Goal: Task Accomplishment & Management: Manage account settings

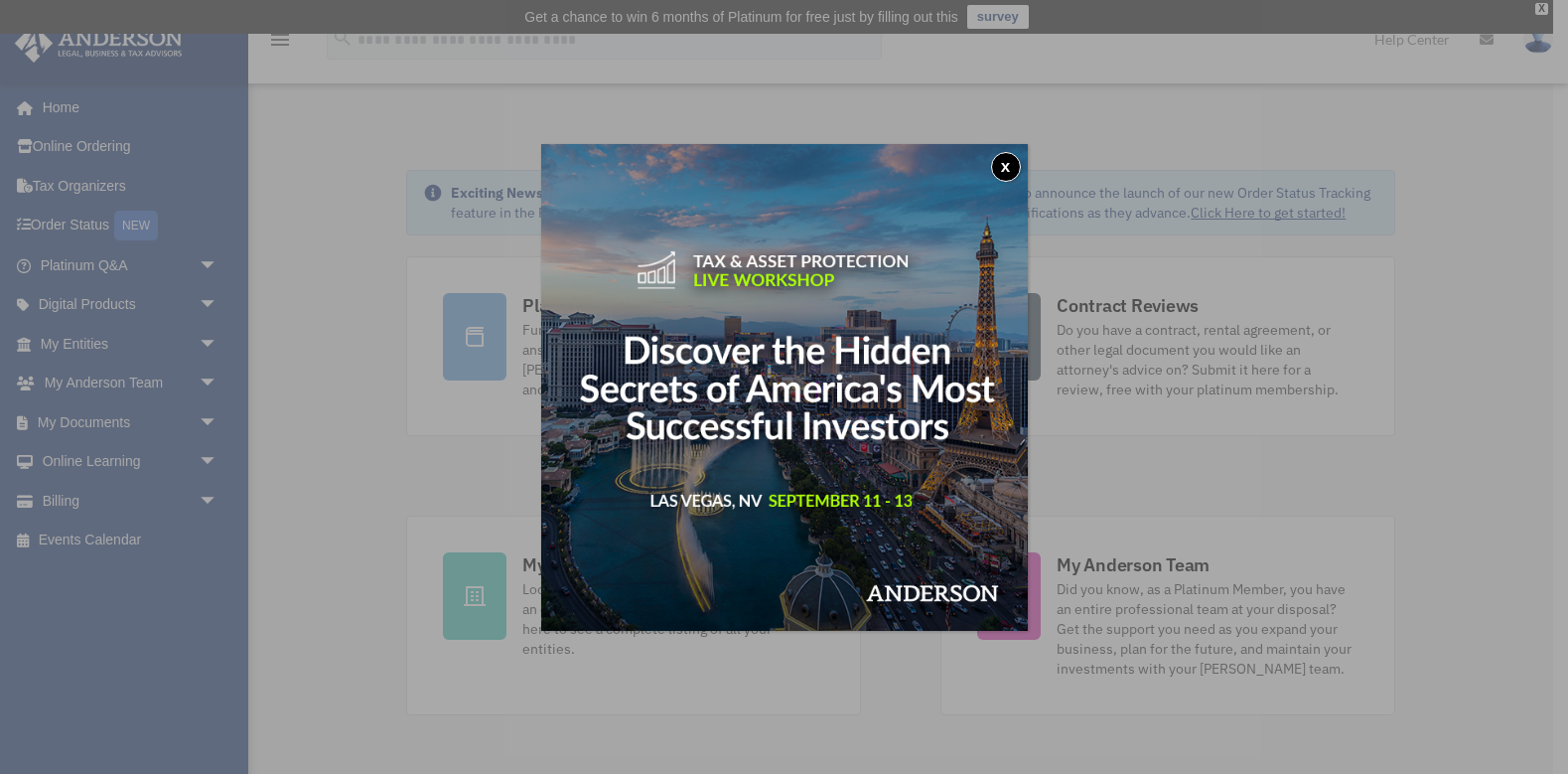
drag, startPoint x: 1012, startPoint y: 169, endPoint x: 997, endPoint y: 184, distance: 21.2
click at [1012, 169] on button "x" at bounding box center [1006, 167] width 30 height 30
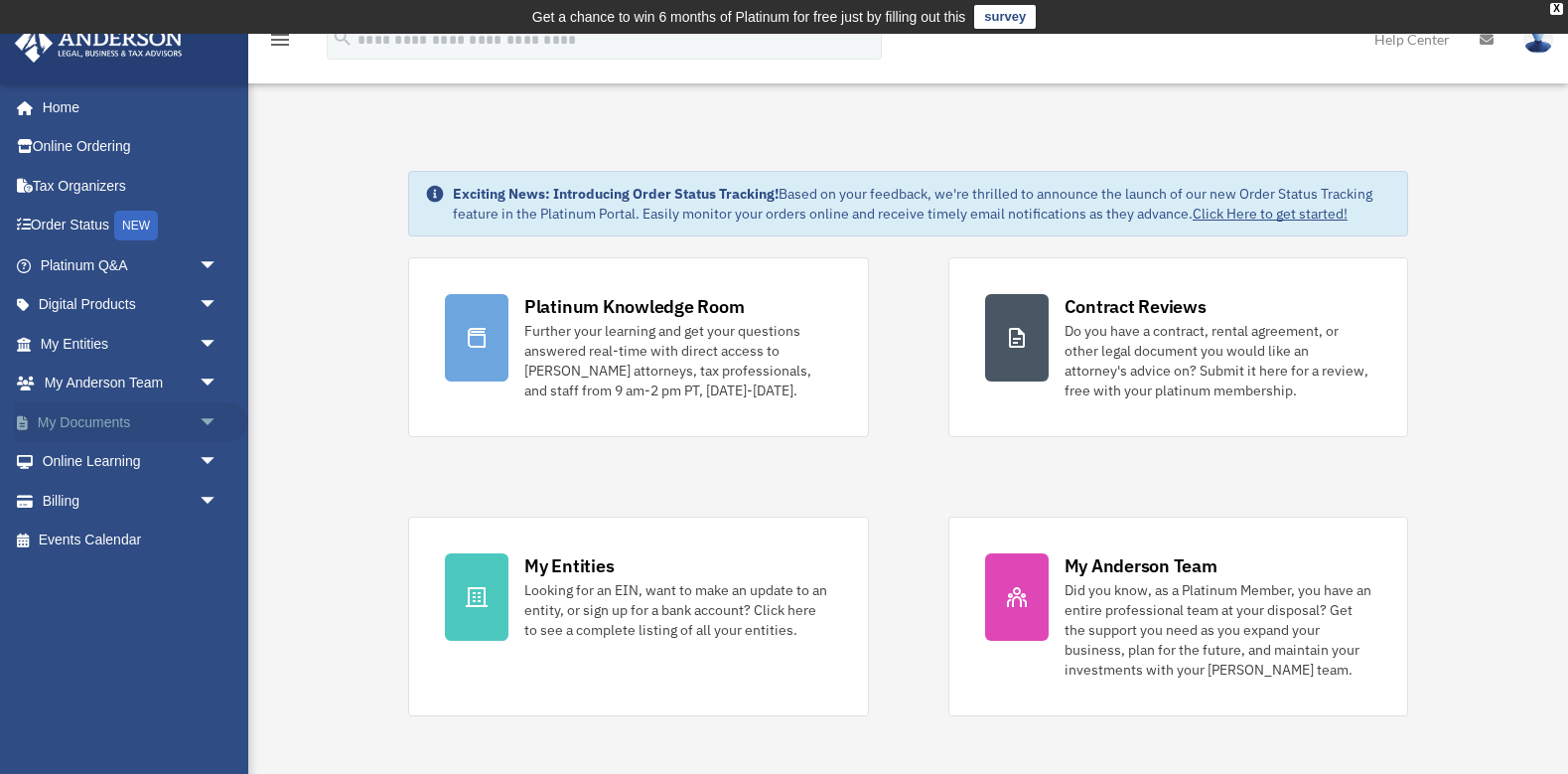
click at [211, 417] on span "arrow_drop_down" at bounding box center [218, 422] width 40 height 41
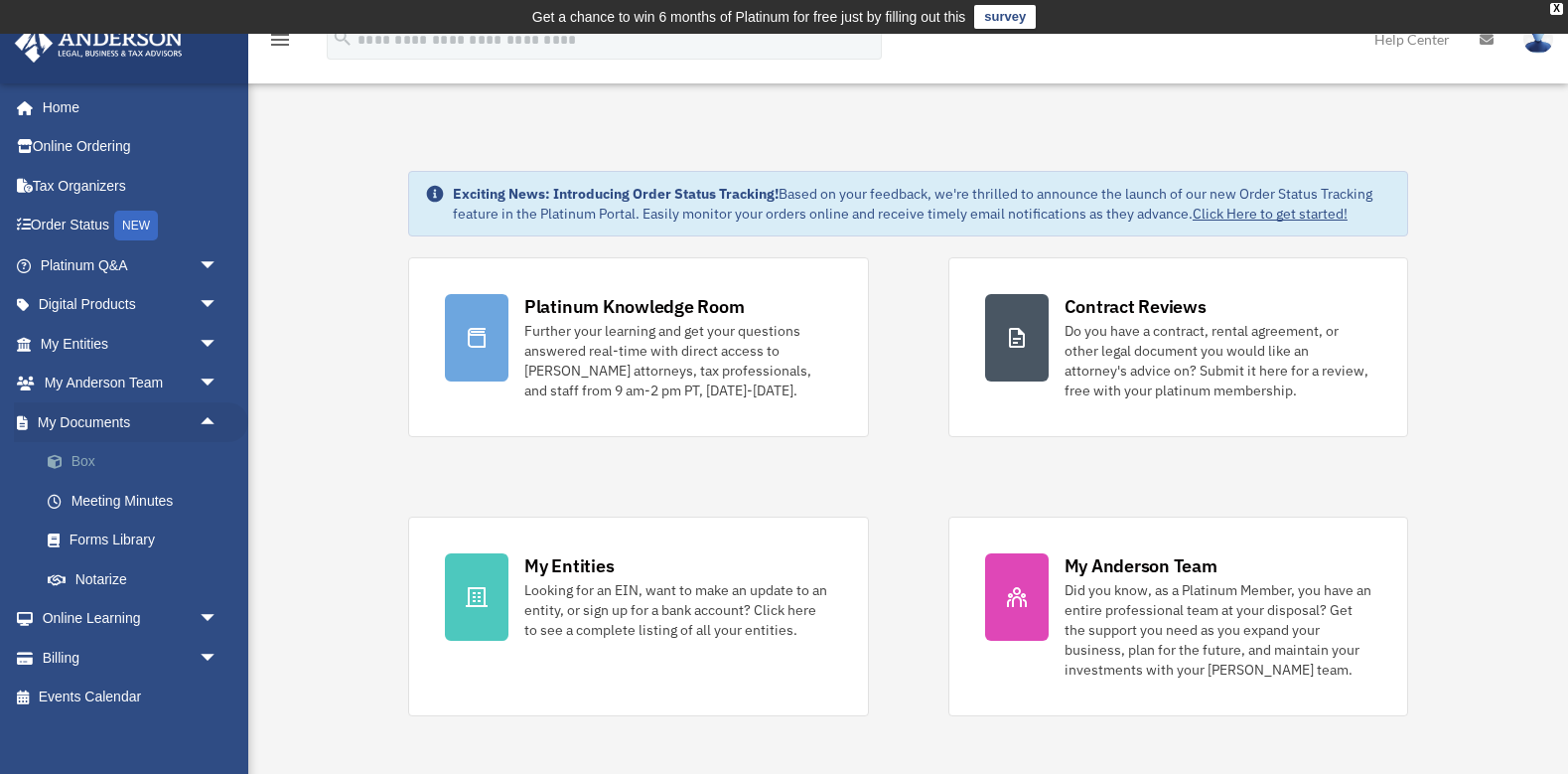
click at [110, 459] on link "Box" at bounding box center [137, 462] width 220 height 40
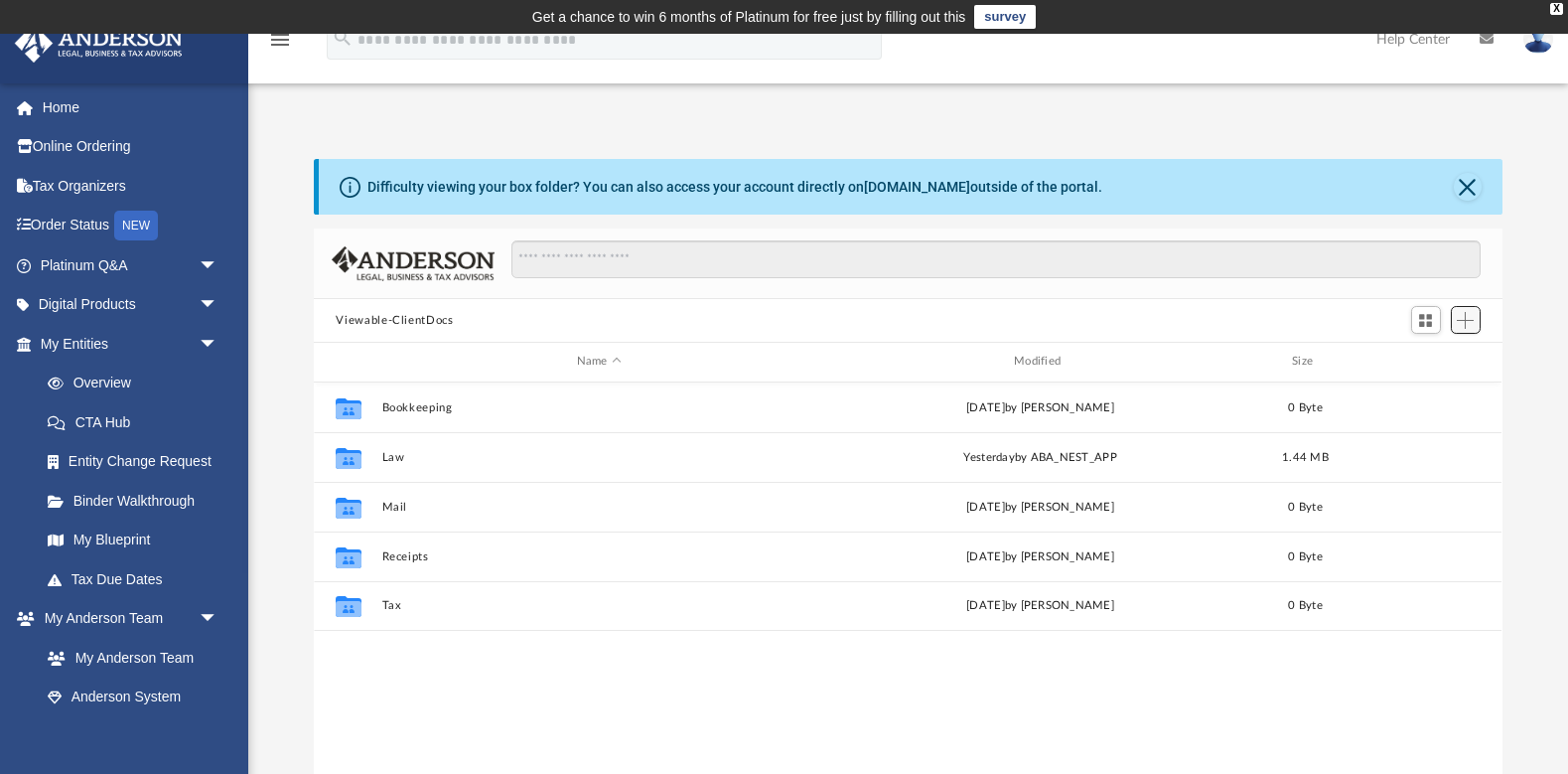
click at [1465, 324] on span "Add" at bounding box center [1465, 320] width 17 height 17
click at [1469, 324] on span "Add" at bounding box center [1465, 320] width 17 height 17
click at [1470, 184] on button "Close" at bounding box center [1468, 187] width 28 height 28
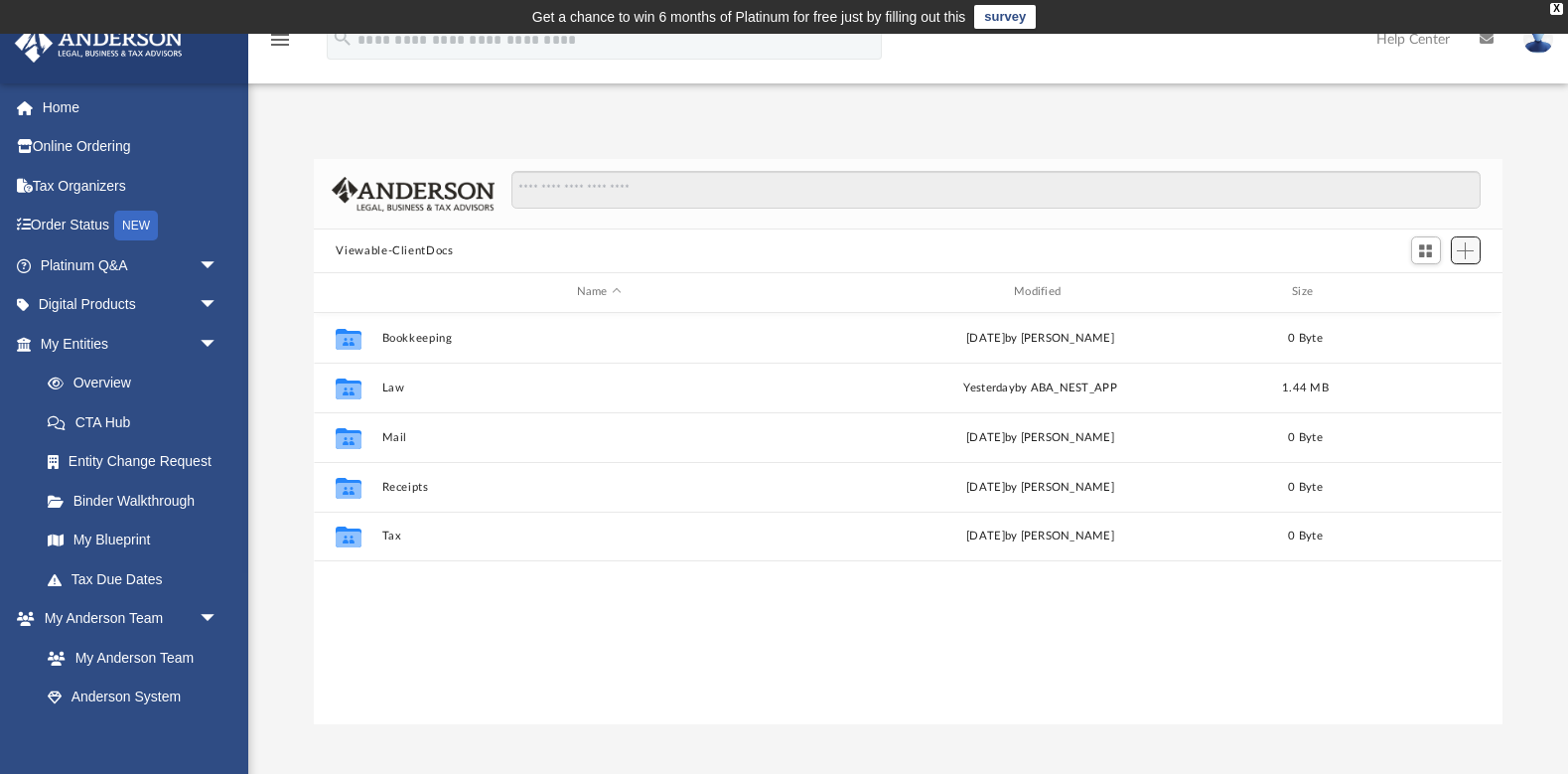
click at [1470, 253] on span "Add" at bounding box center [1465, 250] width 17 height 17
click at [1418, 255] on button "Switch to Grid View" at bounding box center [1427, 250] width 30 height 28
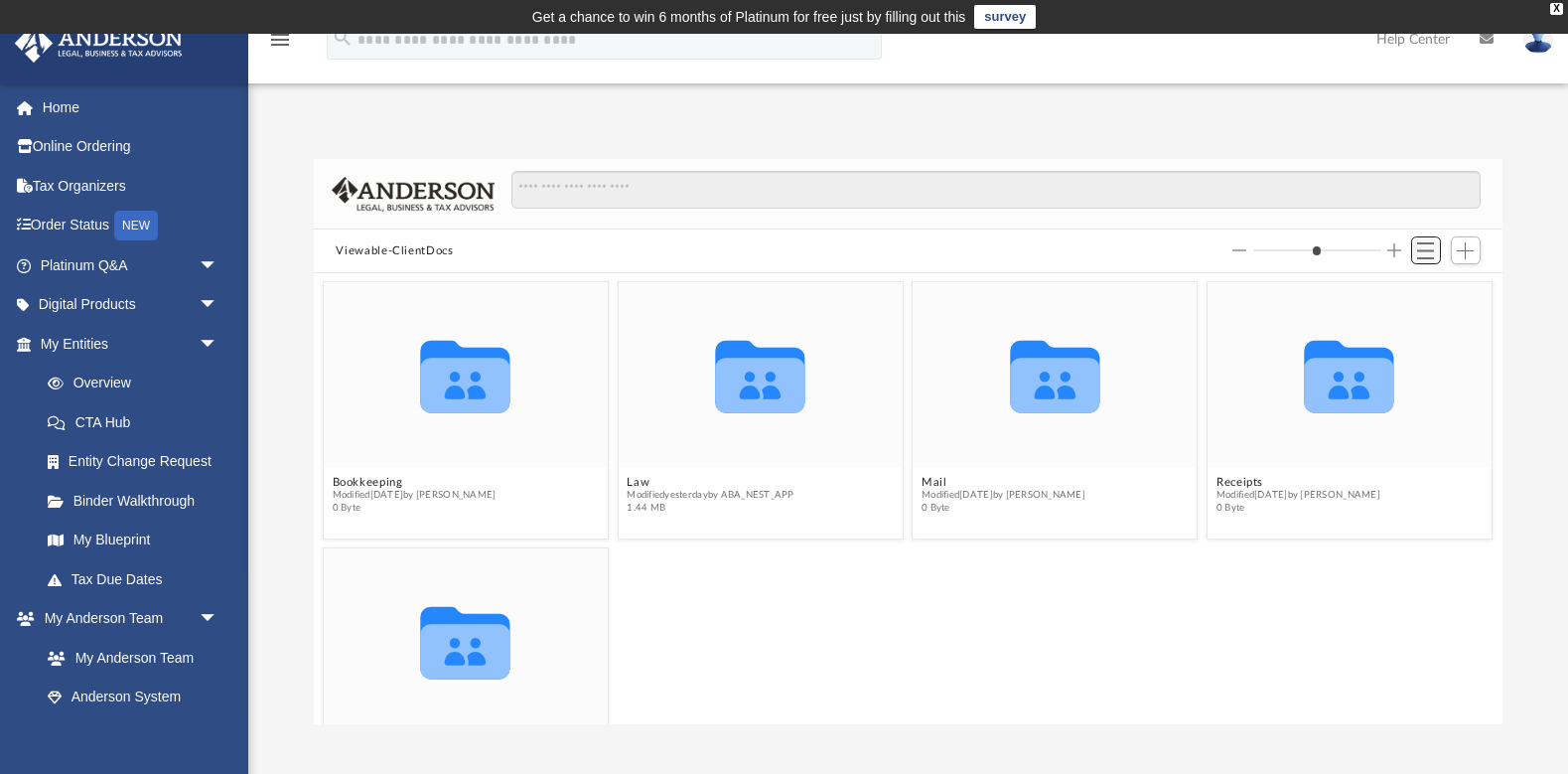
scroll to position [452, 1188]
click at [1533, 230] on div "Difficulty viewing your box folder? You can also access your account directly o…" at bounding box center [908, 441] width 1320 height 565
click at [1472, 252] on span "Add" at bounding box center [1465, 250] width 17 height 17
click at [1533, 382] on div "Difficulty viewing your box folder? You can also access your account directly o…" at bounding box center [908, 441] width 1320 height 565
click at [430, 129] on div "Difficulty viewing your box folder? You can also access your account directly o…" at bounding box center [908, 420] width 1320 height 607
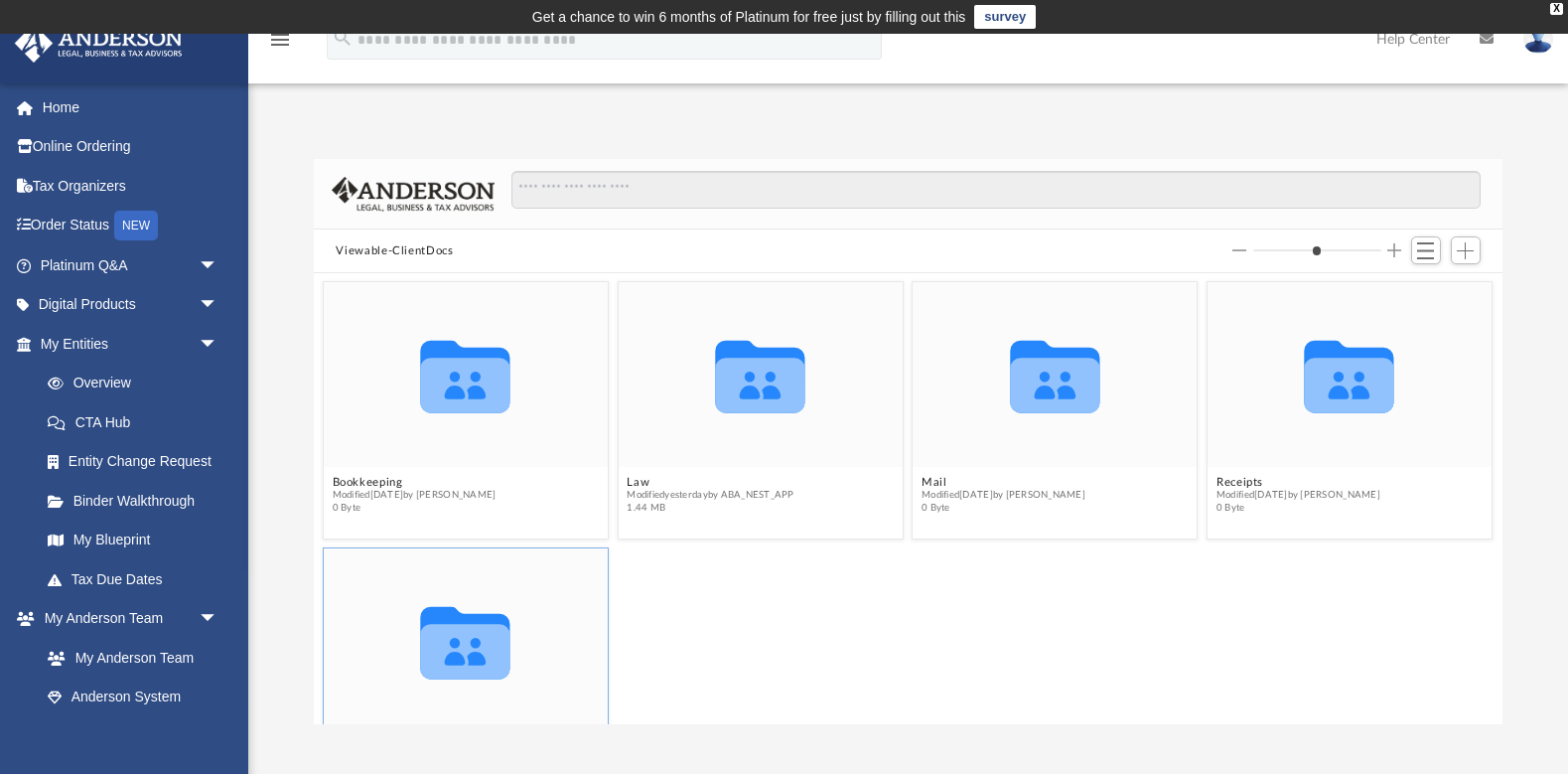
click at [558, 630] on div "Collaborated Folder" at bounding box center [465, 640] width 284 height 184
click at [488, 653] on icon "grid" at bounding box center [466, 651] width 91 height 56
click at [1237, 250] on button "Decrease column size" at bounding box center [1239, 250] width 14 height 14
type input "*"
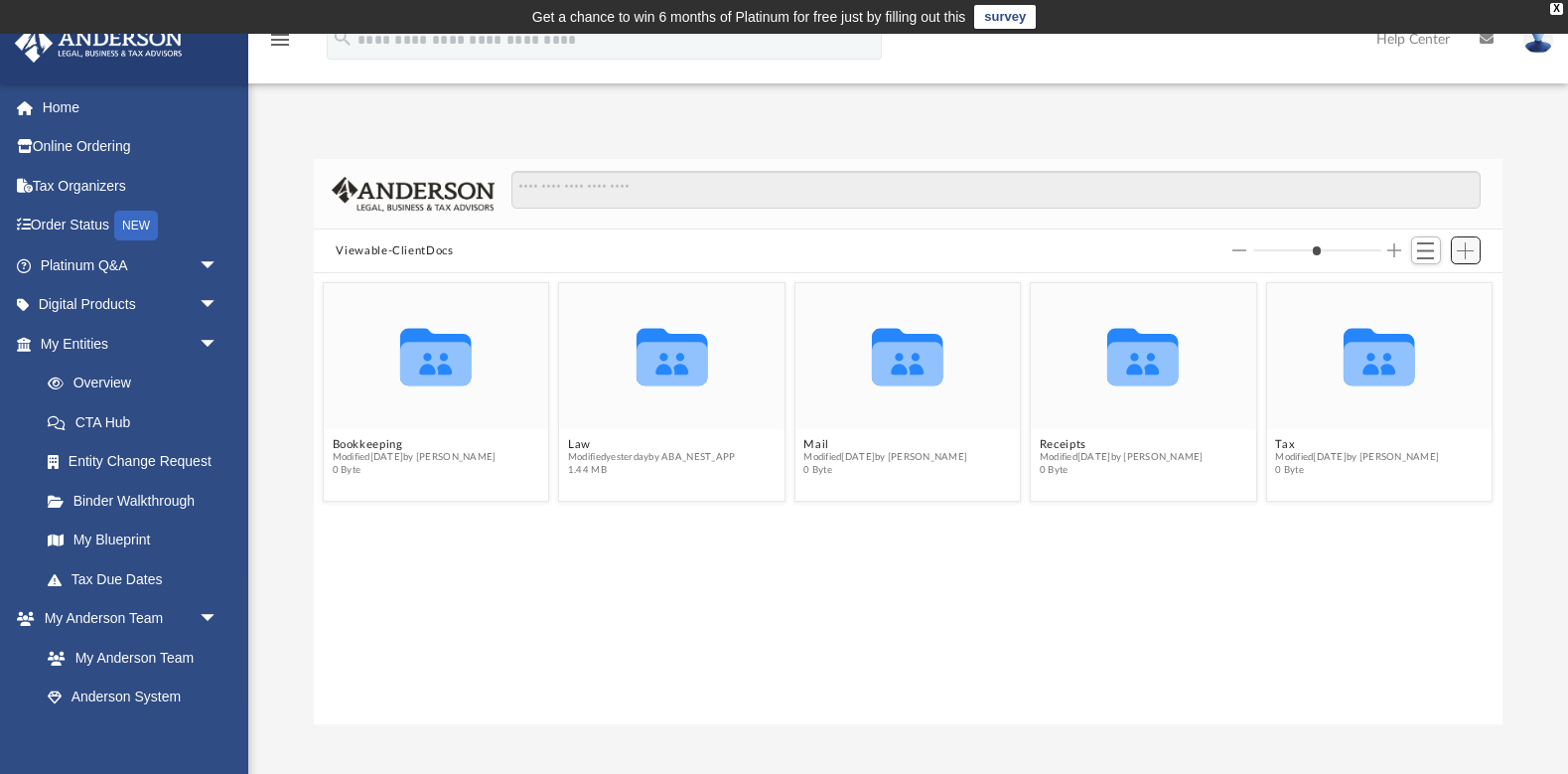
click at [1465, 250] on span "Add" at bounding box center [1465, 250] width 17 height 17
click at [1422, 290] on li "Upload" at bounding box center [1437, 289] width 64 height 21
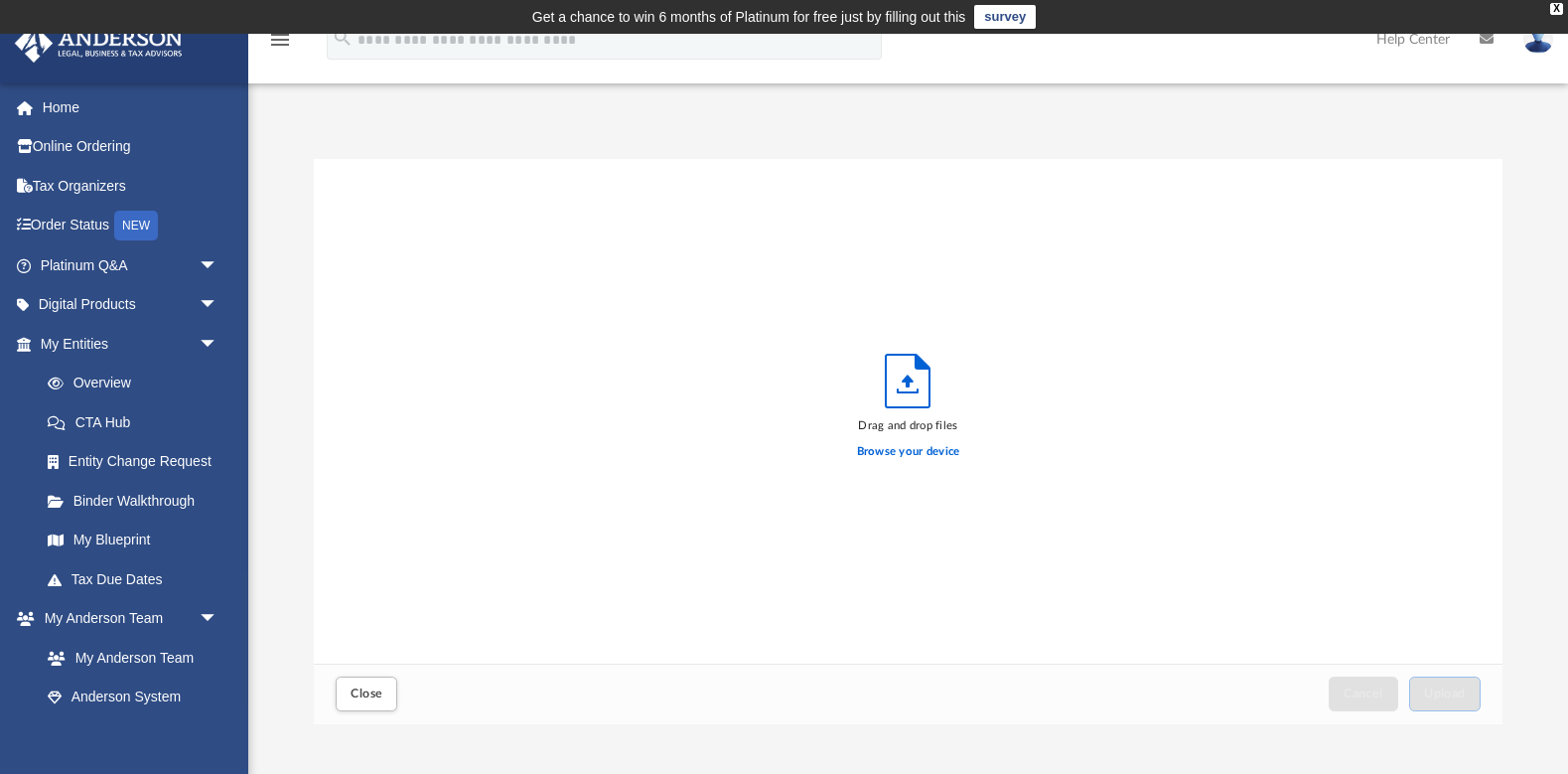
scroll to position [504, 1188]
click at [919, 452] on label "Browse your device" at bounding box center [910, 452] width 104 height 18
click at [0, 0] on input "Browse your device" at bounding box center [0, 0] width 0 height 0
click at [909, 388] on icon "Upload" at bounding box center [908, 381] width 44 height 53
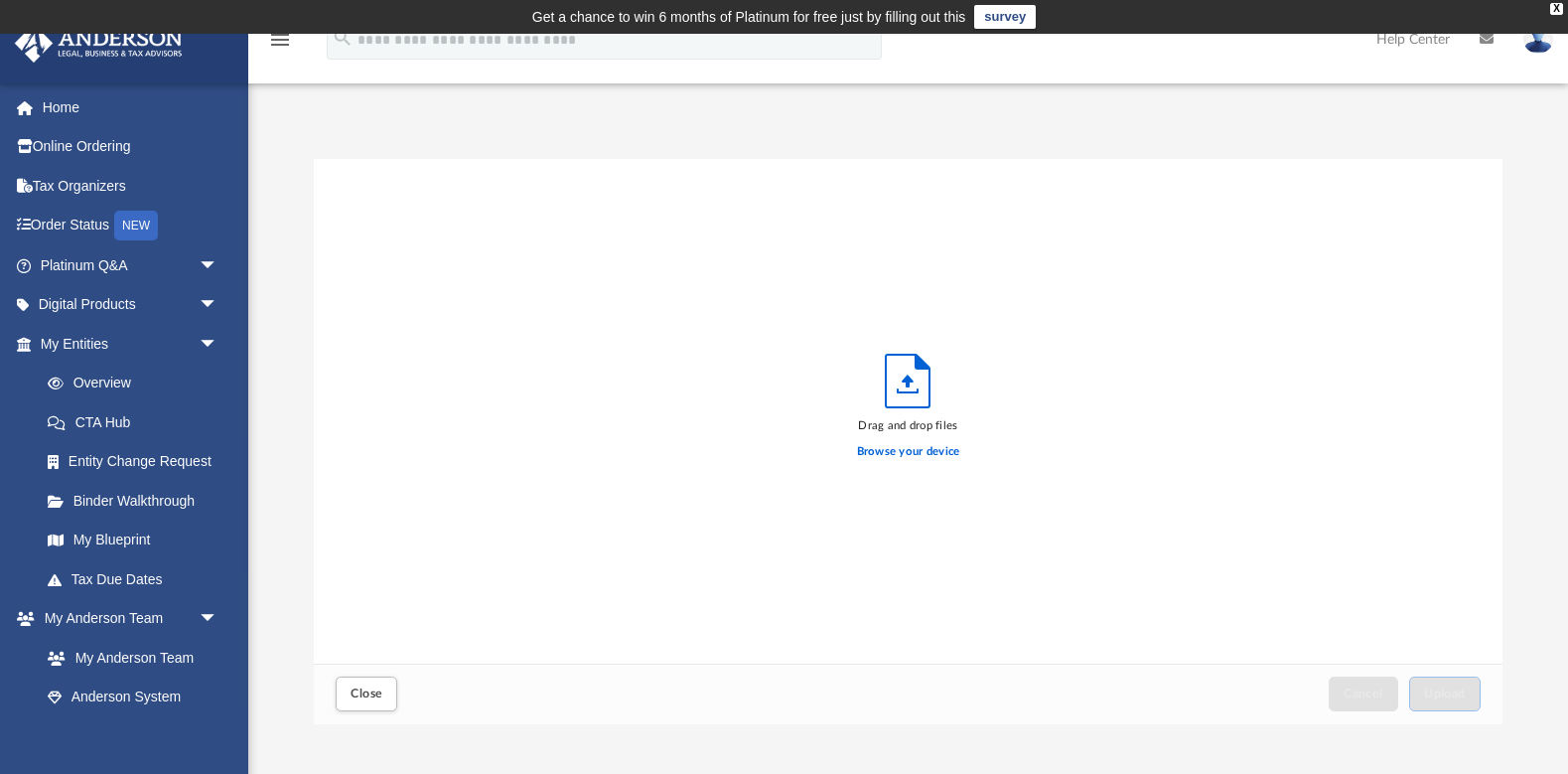
click at [909, 388] on icon "Upload" at bounding box center [908, 381] width 44 height 53
click at [910, 382] on icon "Upload" at bounding box center [909, 381] width 12 height 13
click at [913, 423] on div "Drag and drop files" at bounding box center [910, 426] width 104 height 18
click at [903, 453] on label "Browse your device" at bounding box center [910, 452] width 104 height 18
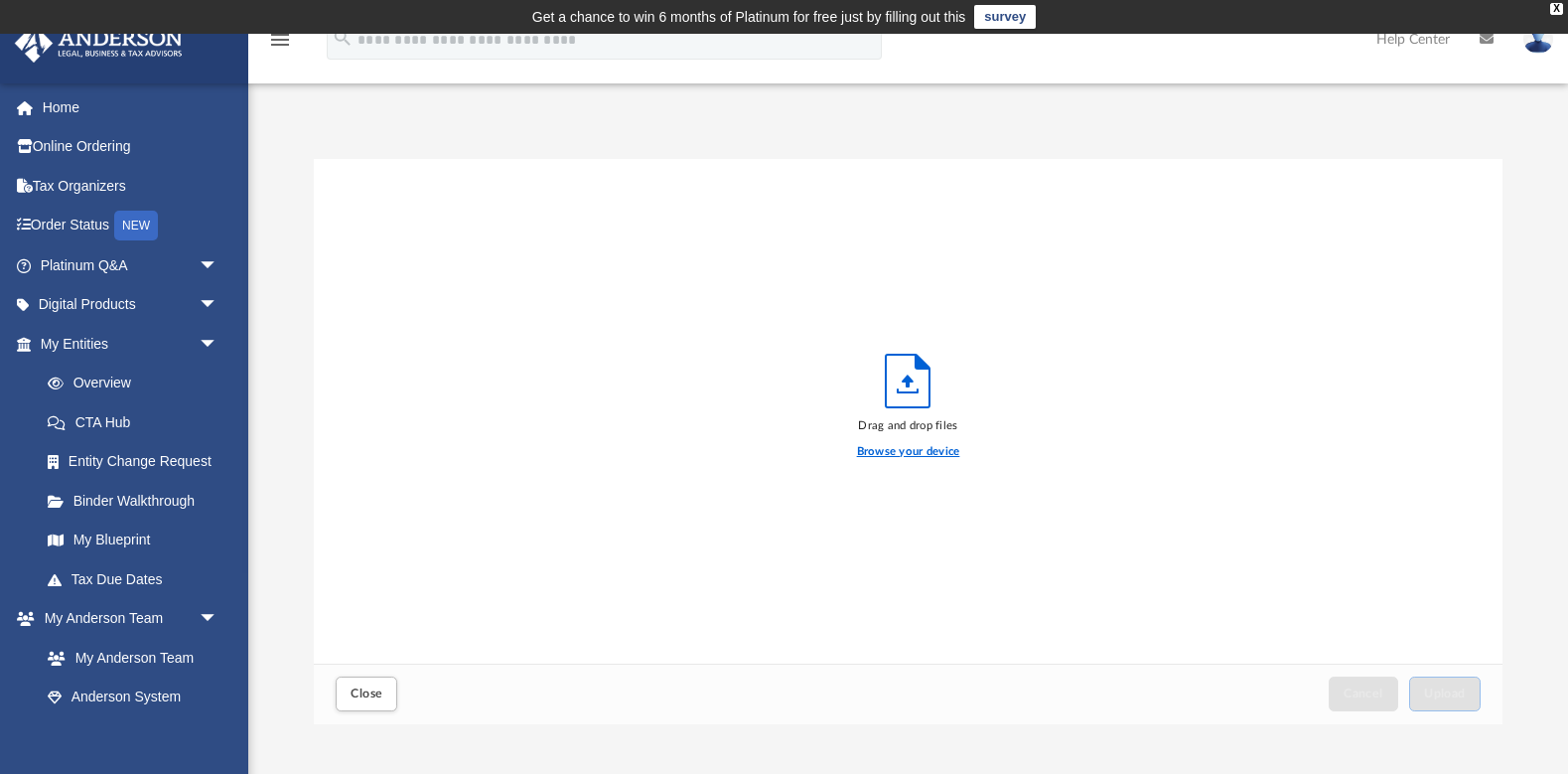
click at [0, 0] on input "Browse your device" at bounding box center [0, 0] width 0 height 0
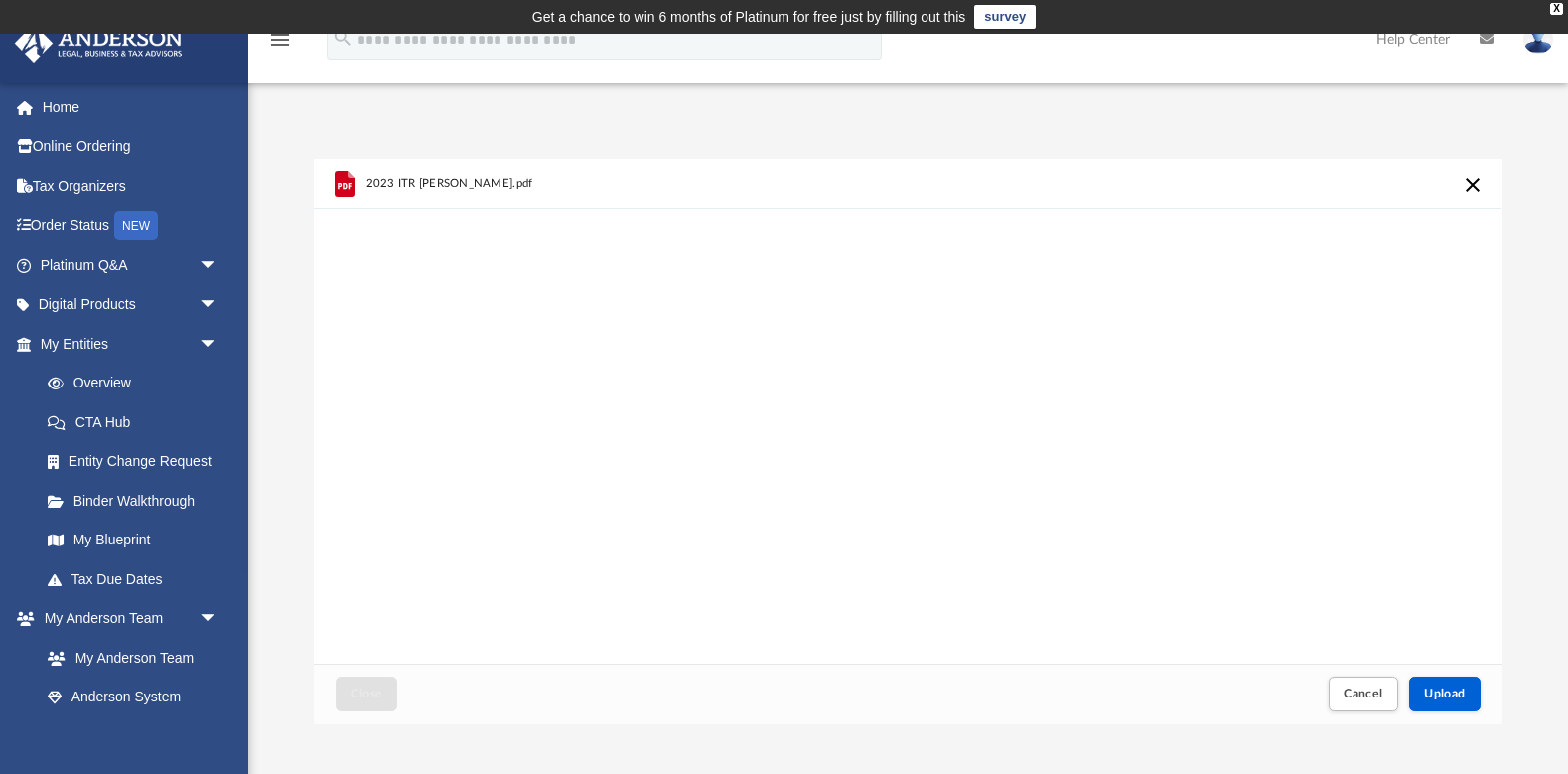
click at [478, 180] on span "2023 ITR [PERSON_NAME].pdf" at bounding box center [450, 182] width 167 height 13
click at [484, 185] on span "2023 ITR [PERSON_NAME].pdf" at bounding box center [450, 182] width 167 height 13
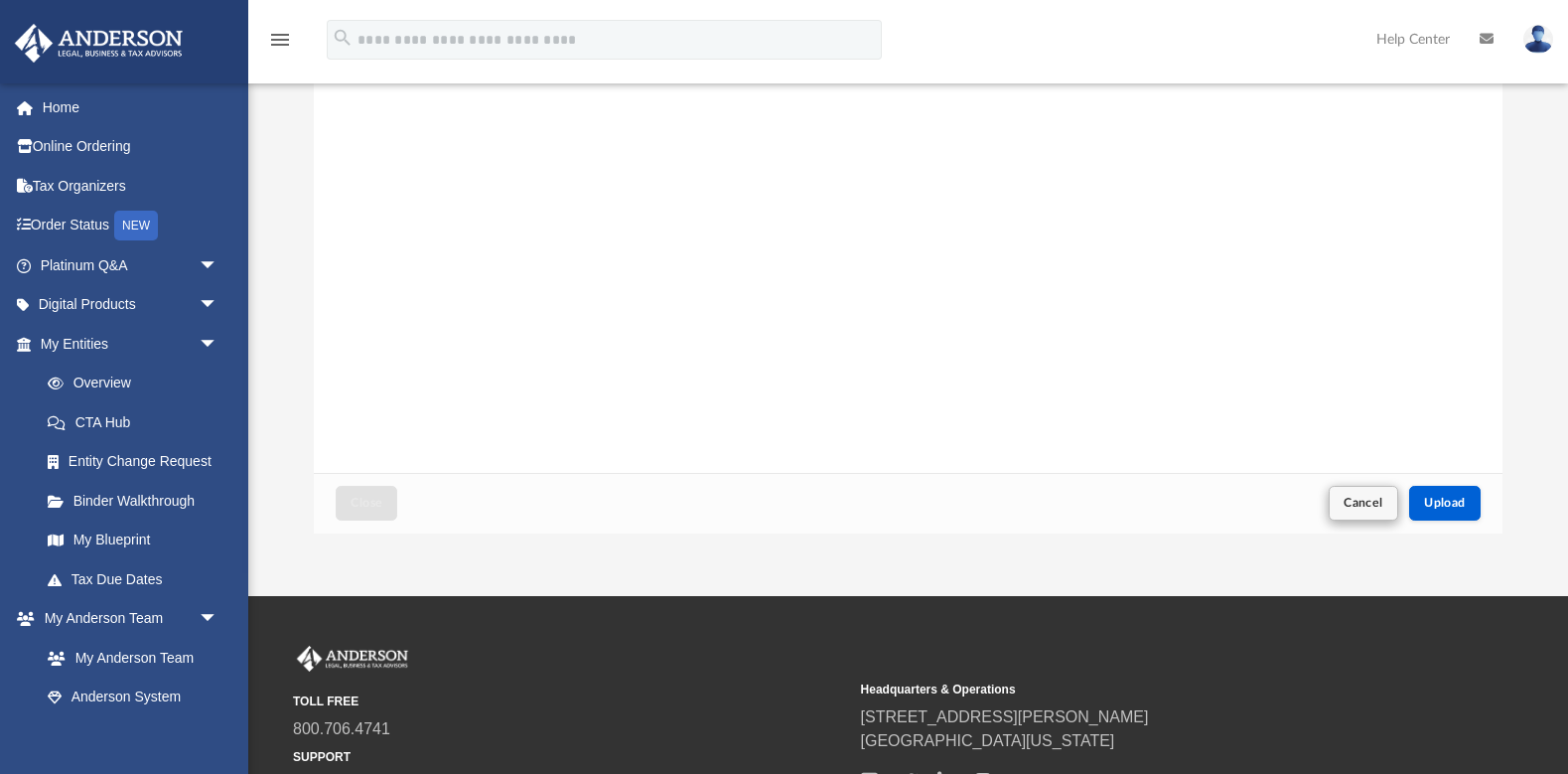
scroll to position [191, 0]
click at [1452, 496] on span "Upload" at bounding box center [1445, 502] width 42 height 12
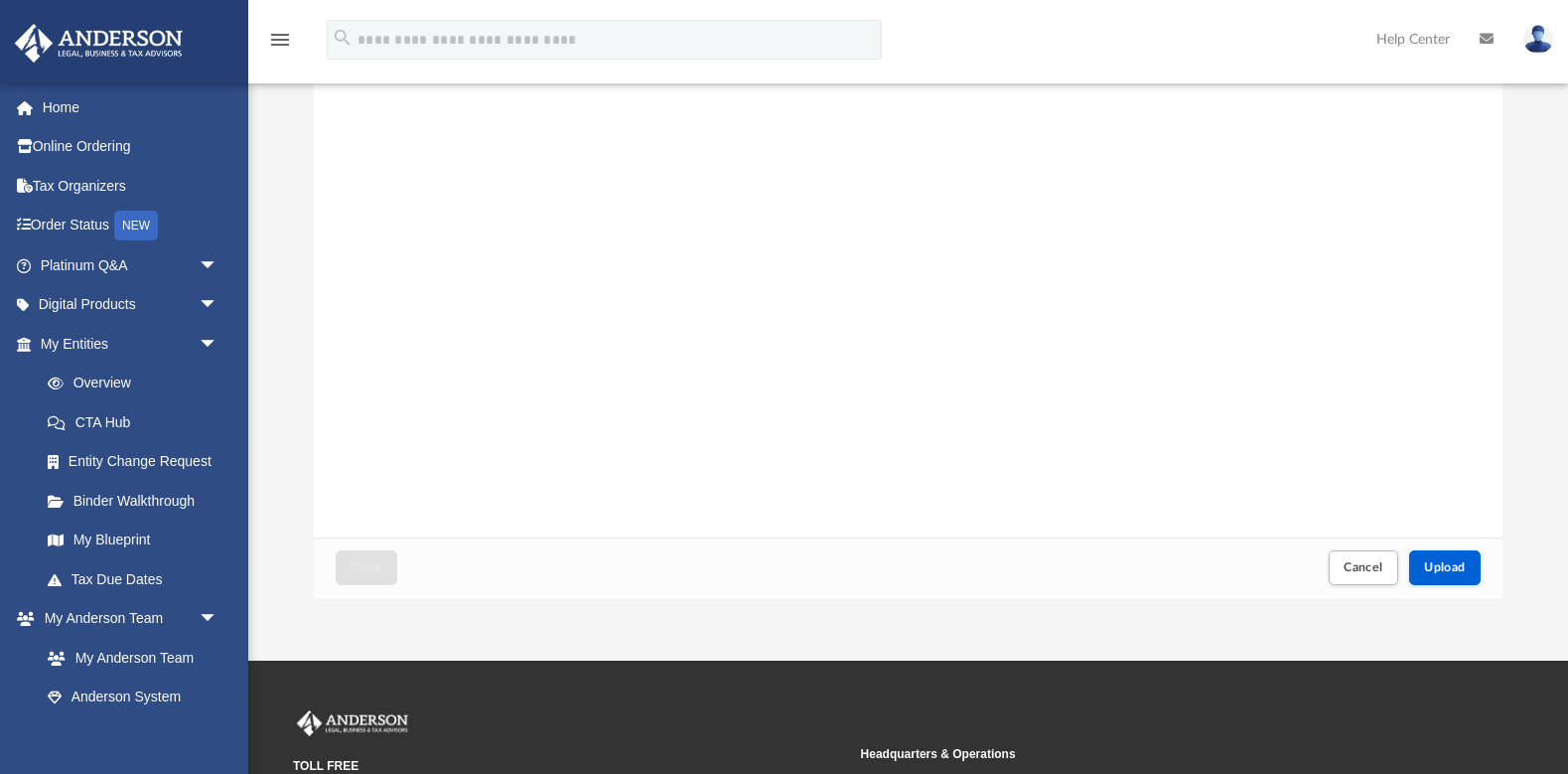
scroll to position [128, 0]
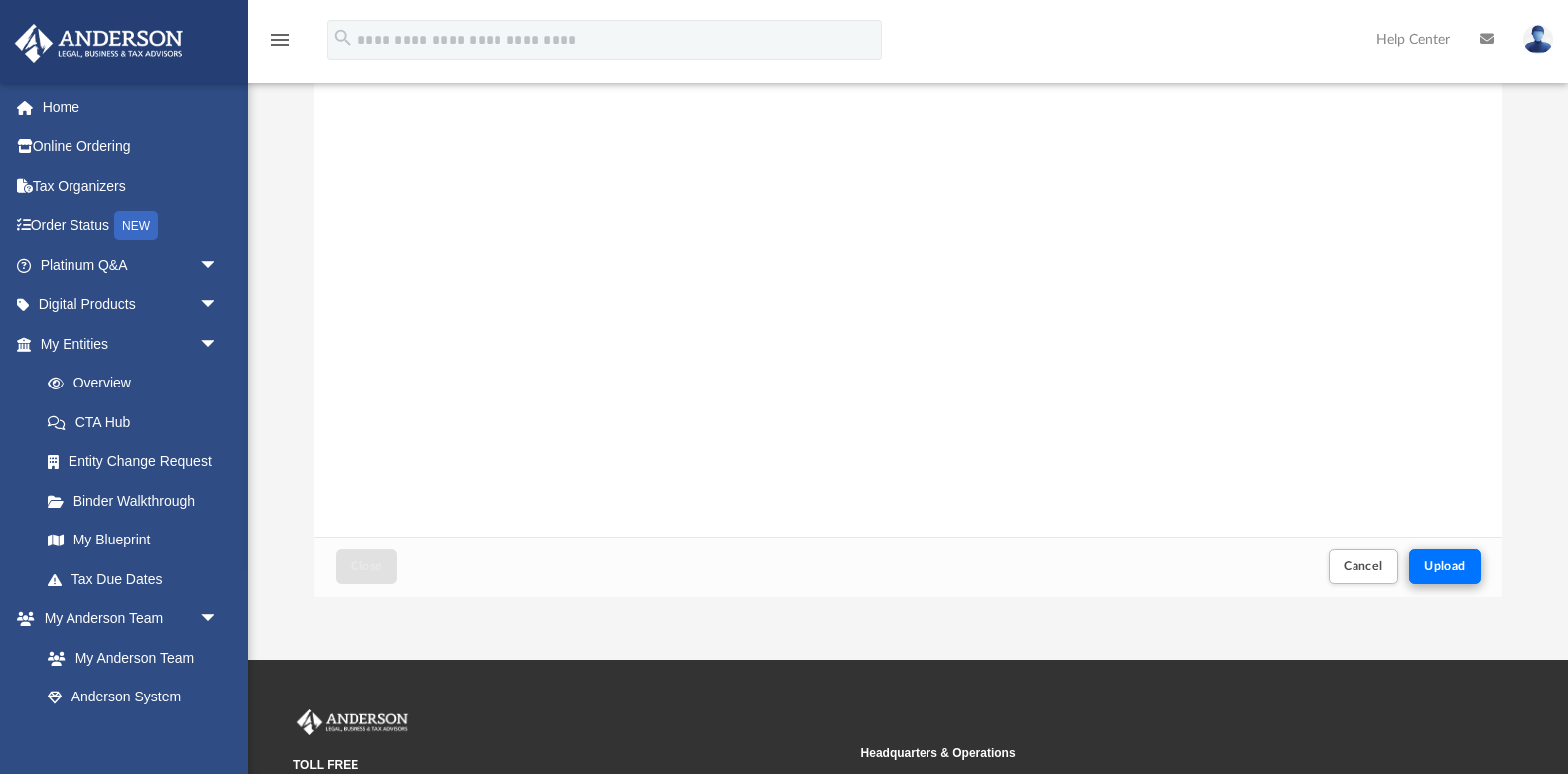
click at [1452, 570] on span "Upload" at bounding box center [1445, 566] width 42 height 12
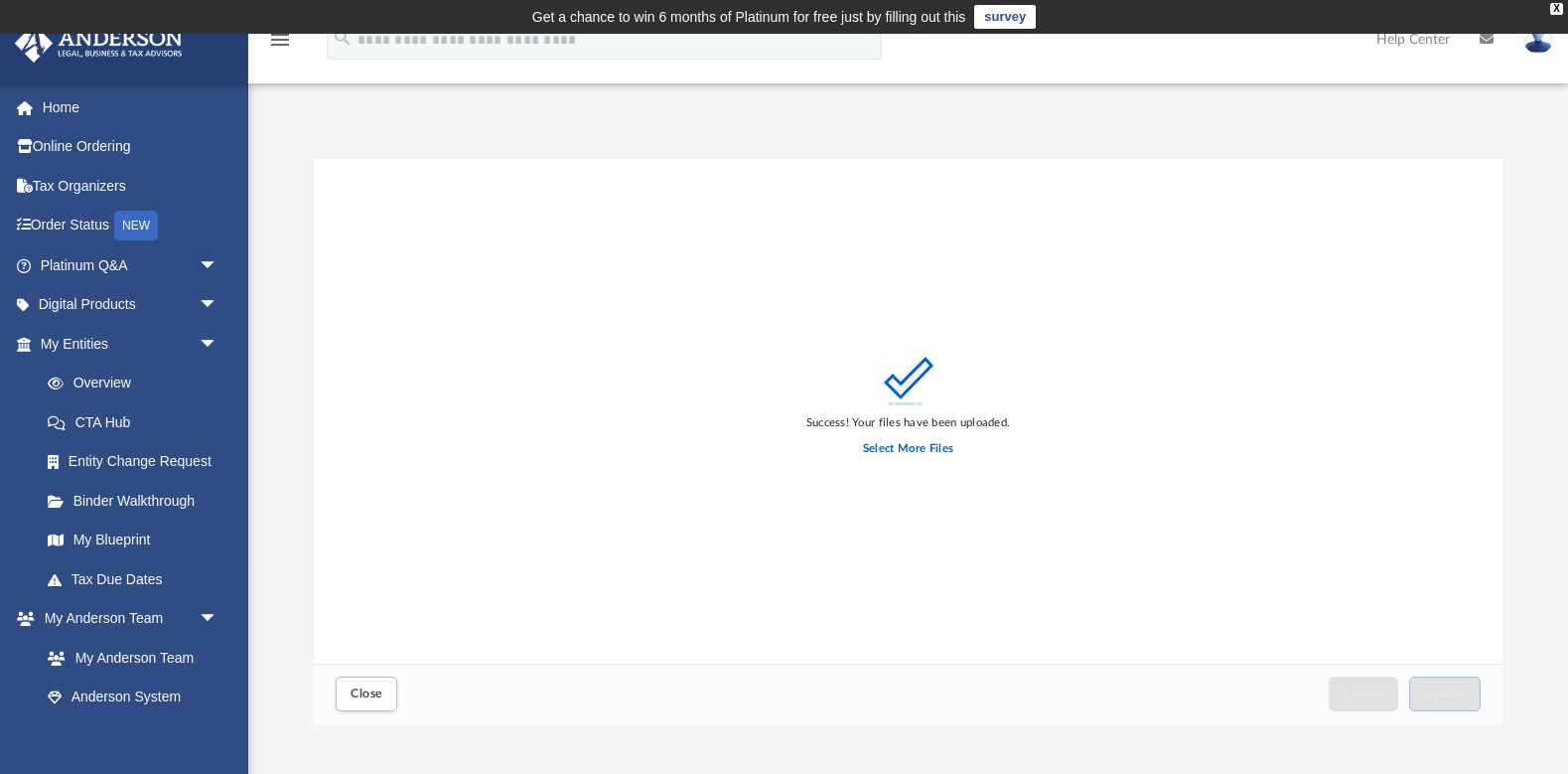
scroll to position [0, 0]
click at [375, 691] on span "Close" at bounding box center [367, 693] width 32 height 12
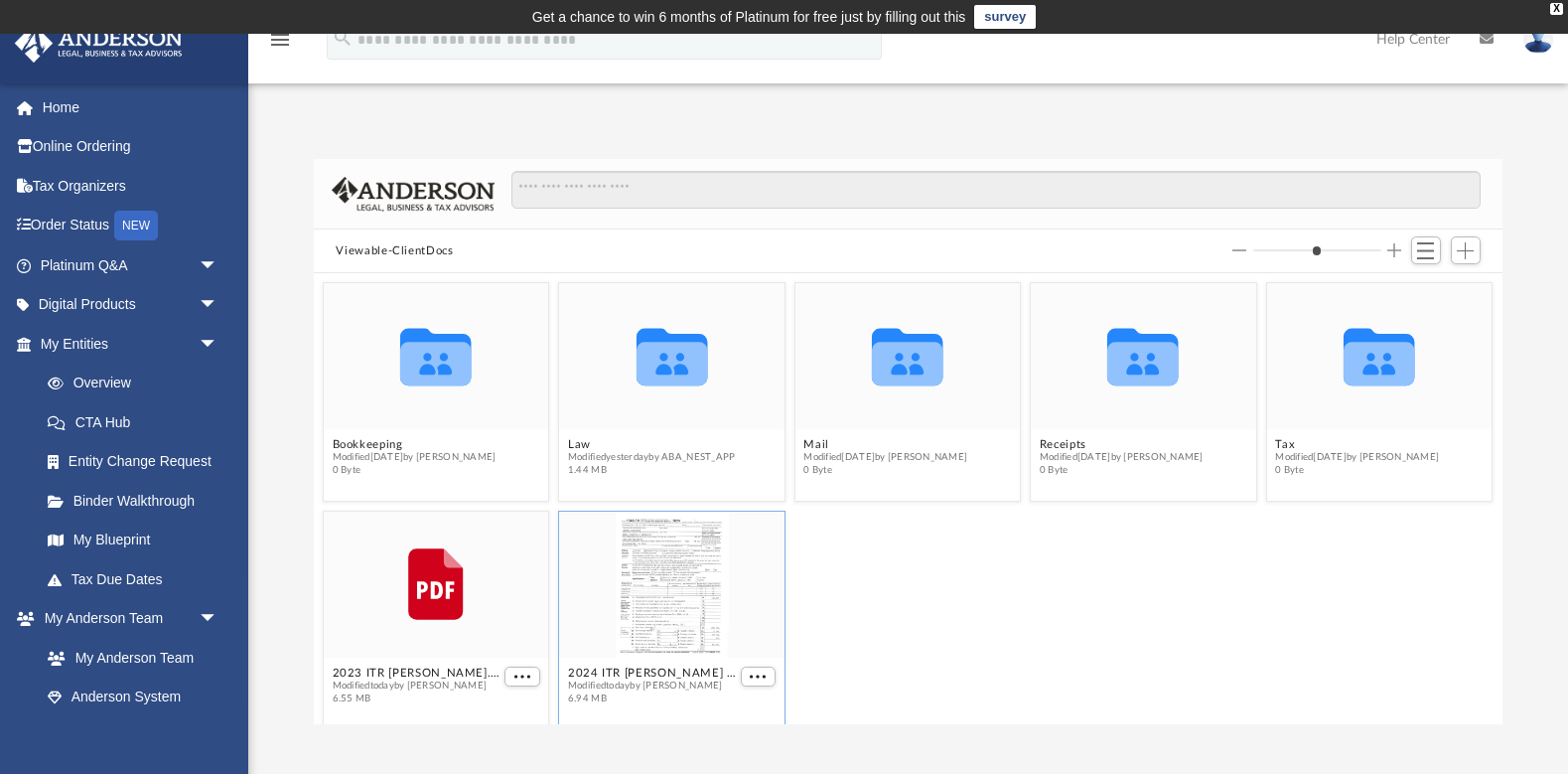
click at [692, 633] on div "grid" at bounding box center [672, 584] width 225 height 146
click at [752, 675] on span "More options" at bounding box center [759, 676] width 16 height 10
click at [735, 609] on li "Preview" at bounding box center [736, 608] width 58 height 21
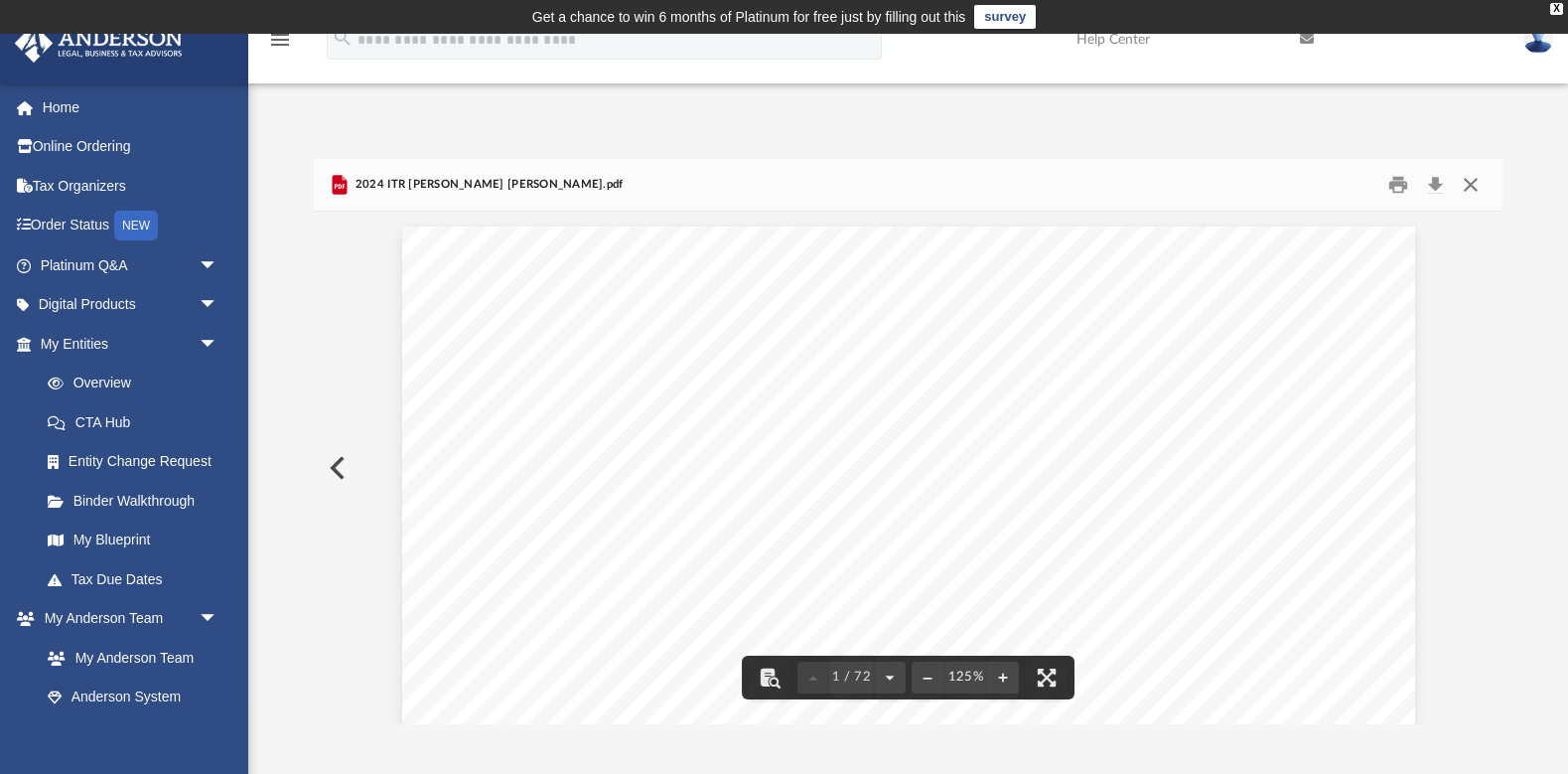
click at [1477, 187] on button "Close" at bounding box center [1471, 185] width 36 height 31
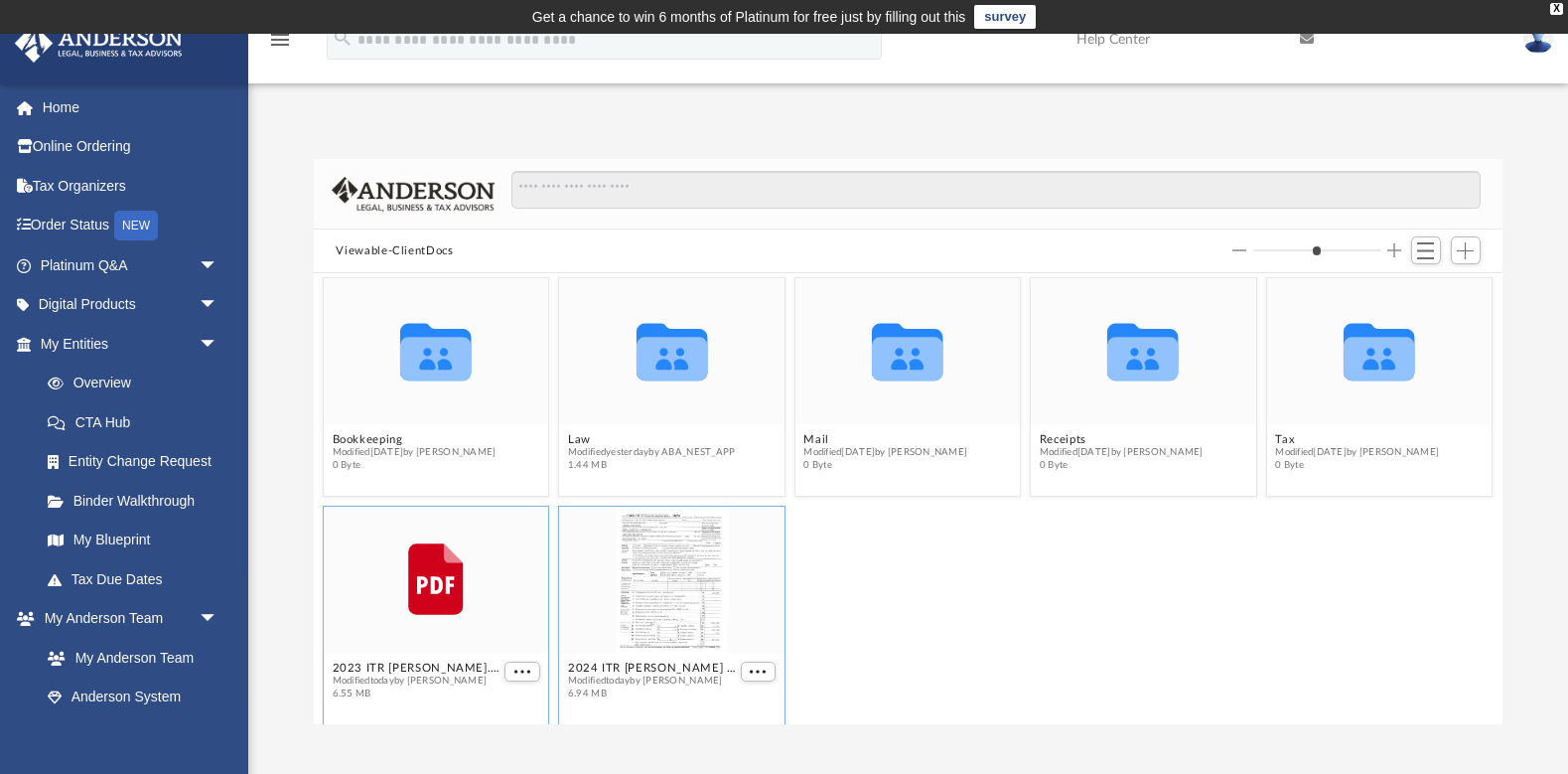
click at [472, 610] on icon "File" at bounding box center [437, 579] width 135 height 88
click at [523, 667] on span "More options" at bounding box center [523, 671] width 16 height 10
click at [502, 604] on li "Preview" at bounding box center [501, 603] width 58 height 21
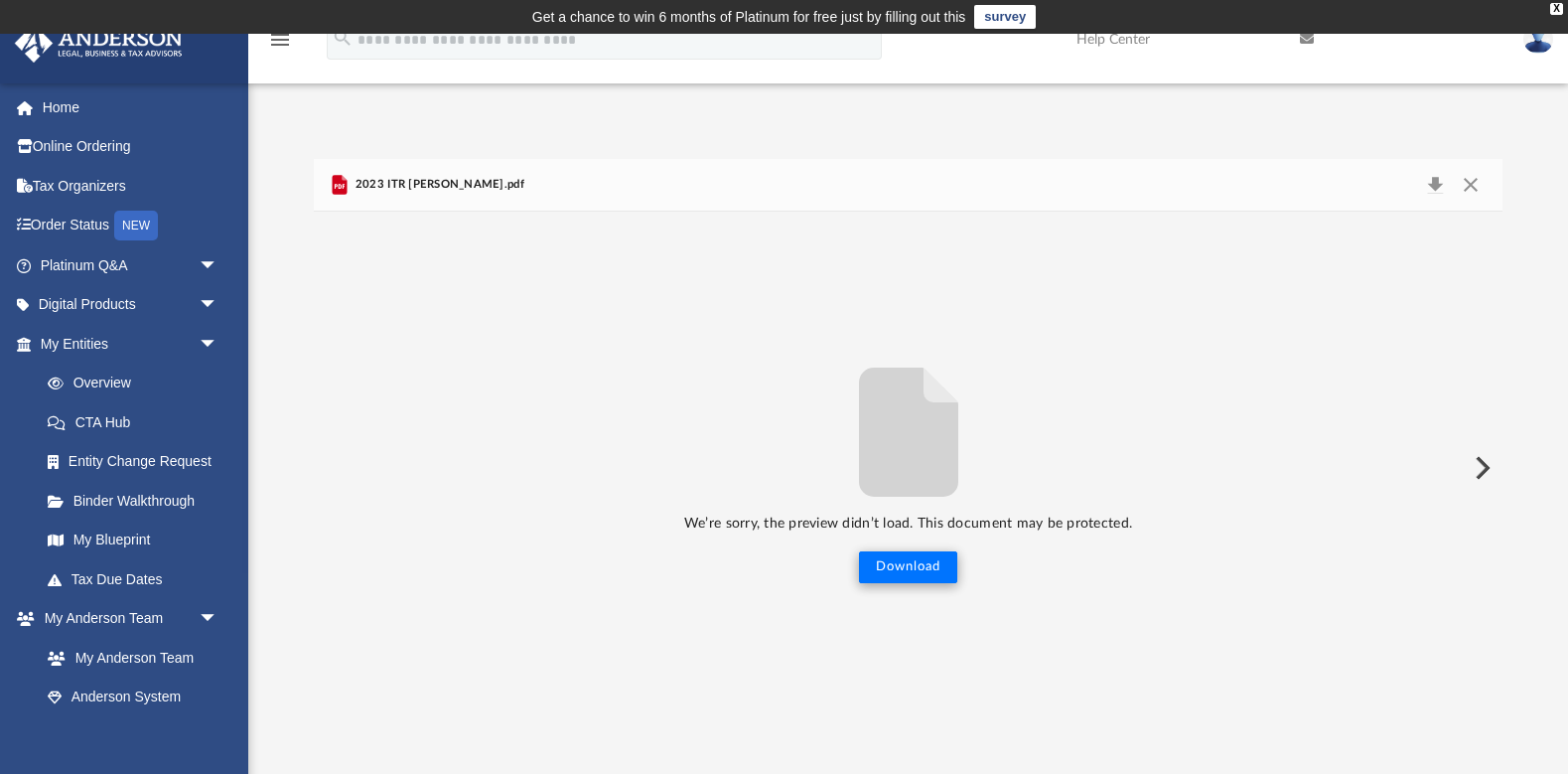
click at [917, 569] on button "Download" at bounding box center [909, 567] width 99 height 32
click at [914, 569] on button "Download" at bounding box center [909, 567] width 99 height 32
click at [946, 132] on div "Difficulty viewing your box folder? You can also access your account directly o…" at bounding box center [908, 420] width 1320 height 607
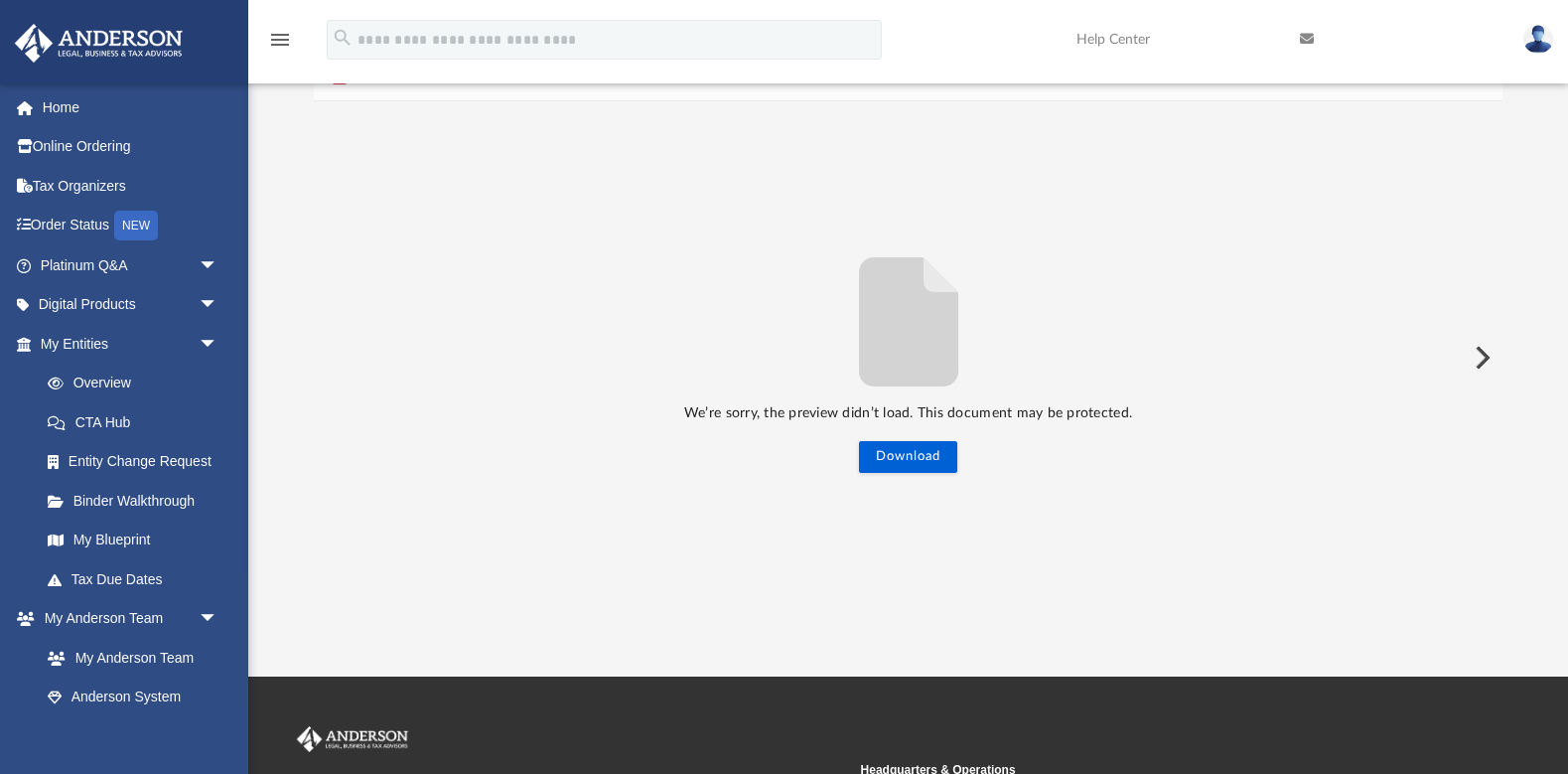
scroll to position [116, 0]
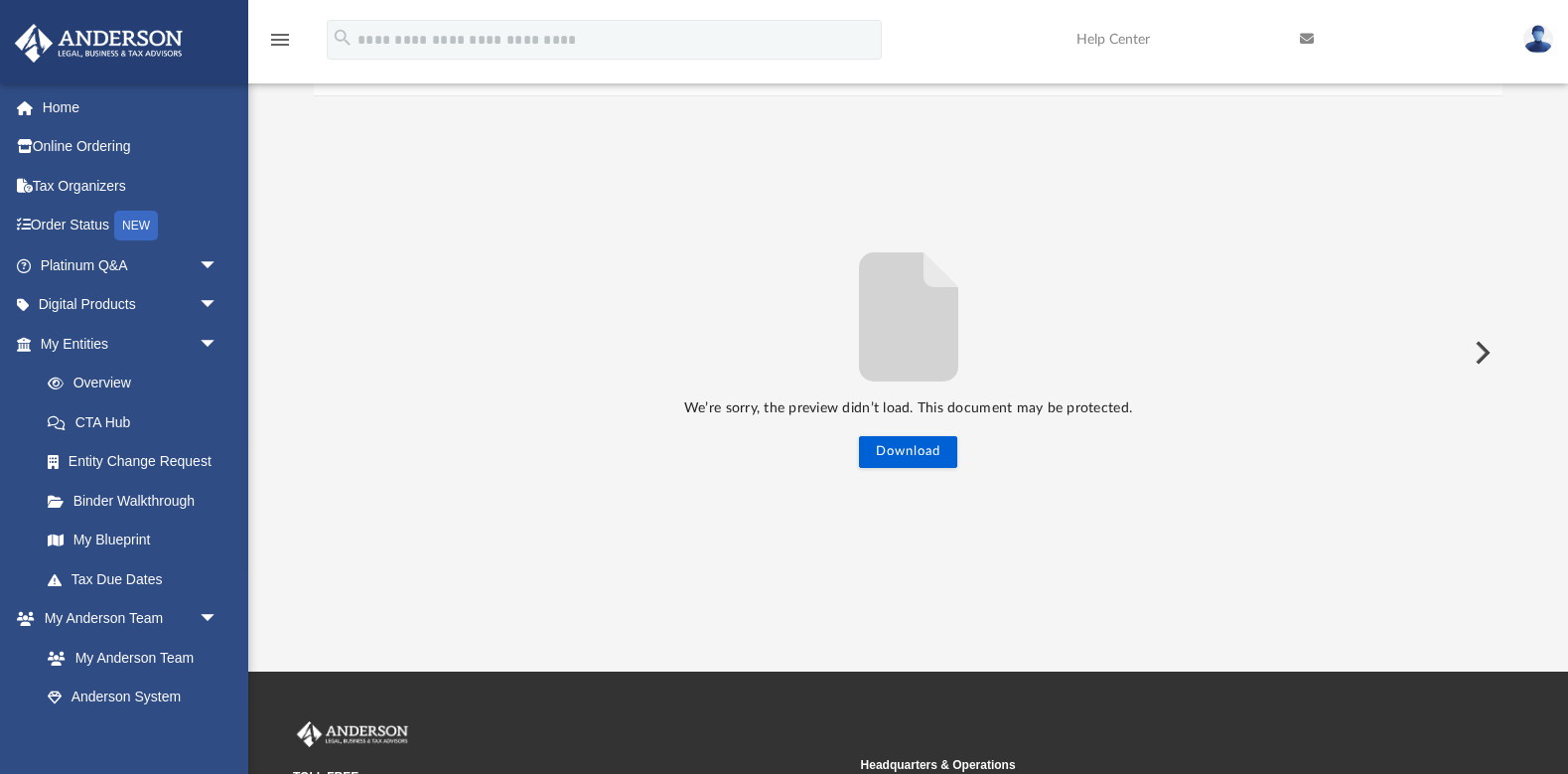
click at [1481, 345] on button "Preview" at bounding box center [1481, 353] width 44 height 56
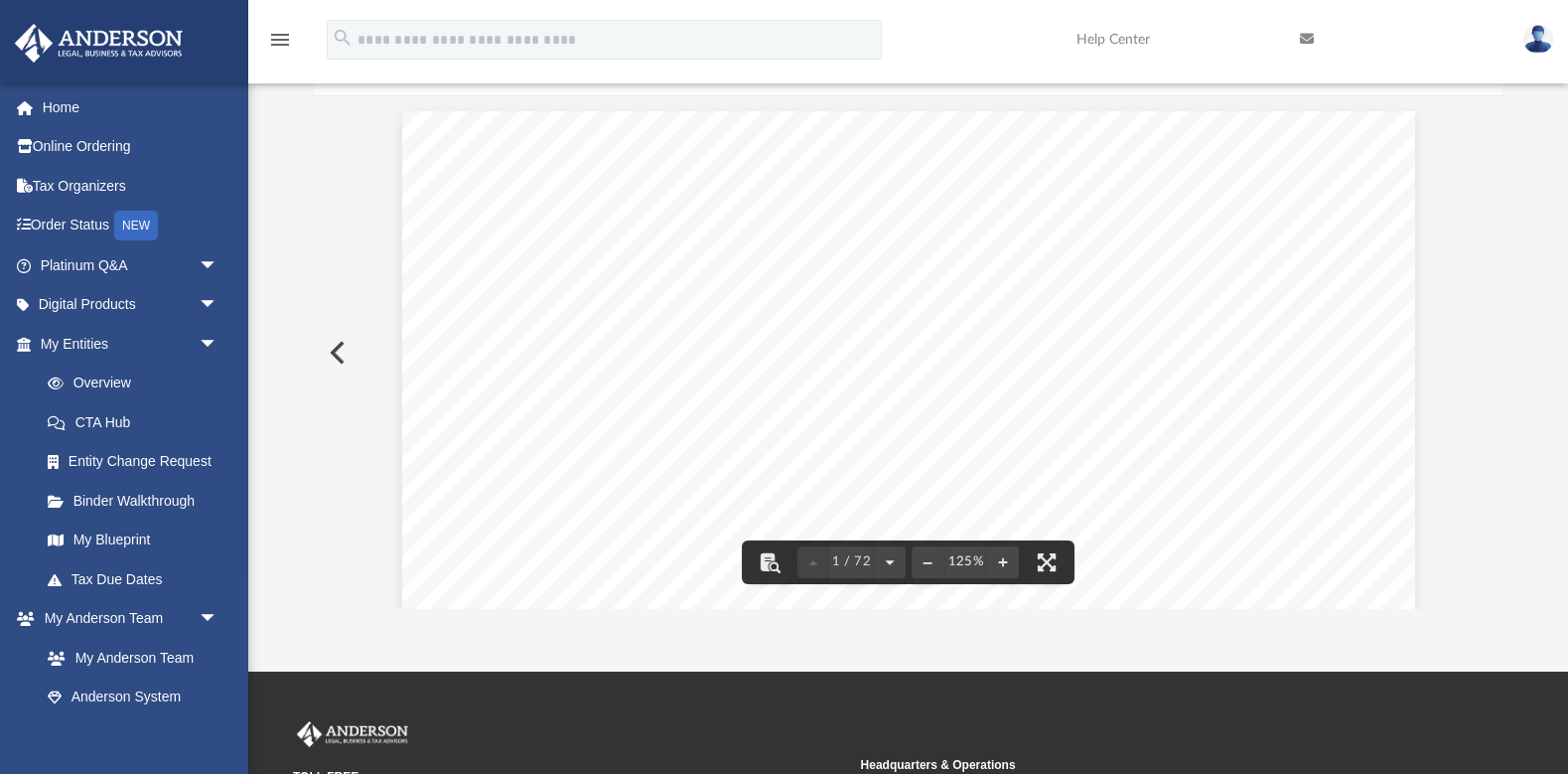
click at [337, 350] on button "Preview" at bounding box center [336, 353] width 44 height 56
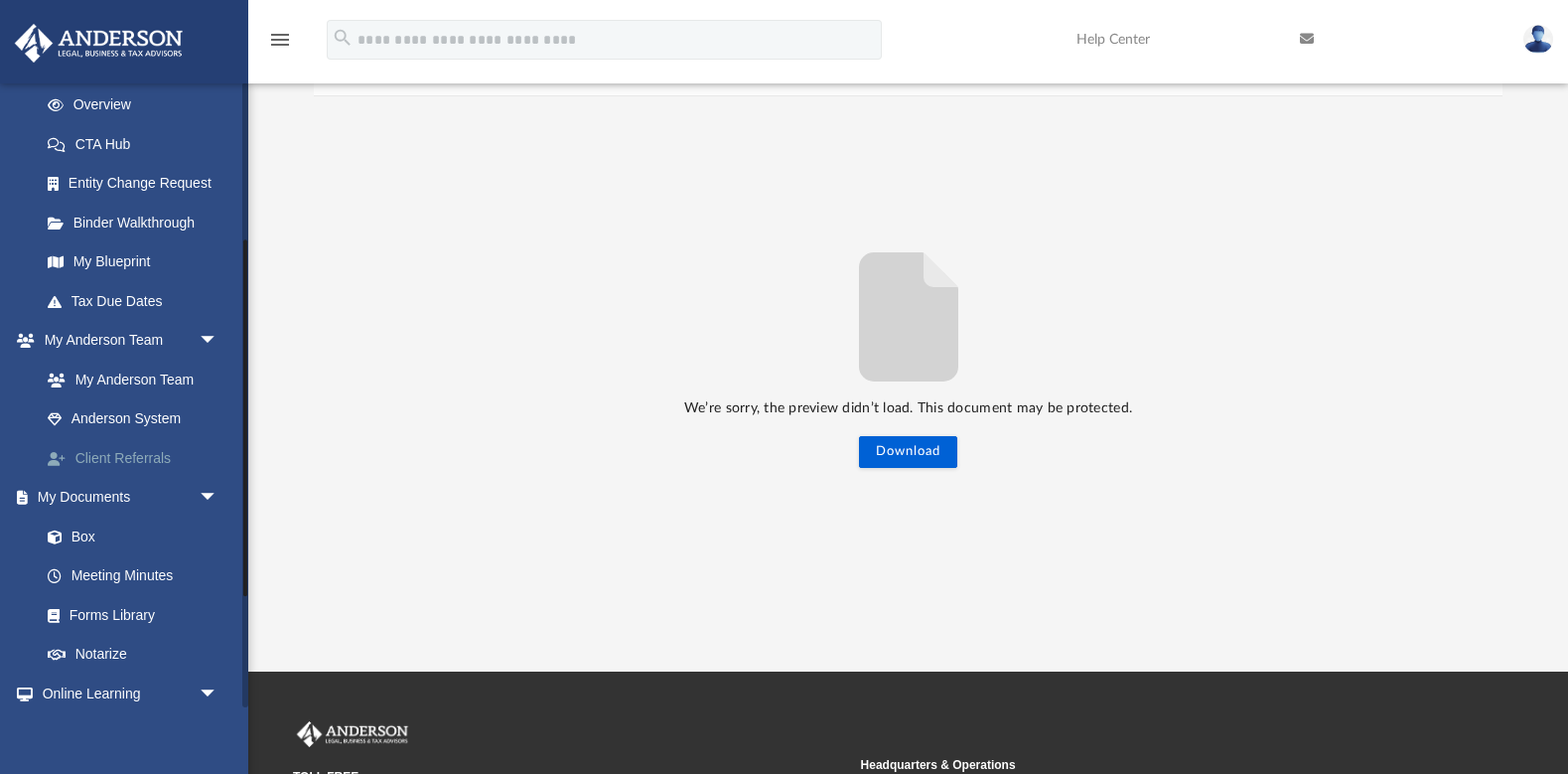
scroll to position [279, 0]
click at [87, 519] on link "Box" at bounding box center [137, 536] width 220 height 40
click at [85, 523] on link "Box" at bounding box center [137, 536] width 220 height 40
click at [203, 484] on span "arrow_drop_down" at bounding box center [218, 497] width 40 height 41
click at [118, 488] on link "My Documents arrow_drop_up" at bounding box center [131, 497] width 234 height 40
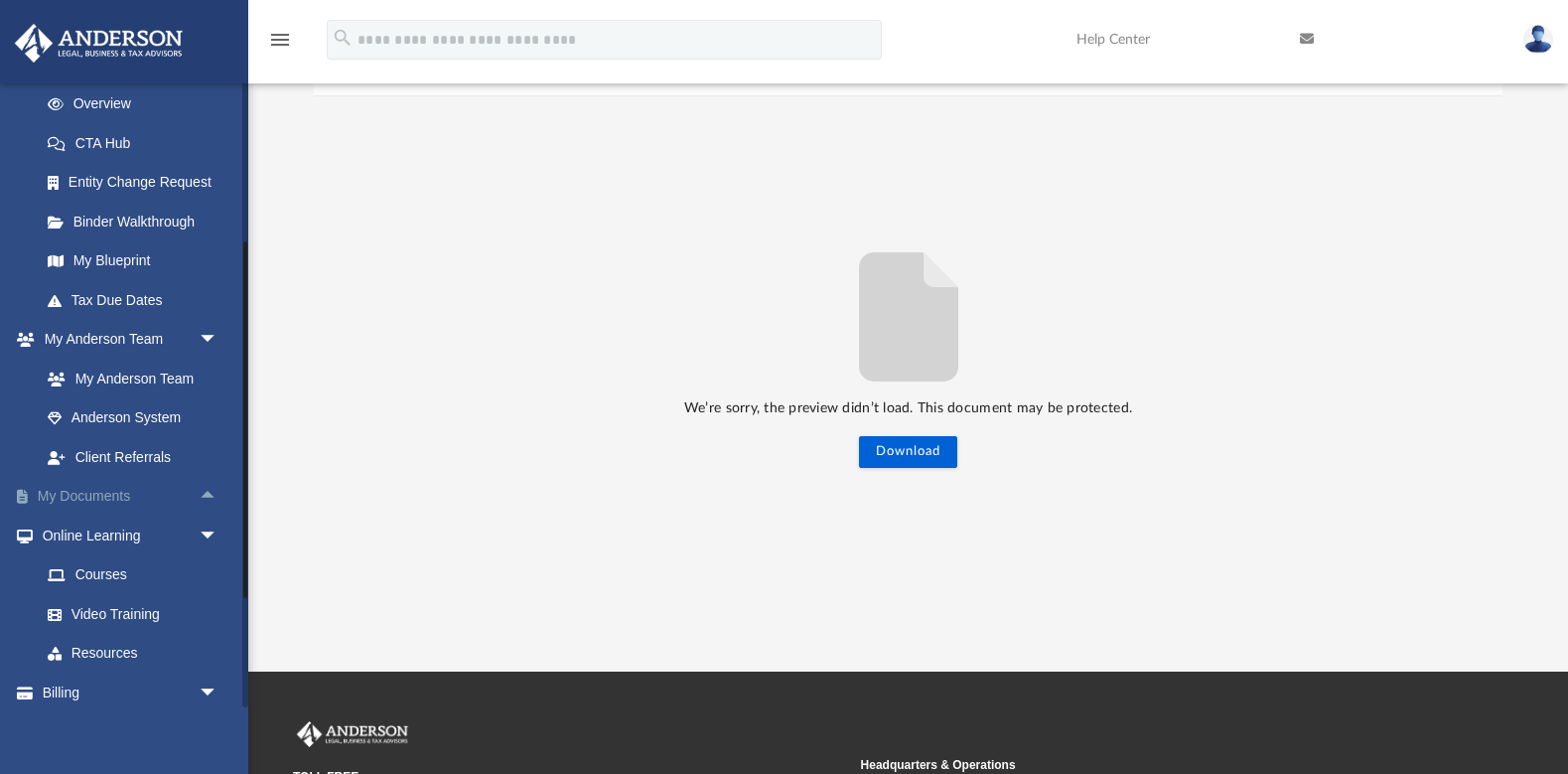
click at [207, 486] on span "arrow_drop_up" at bounding box center [218, 497] width 40 height 41
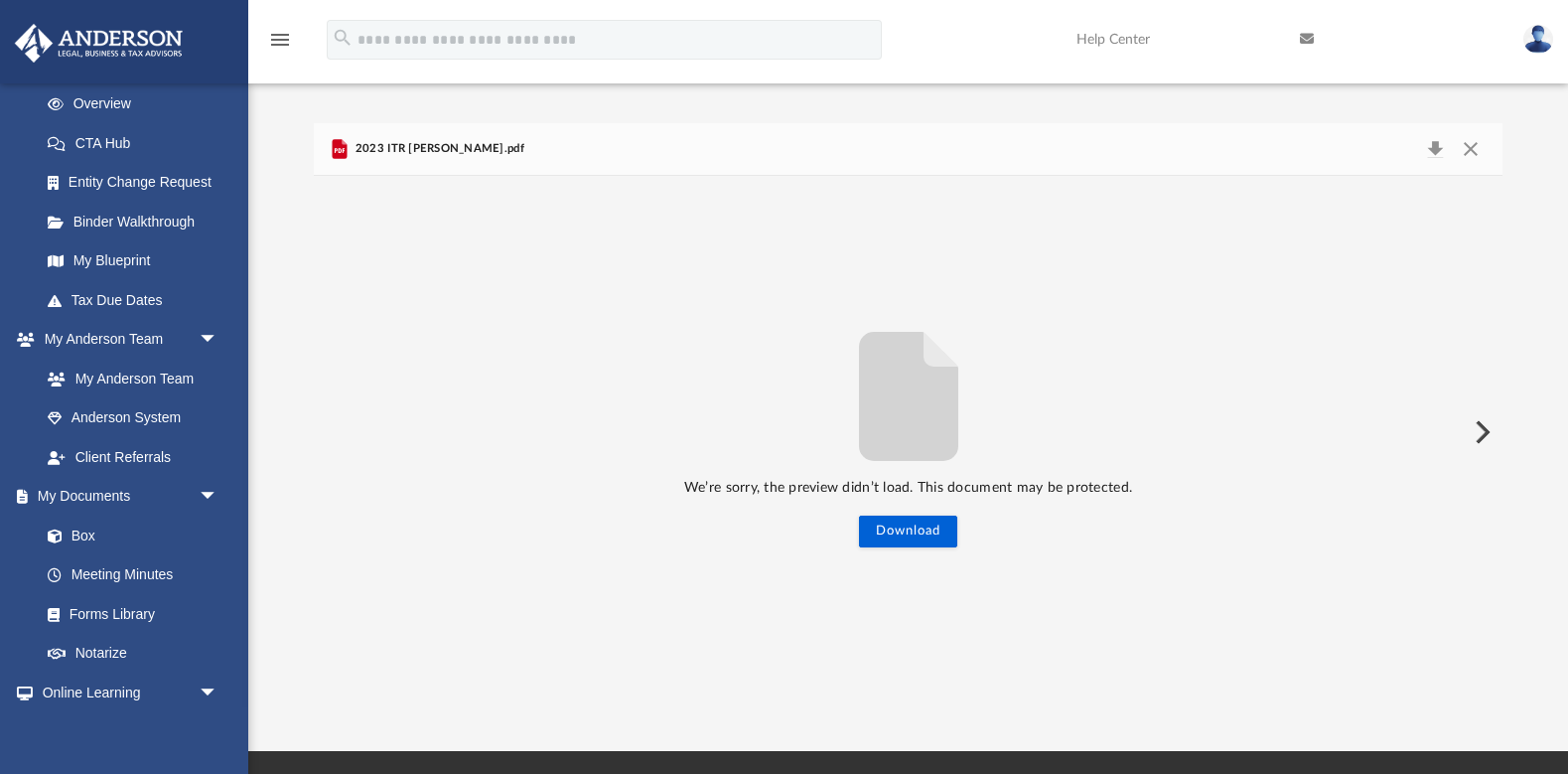
scroll to position [30, 0]
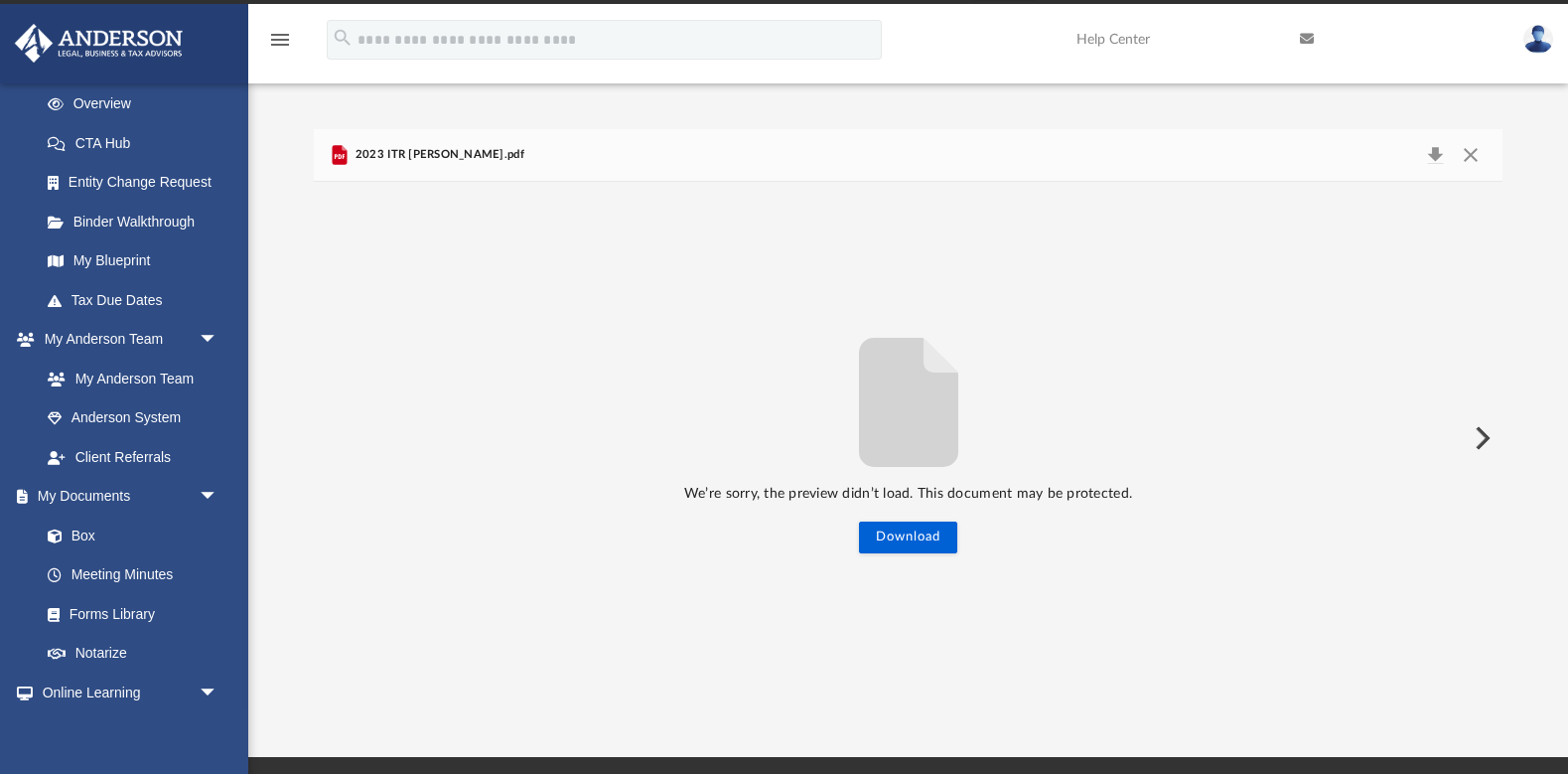
click at [1487, 433] on button "Preview" at bounding box center [1481, 438] width 44 height 56
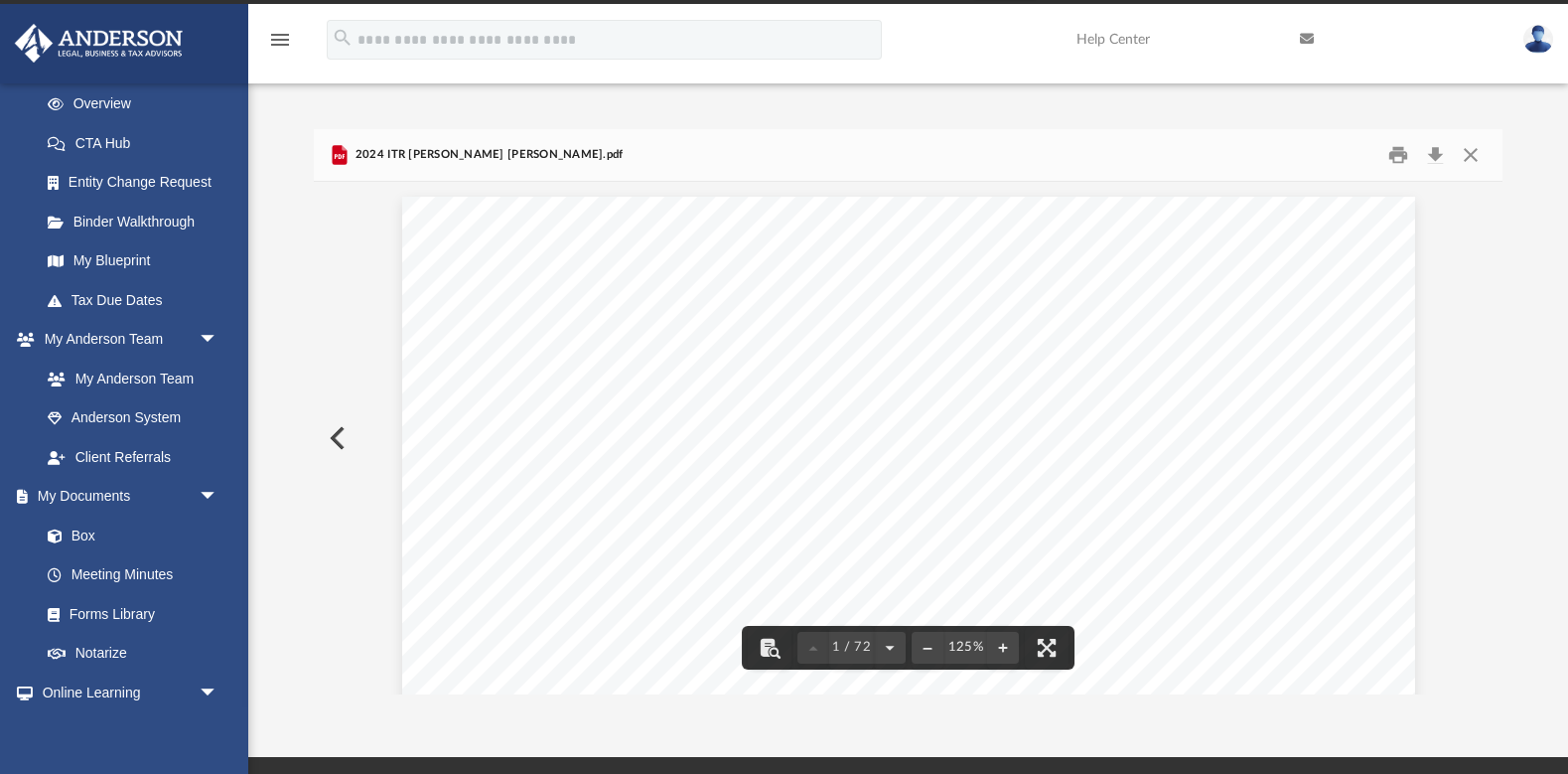
drag, startPoint x: 1553, startPoint y: 381, endPoint x: 1492, endPoint y: 390, distance: 61.7
click at [1553, 381] on div "Difficulty viewing your box folder? You can also access your account directly o…" at bounding box center [908, 411] width 1320 height 565
click at [1504, 302] on div "Difficulty viewing your box folder? You can also access your account directly o…" at bounding box center [908, 411] width 1320 height 565
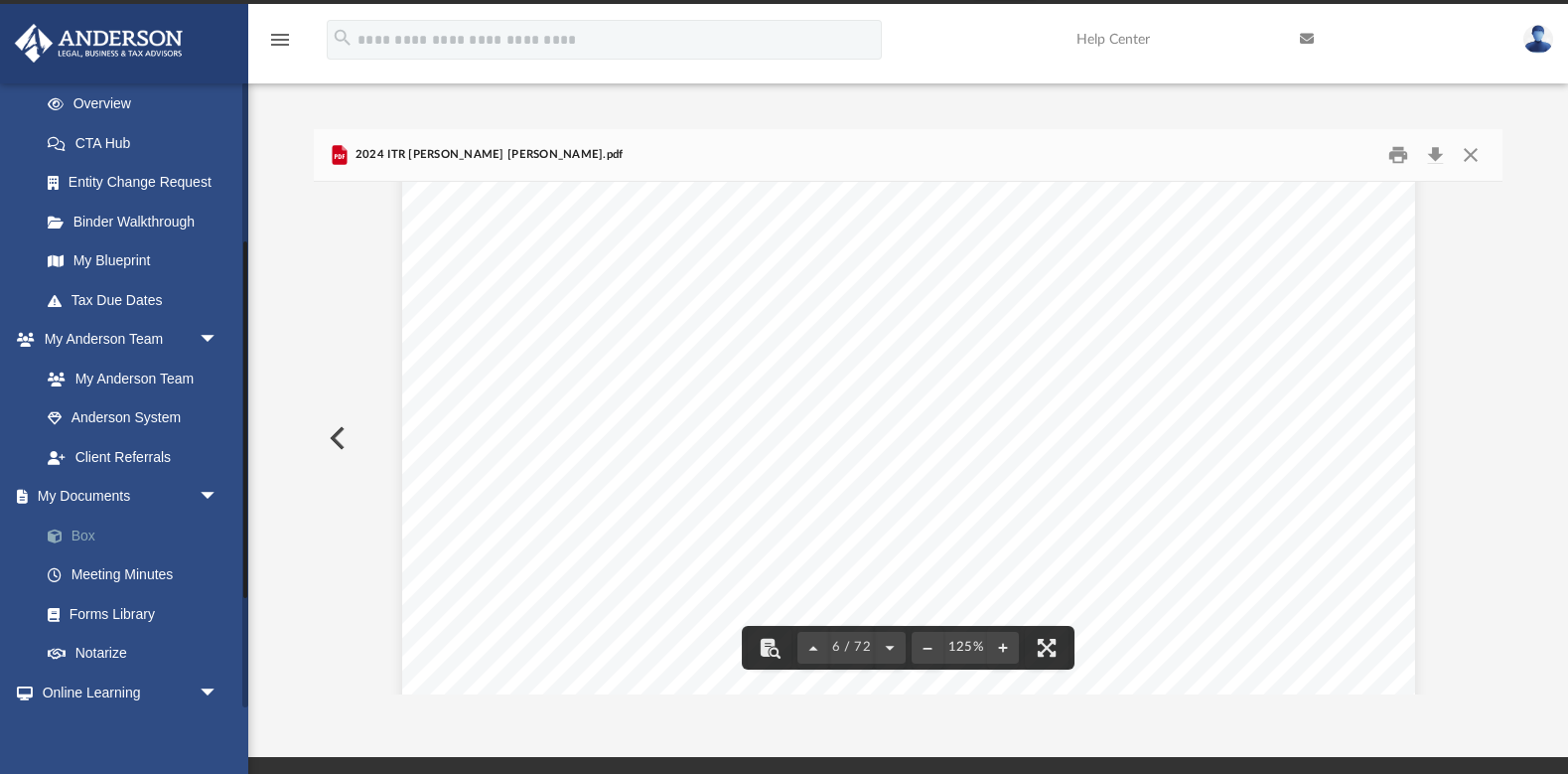
click at [95, 529] on link "Box" at bounding box center [137, 536] width 220 height 40
click at [280, 40] on icon "menu" at bounding box center [280, 40] width 24 height 24
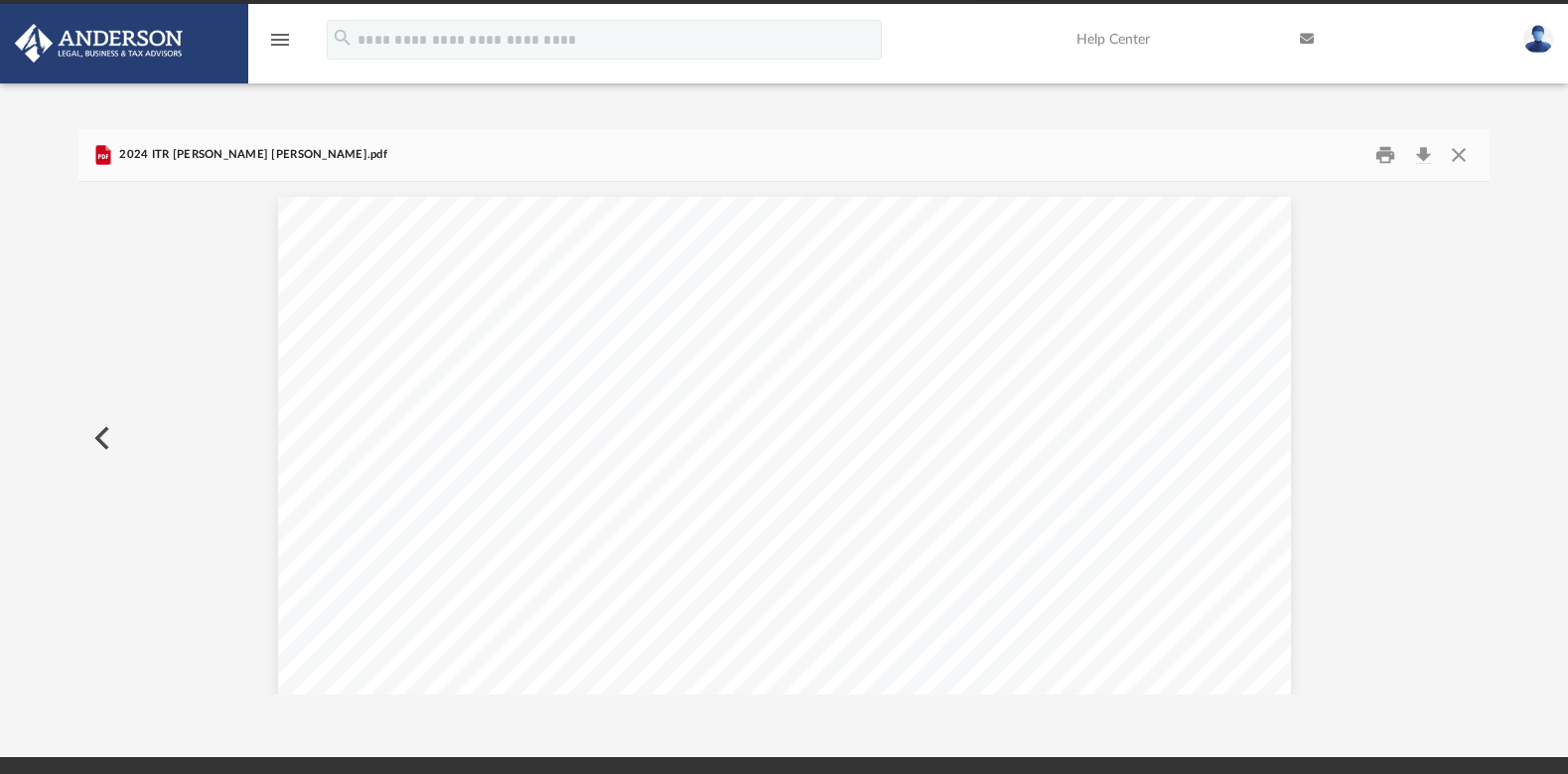
scroll to position [63, 0]
click at [280, 40] on icon "menu" at bounding box center [280, 40] width 24 height 24
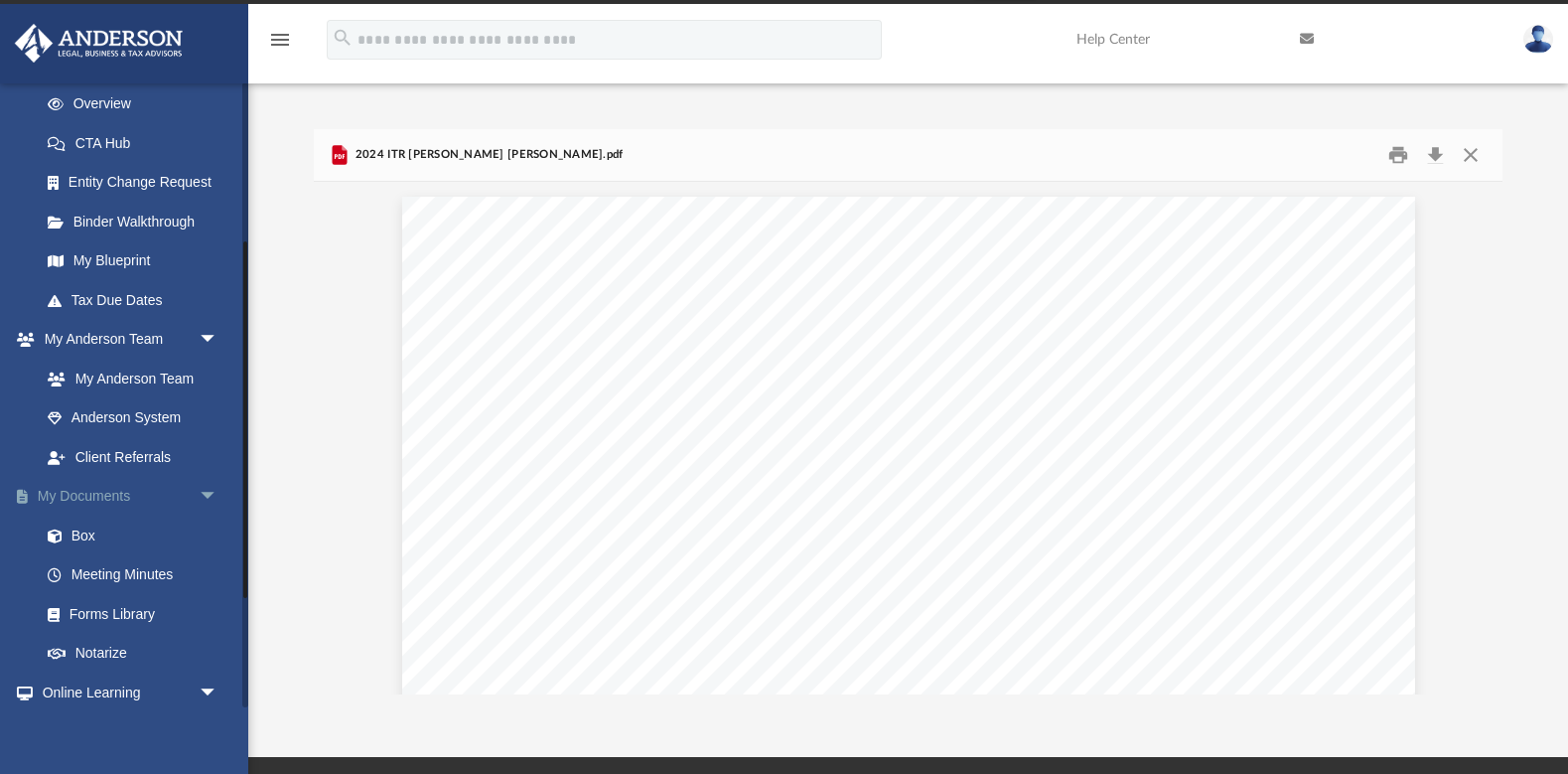
scroll to position [30, 0]
click at [86, 528] on link "Box" at bounding box center [137, 536] width 220 height 40
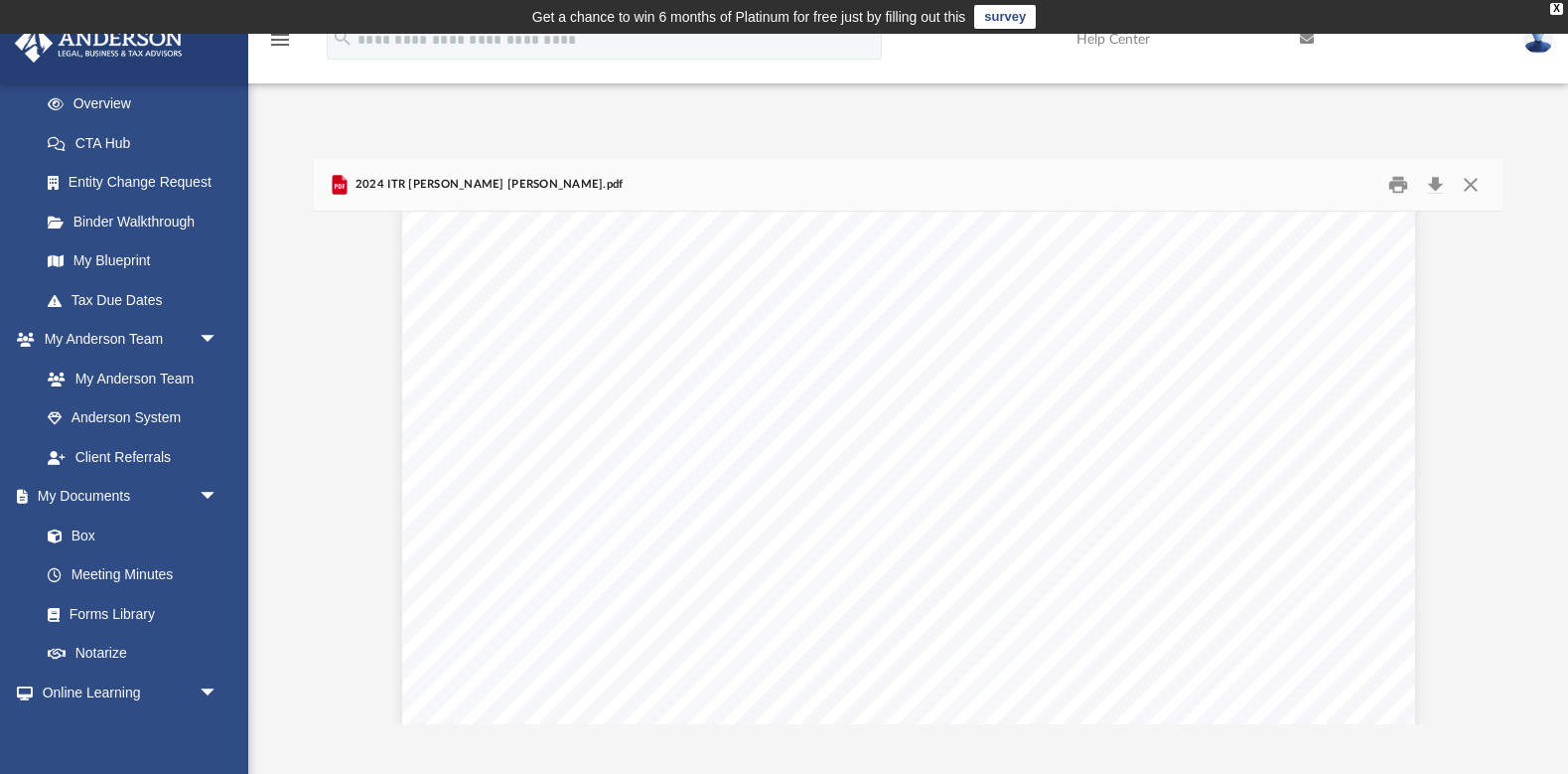
scroll to position [22304, 0]
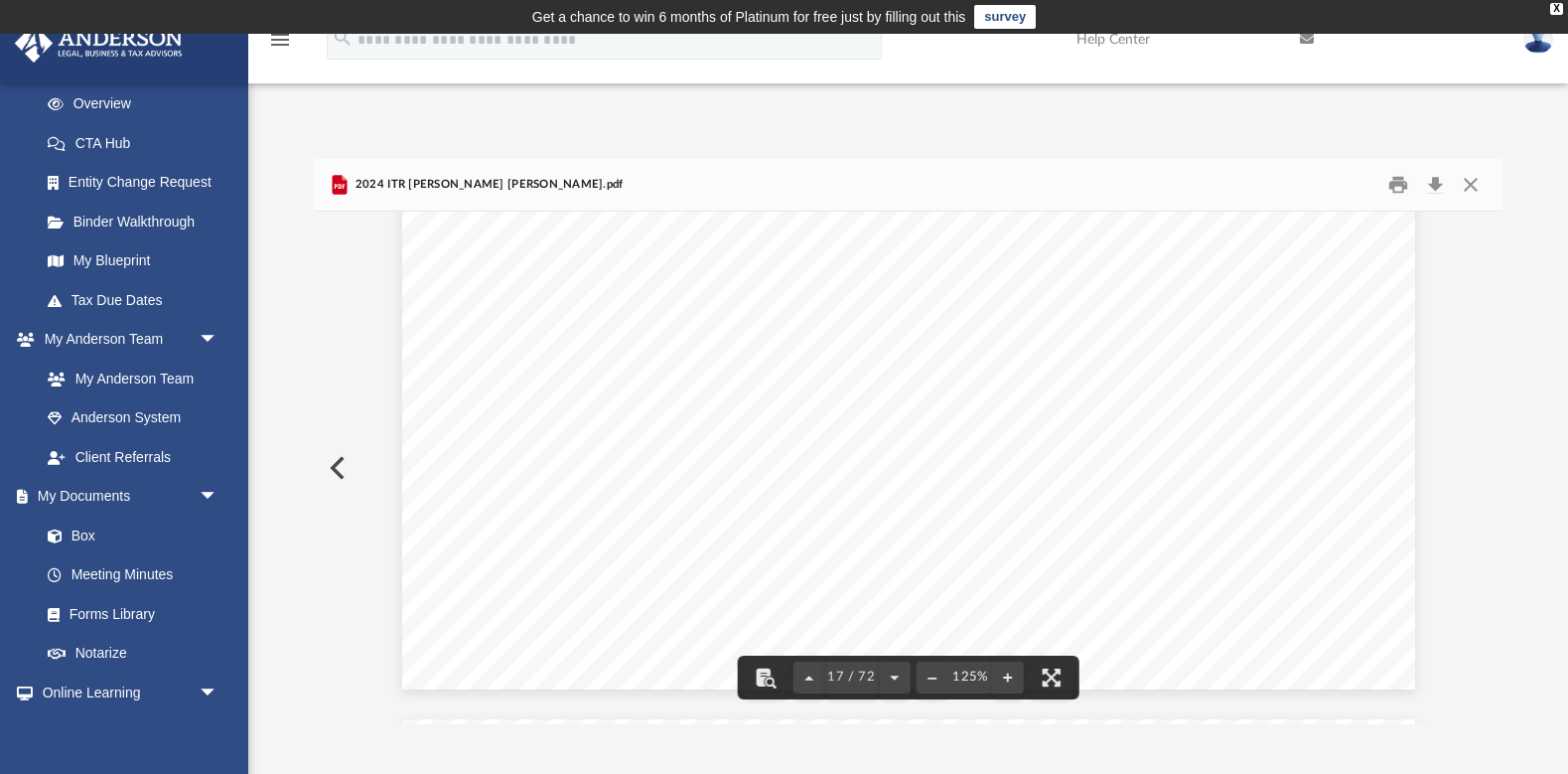
drag, startPoint x: 1475, startPoint y: 180, endPoint x: 1498, endPoint y: 242, distance: 66.1
click at [1475, 180] on button "Close" at bounding box center [1471, 185] width 36 height 31
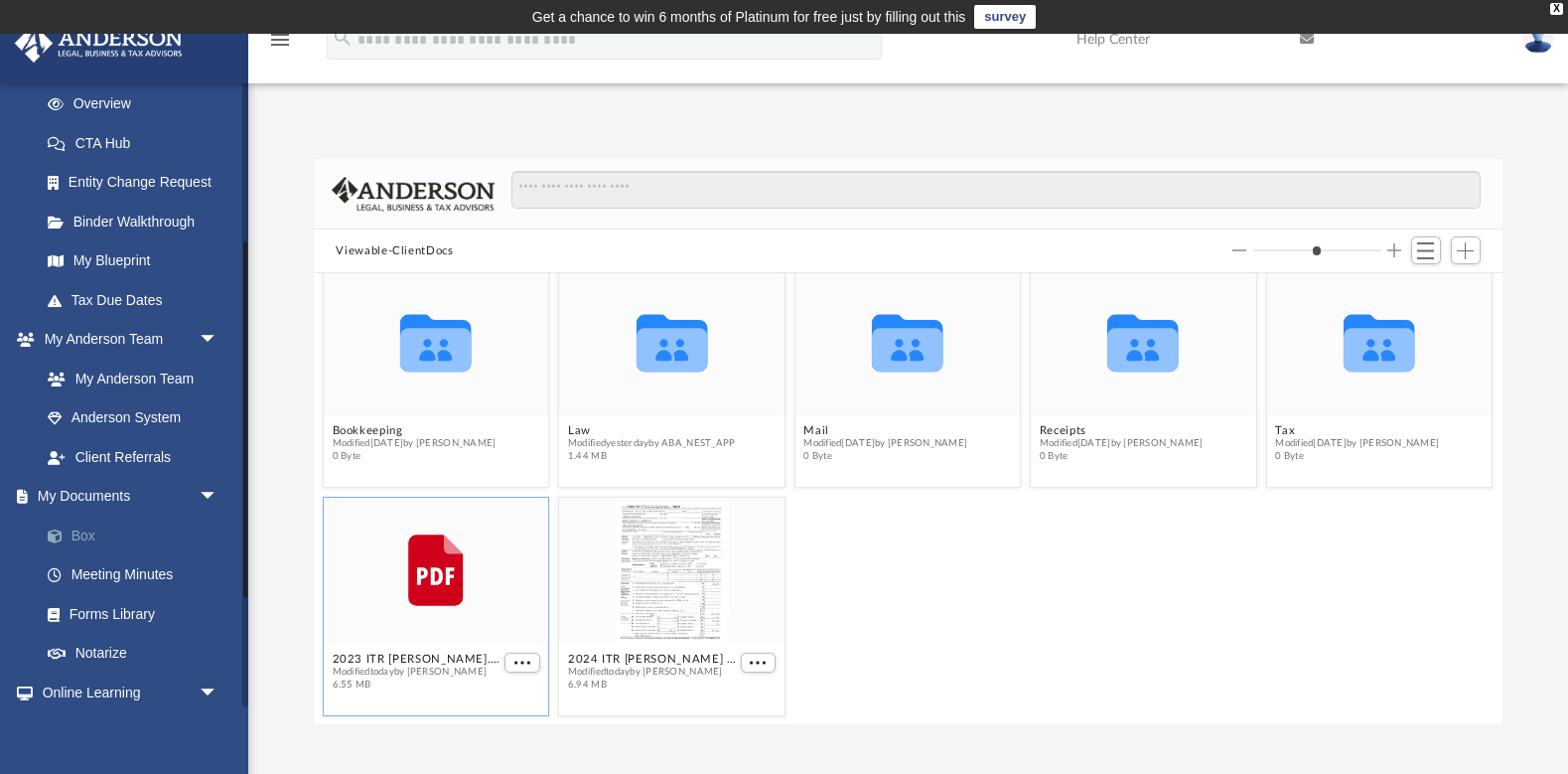
click at [95, 528] on link "Box" at bounding box center [137, 536] width 220 height 40
click at [84, 528] on link "Box" at bounding box center [137, 536] width 220 height 40
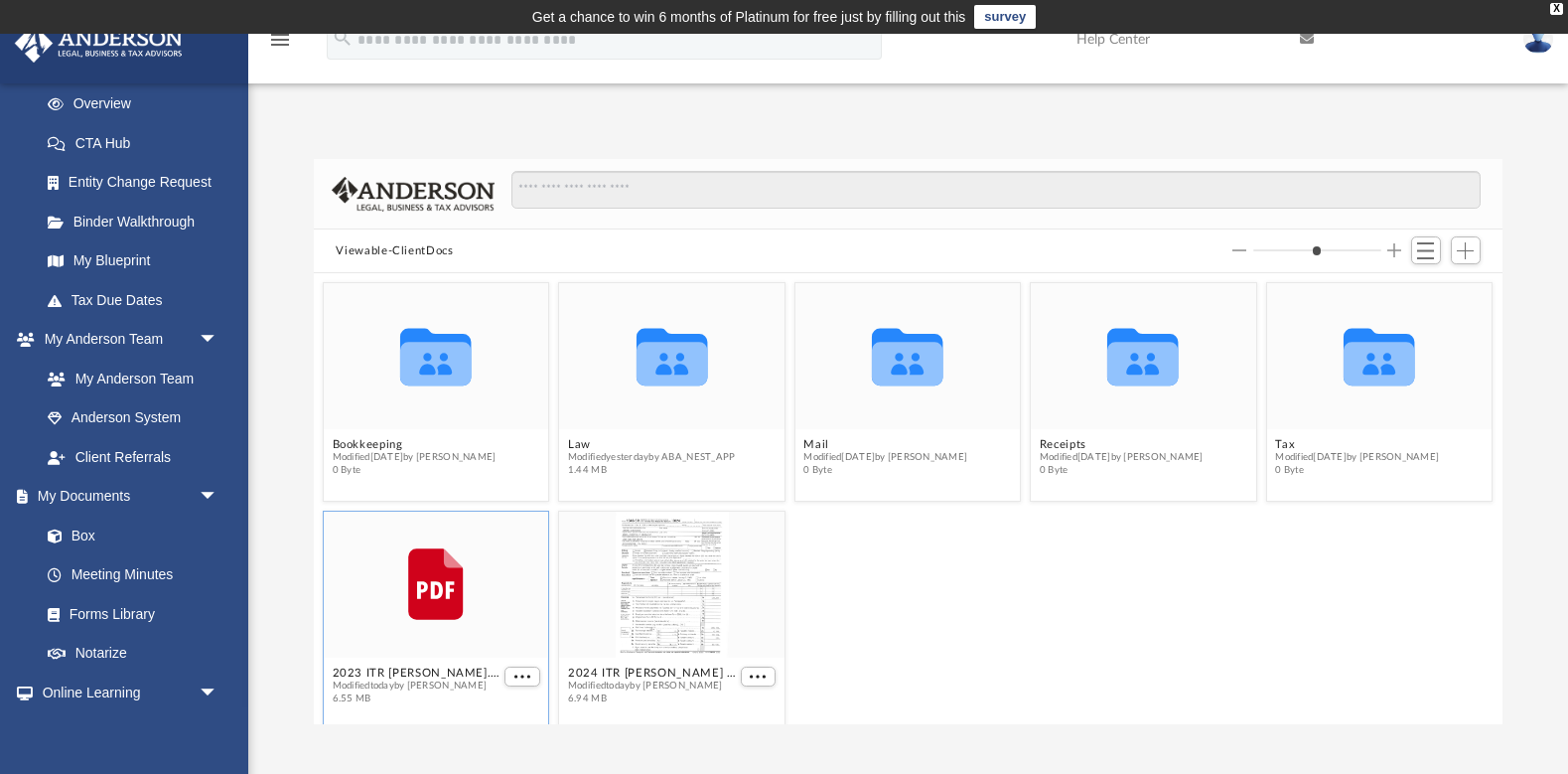
scroll to position [0, 0]
click at [1466, 254] on span "Add" at bounding box center [1465, 250] width 17 height 17
click at [1432, 292] on li "Upload" at bounding box center [1437, 289] width 64 height 21
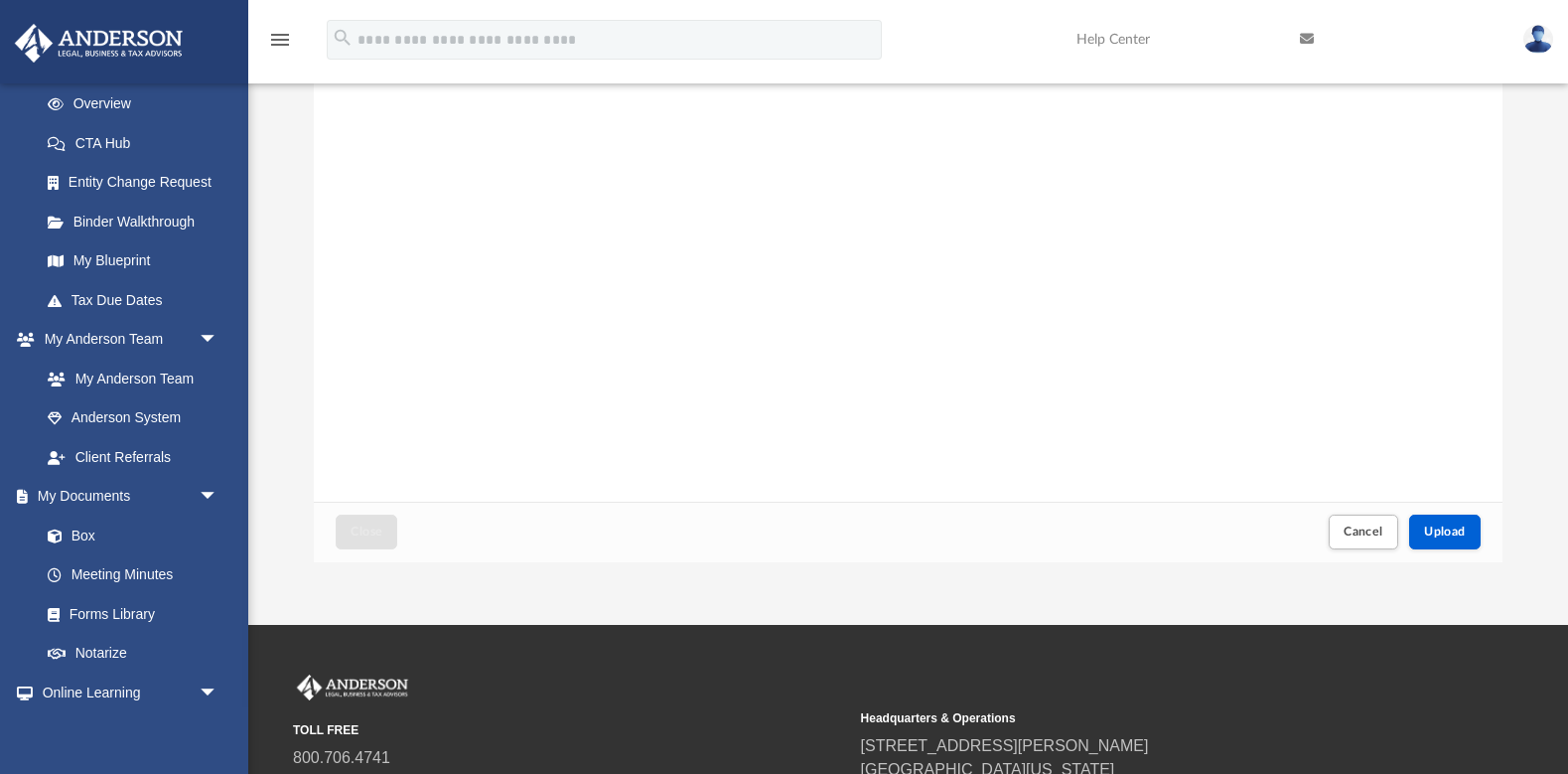
scroll to position [184, 0]
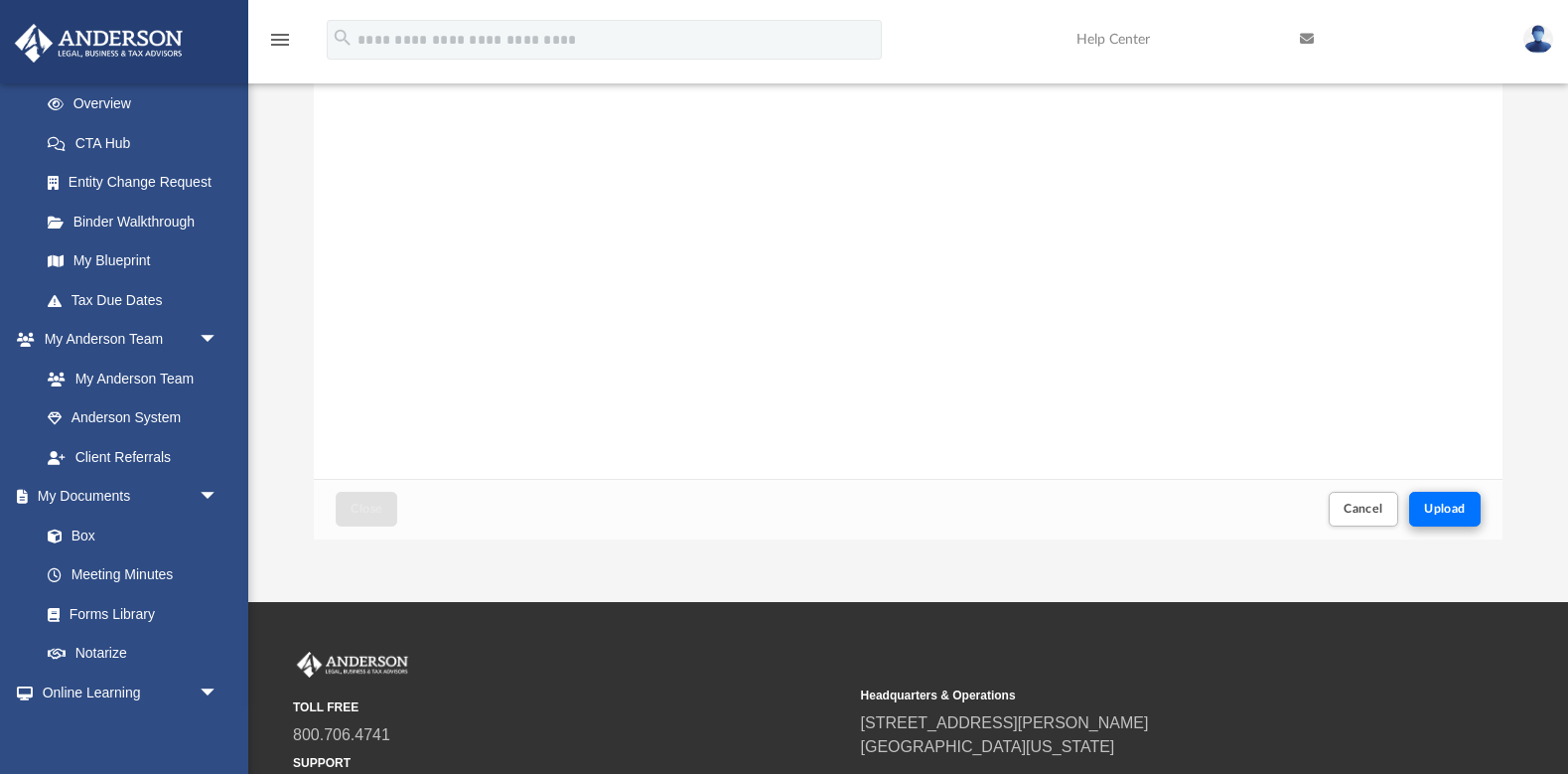
click at [1452, 511] on span "Upload" at bounding box center [1445, 509] width 42 height 12
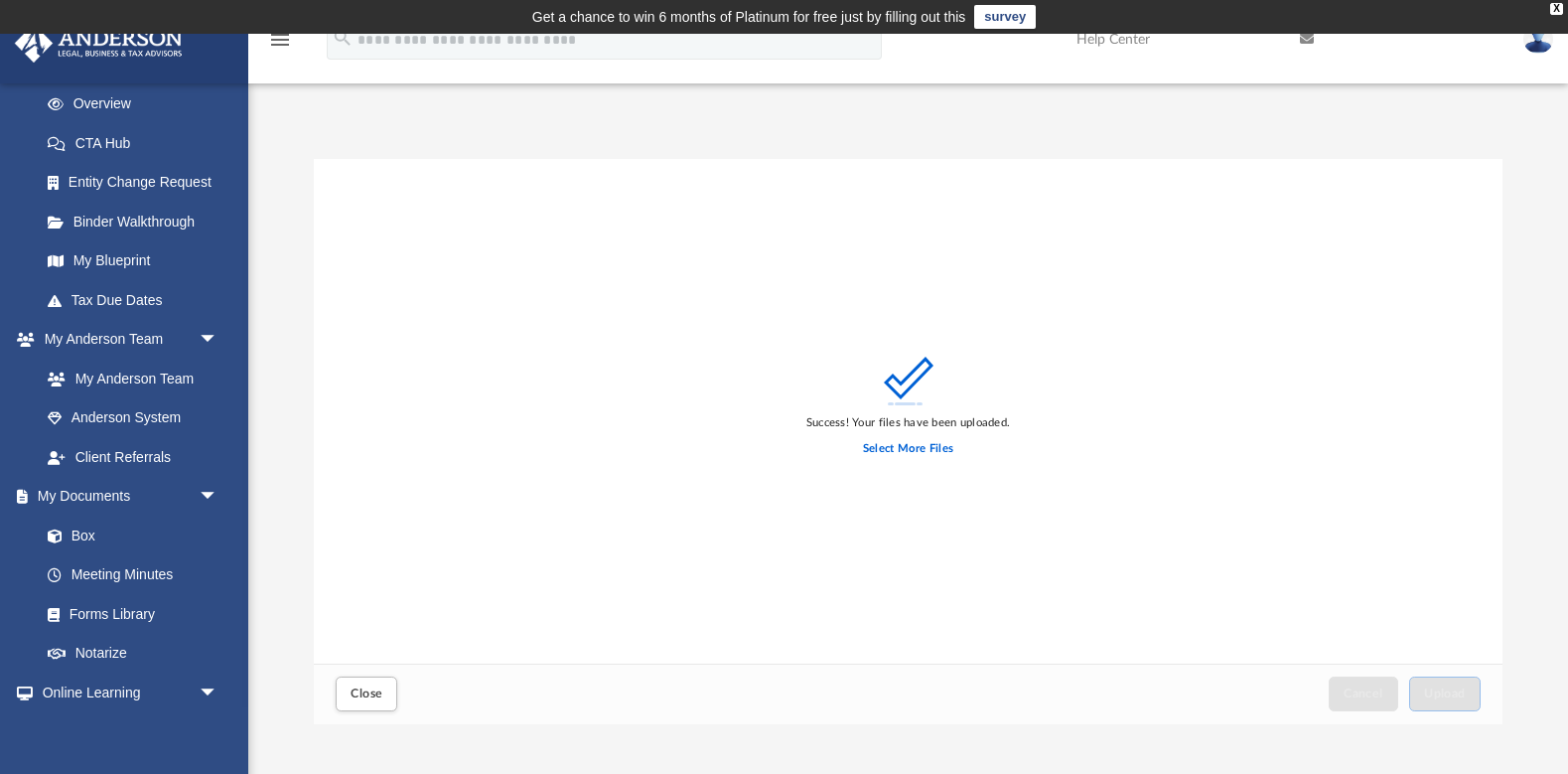
scroll to position [0, 0]
click at [356, 696] on span "Close" at bounding box center [367, 693] width 32 height 12
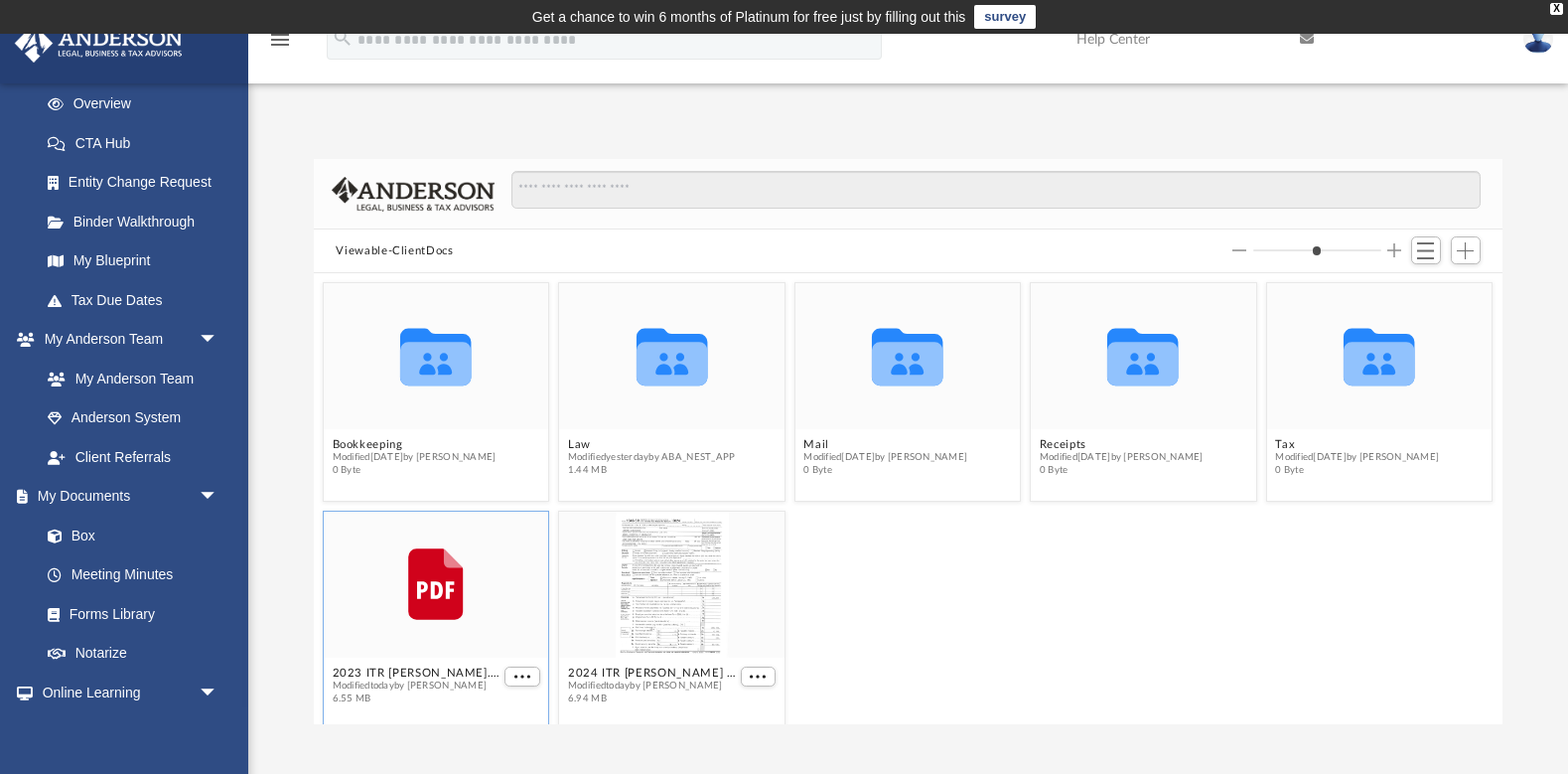
click at [461, 602] on icon "grid" at bounding box center [436, 584] width 55 height 72
click at [520, 675] on span "More options" at bounding box center [523, 676] width 16 height 10
click at [525, 674] on span "More options" at bounding box center [523, 676] width 16 height 10
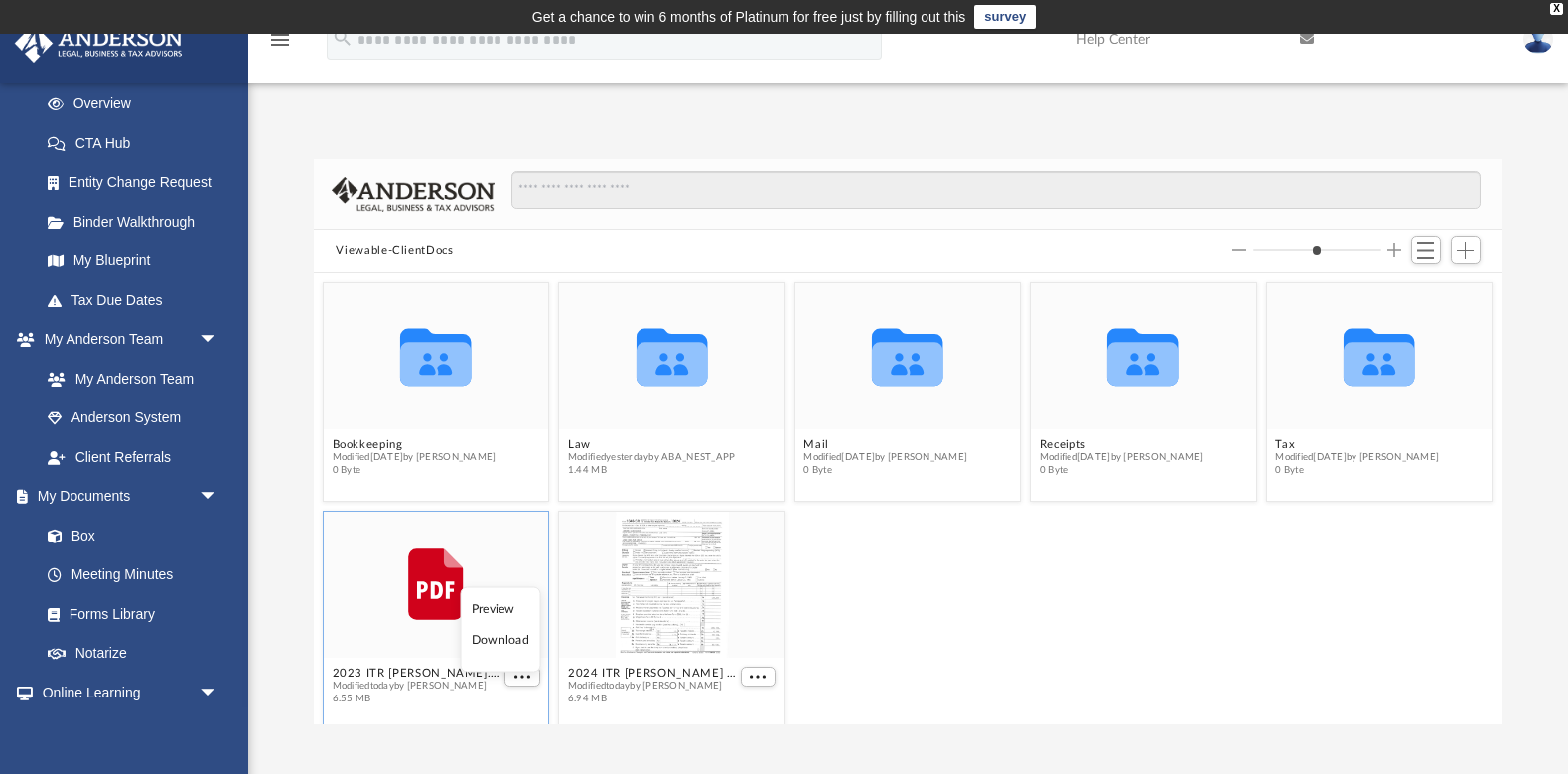
click at [512, 611] on li "Preview" at bounding box center [501, 608] width 58 height 21
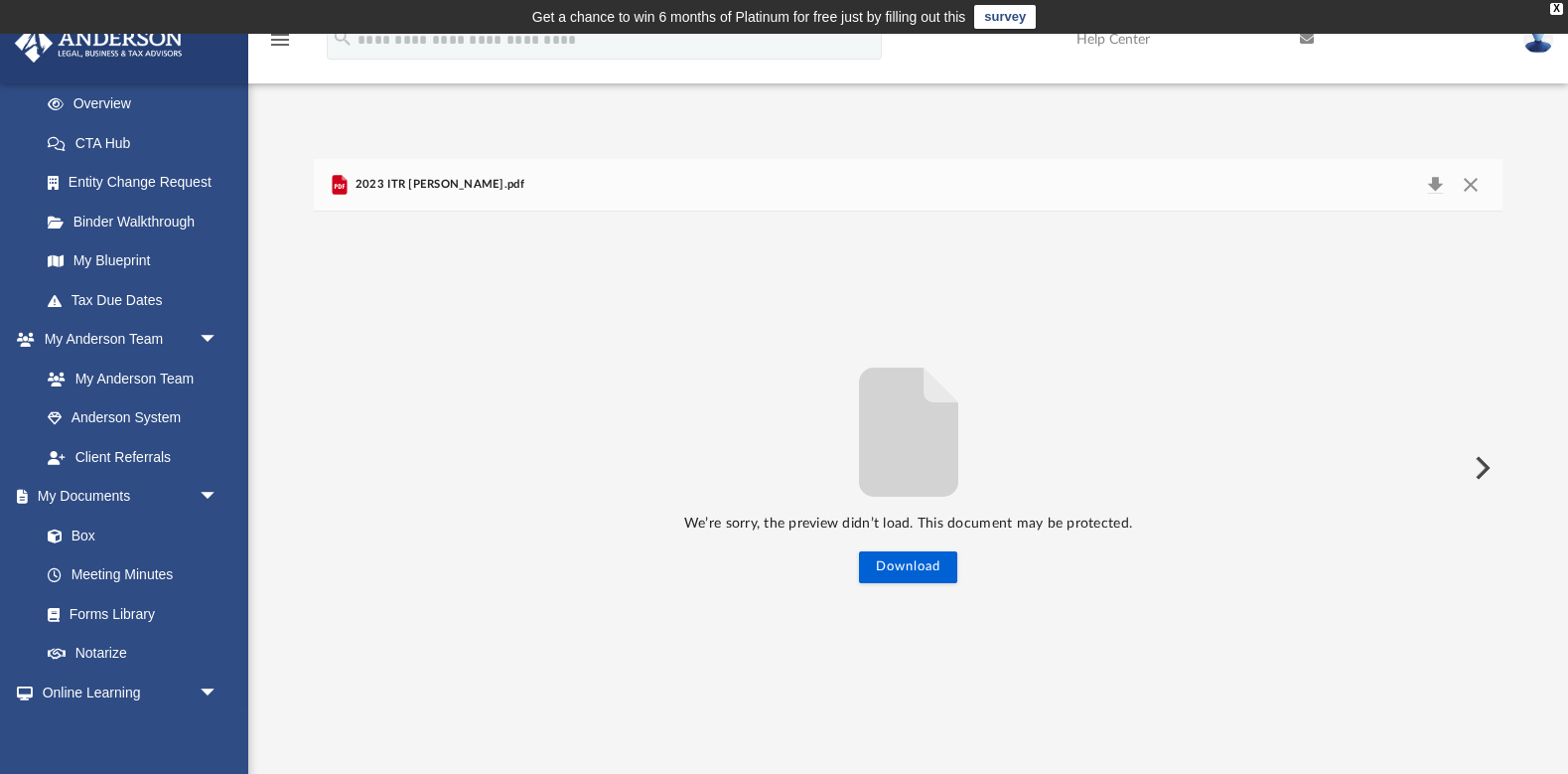
click at [1538, 45] on img at bounding box center [1539, 39] width 30 height 29
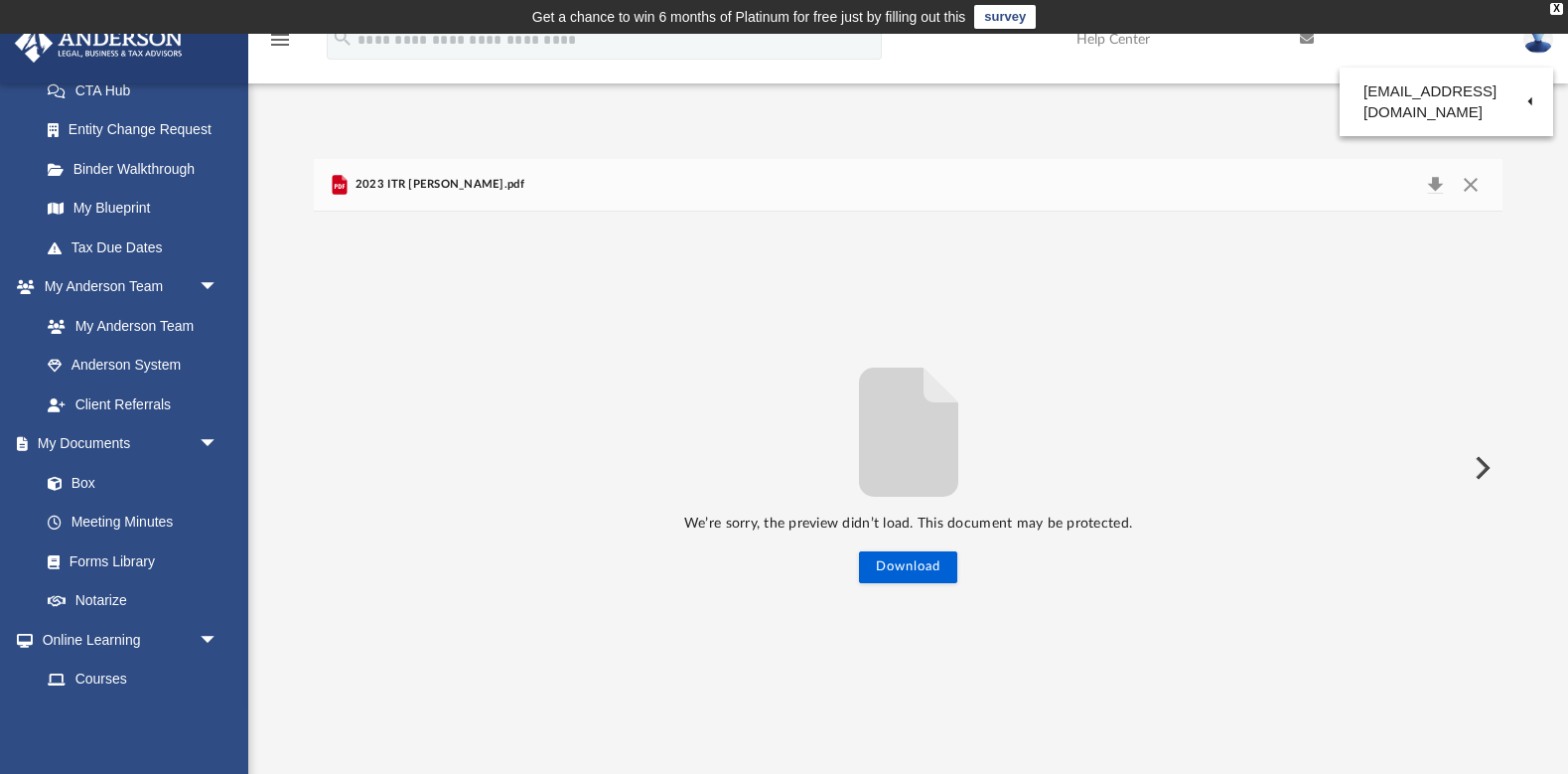
scroll to position [352, 0]
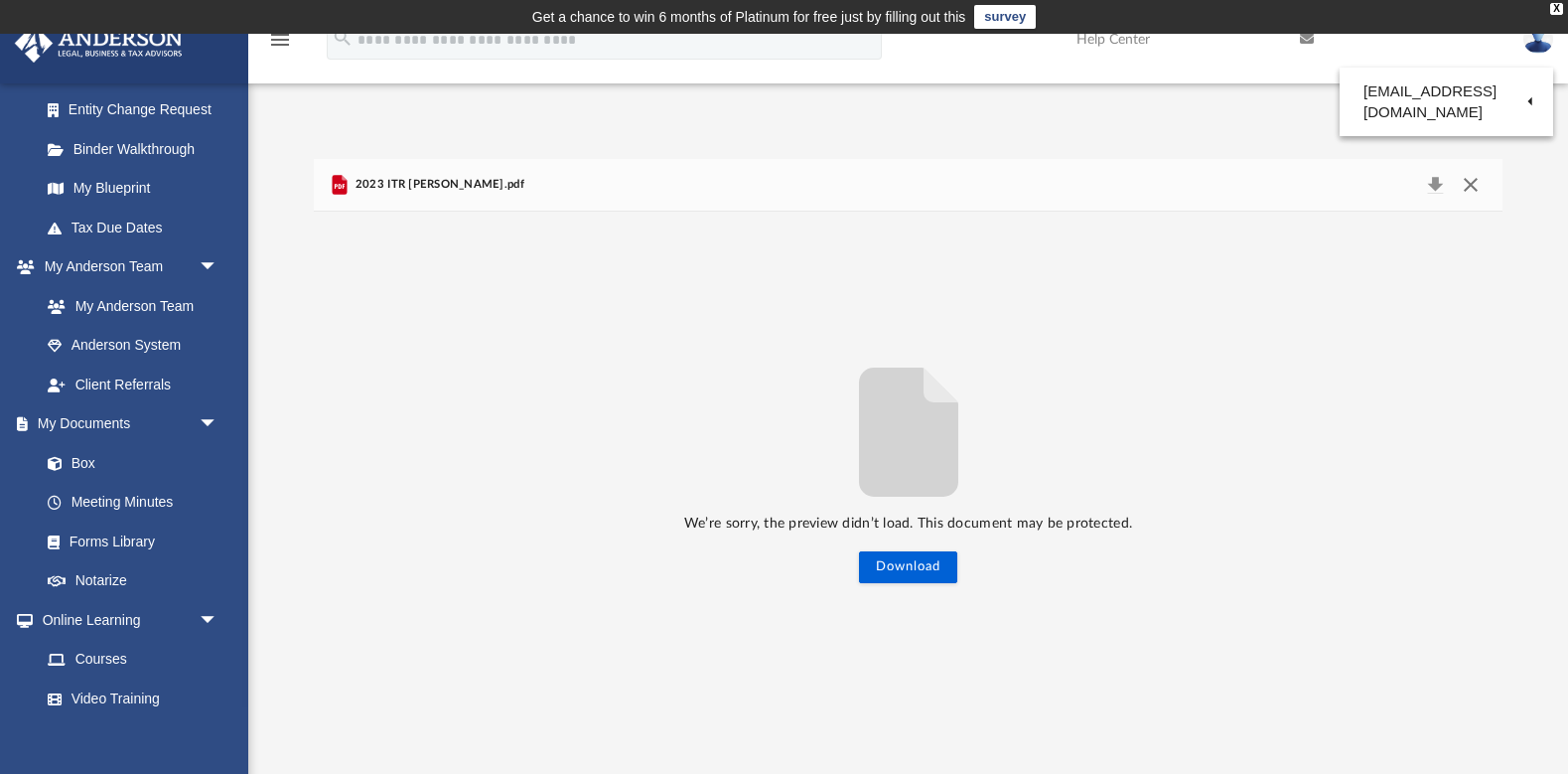
click at [1468, 185] on button "Close" at bounding box center [1471, 185] width 36 height 28
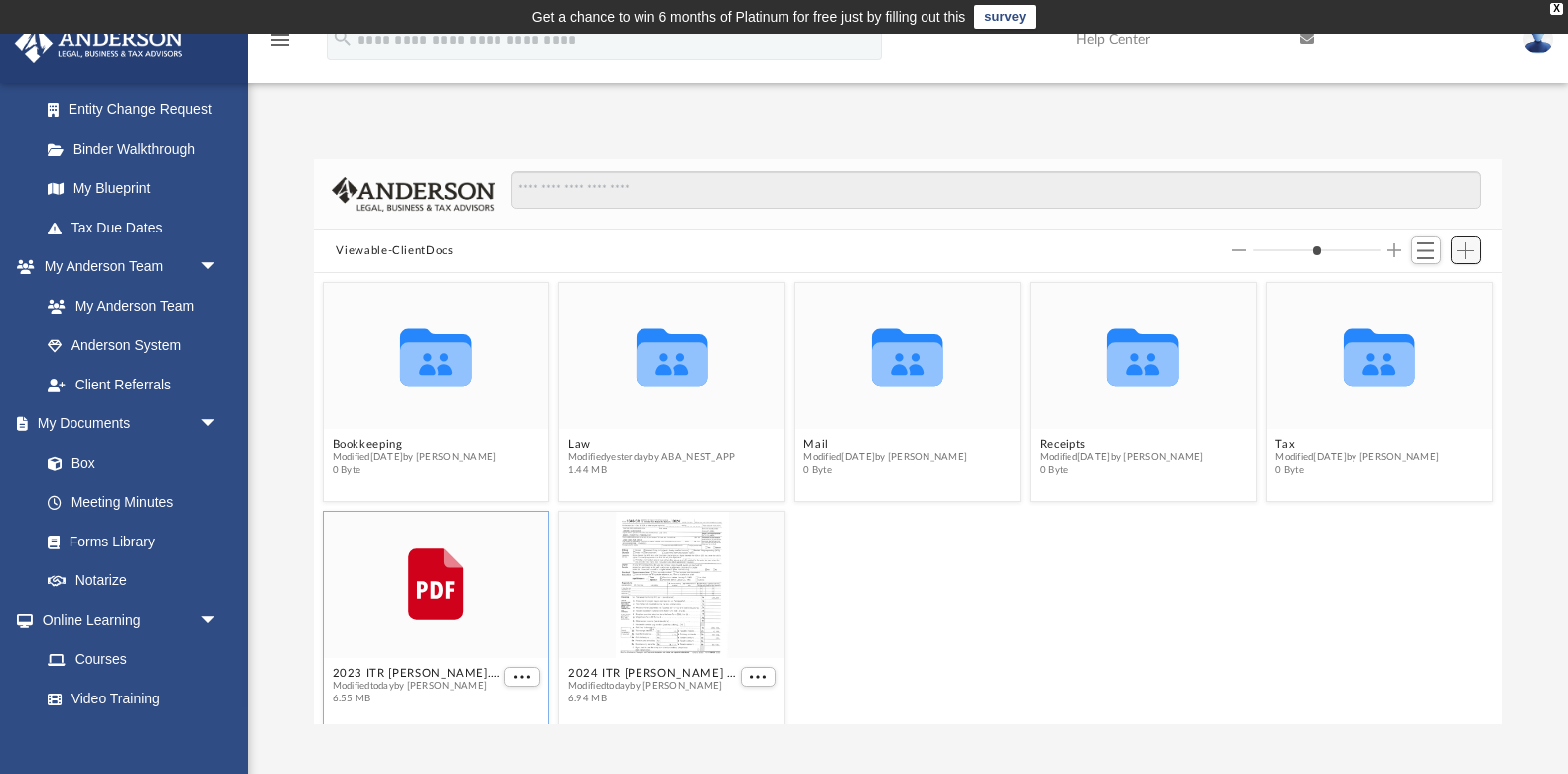
click at [1466, 252] on span "Add" at bounding box center [1465, 250] width 17 height 17
click at [1444, 286] on li "Upload" at bounding box center [1437, 289] width 64 height 21
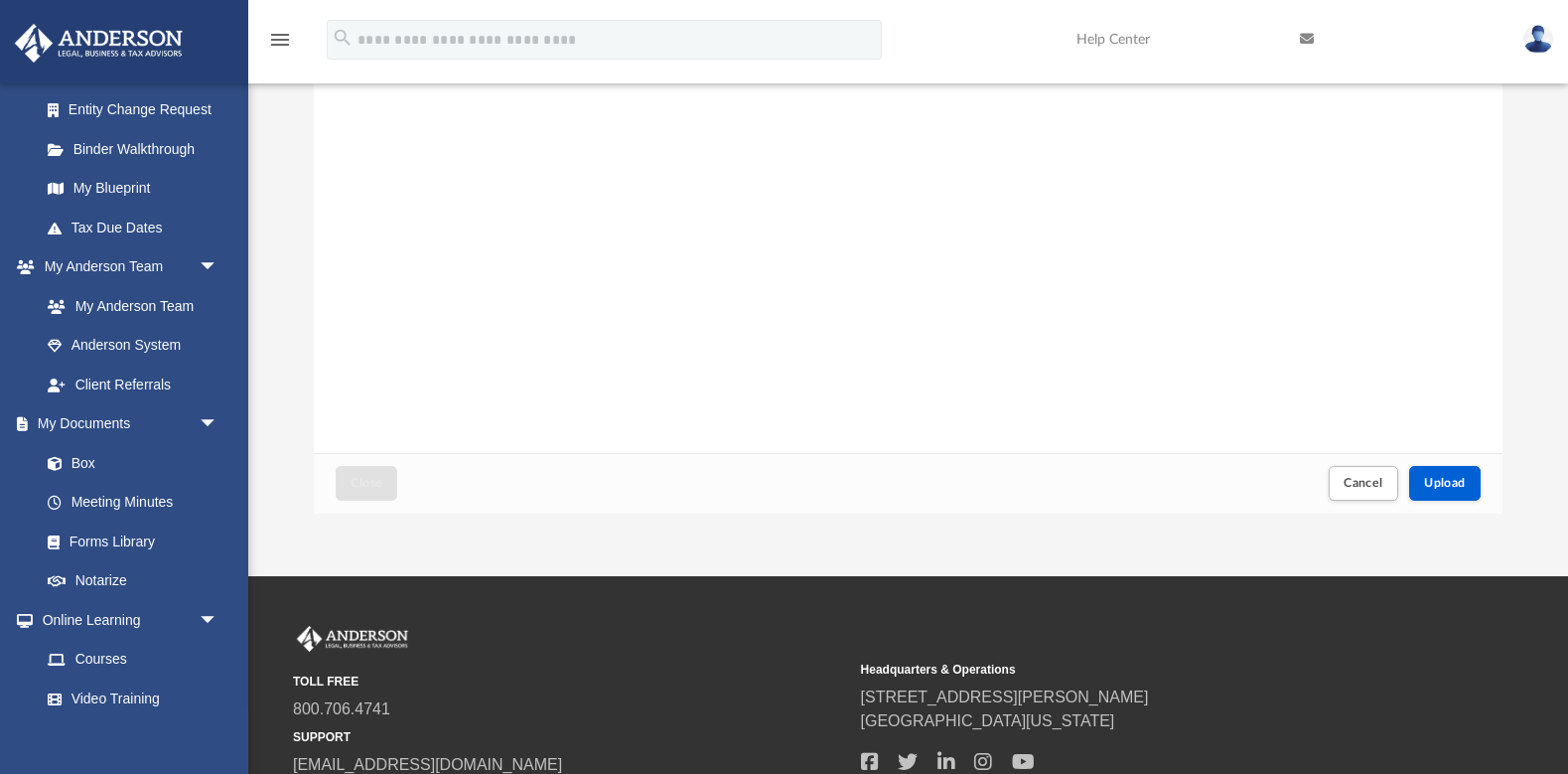
scroll to position [219, 0]
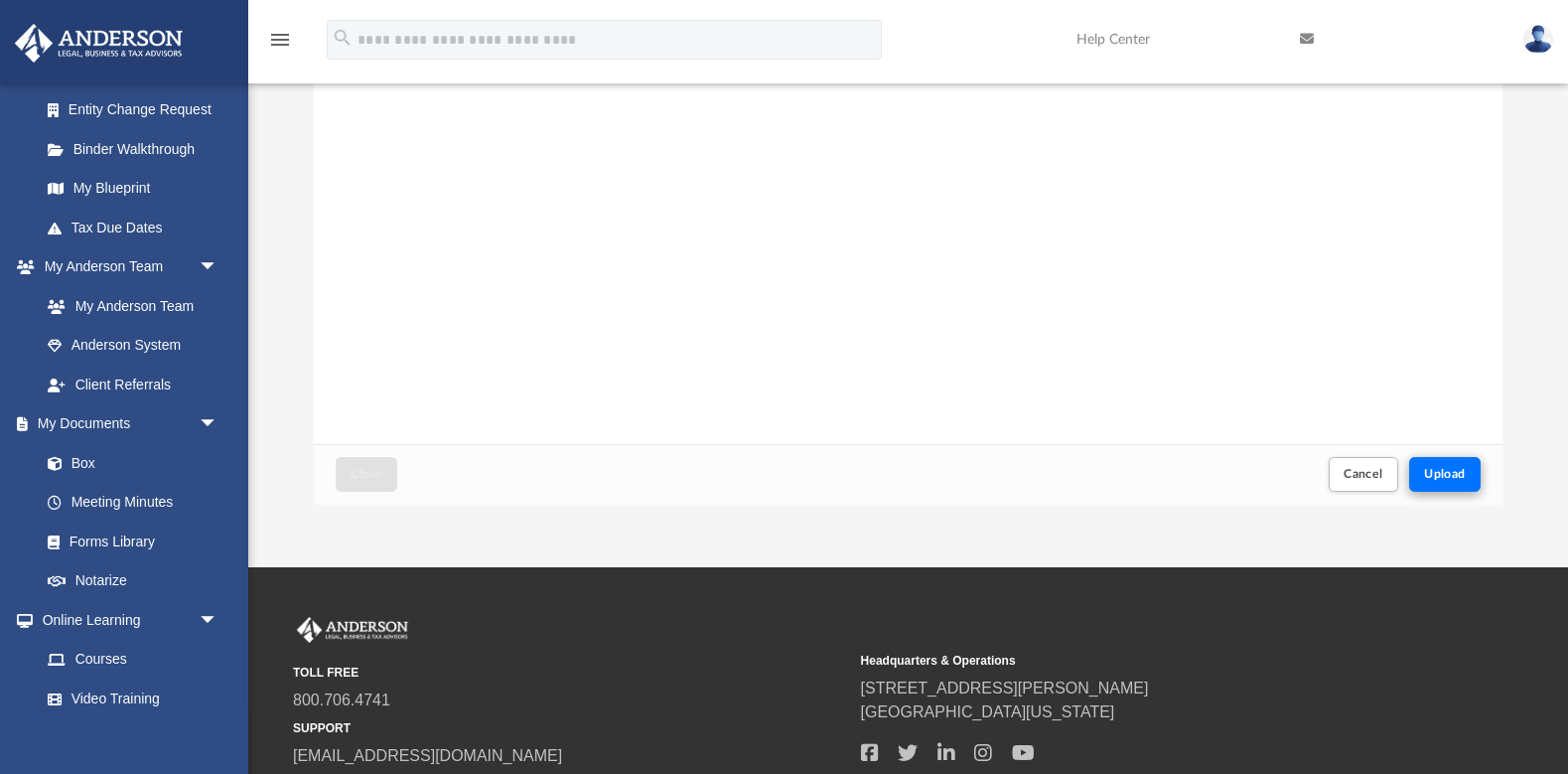
click at [1445, 475] on span "Upload" at bounding box center [1445, 474] width 42 height 12
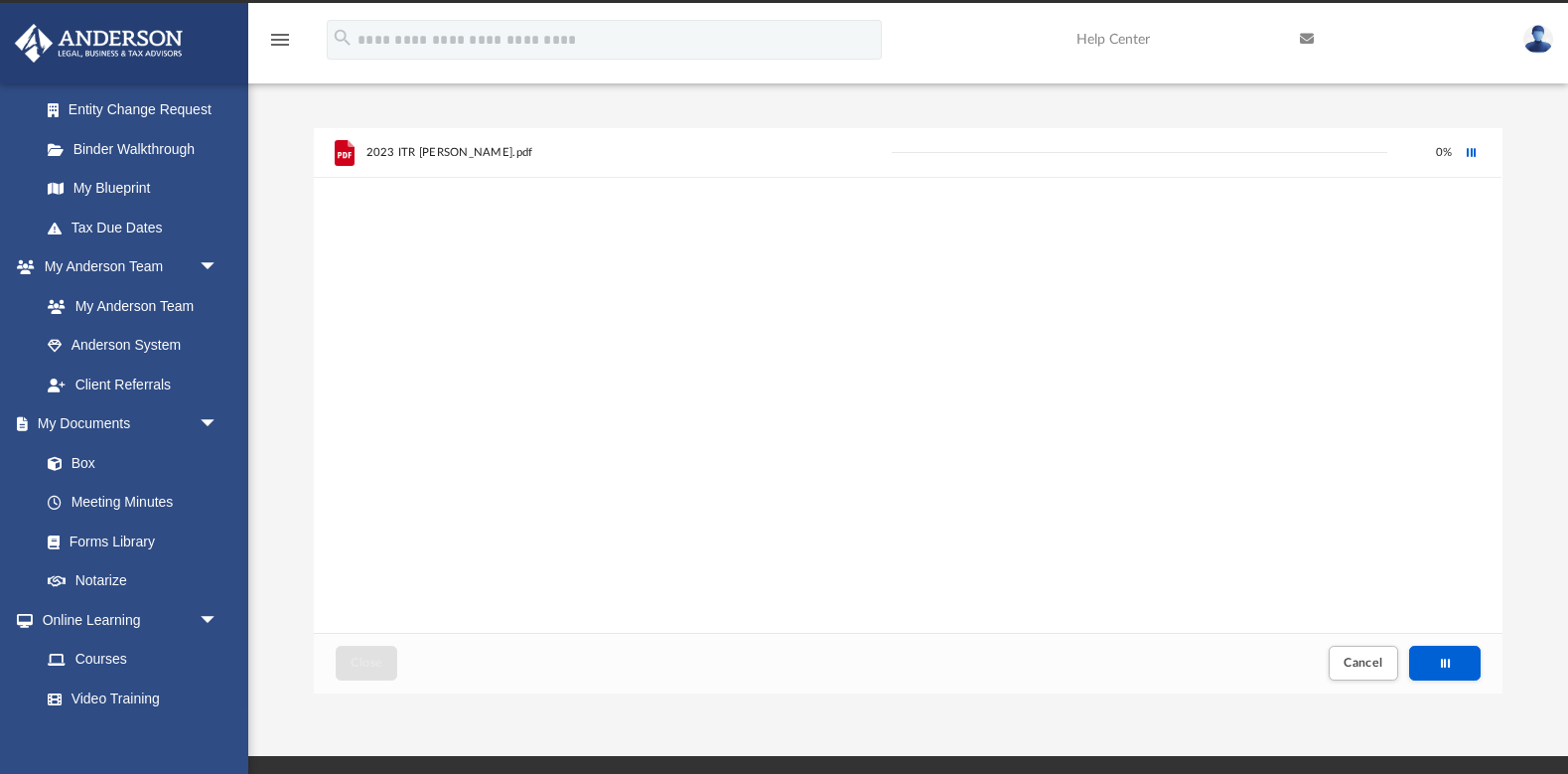
scroll to position [21, 0]
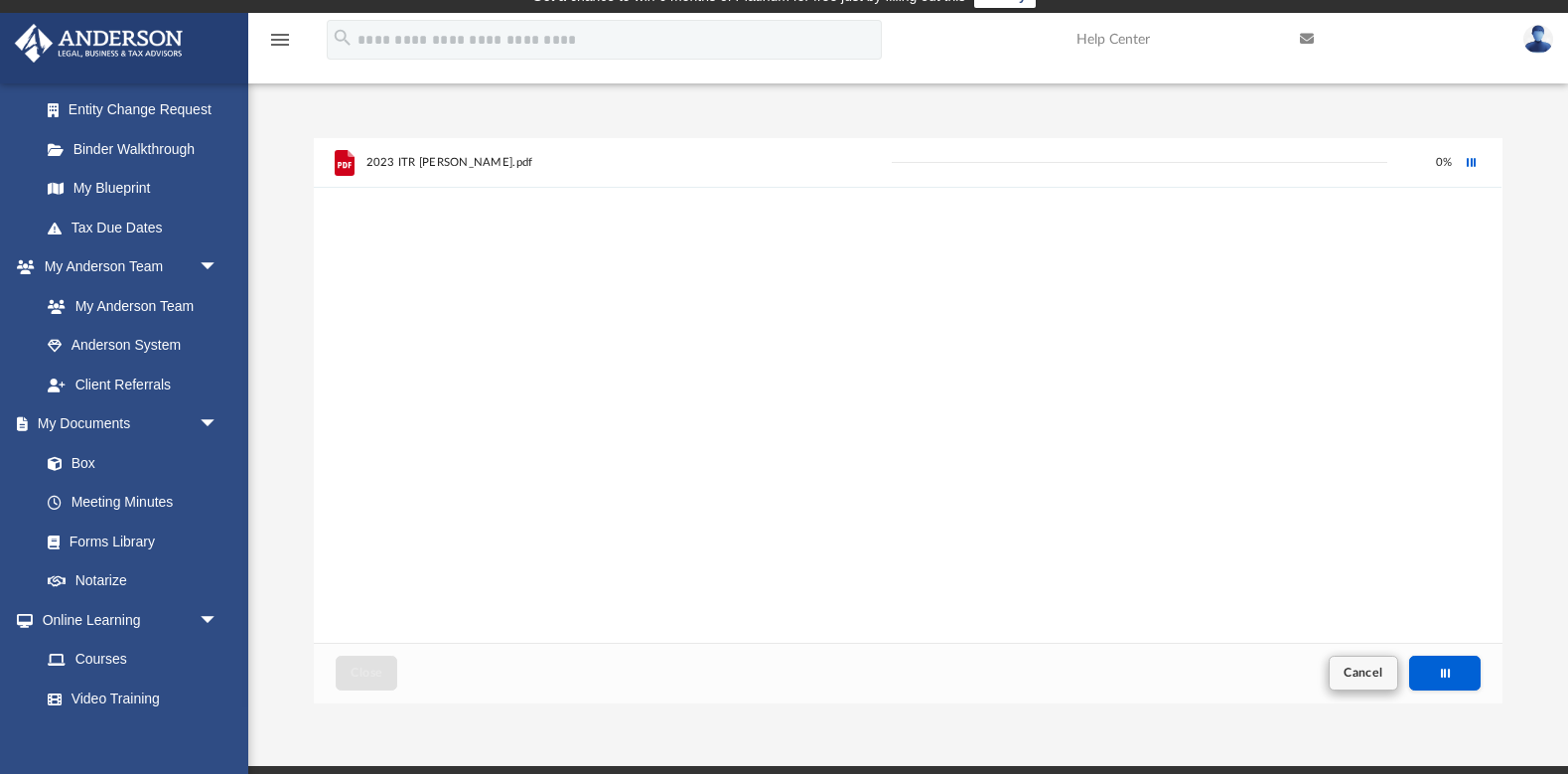
click at [1361, 673] on span "Cancel" at bounding box center [1364, 672] width 40 height 12
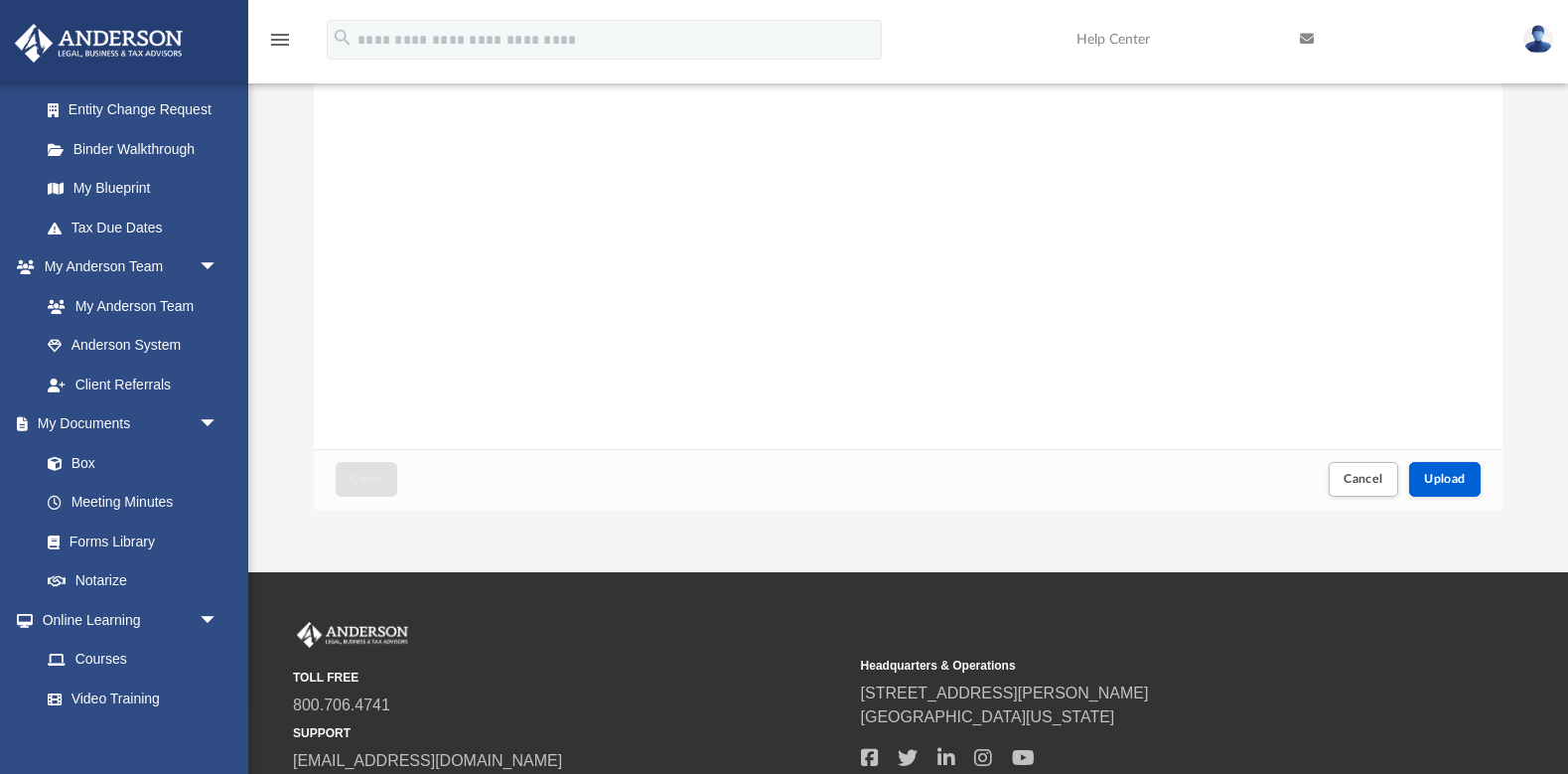
scroll to position [235, 0]
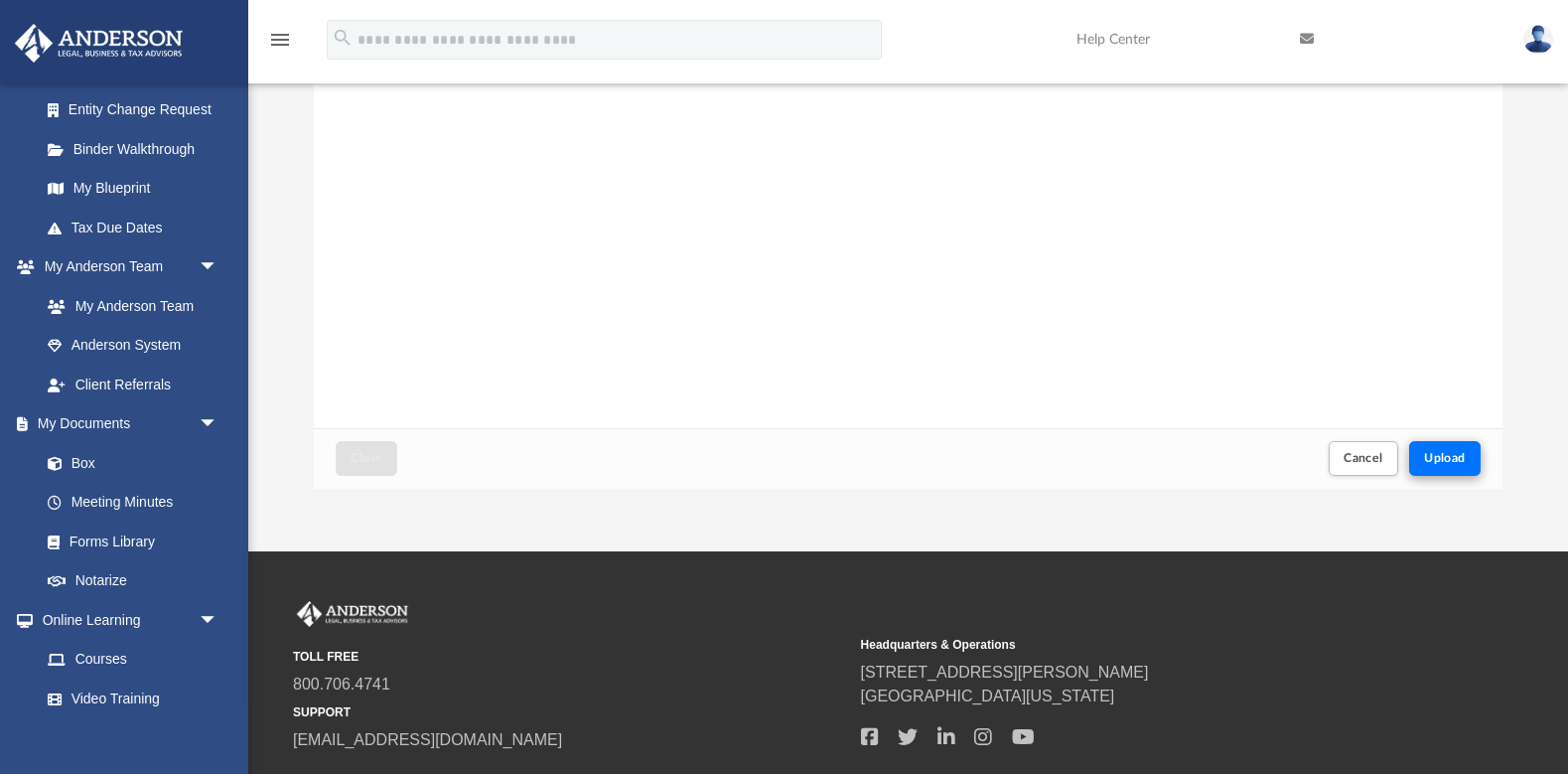
click at [1448, 464] on span "Upload" at bounding box center [1445, 458] width 42 height 12
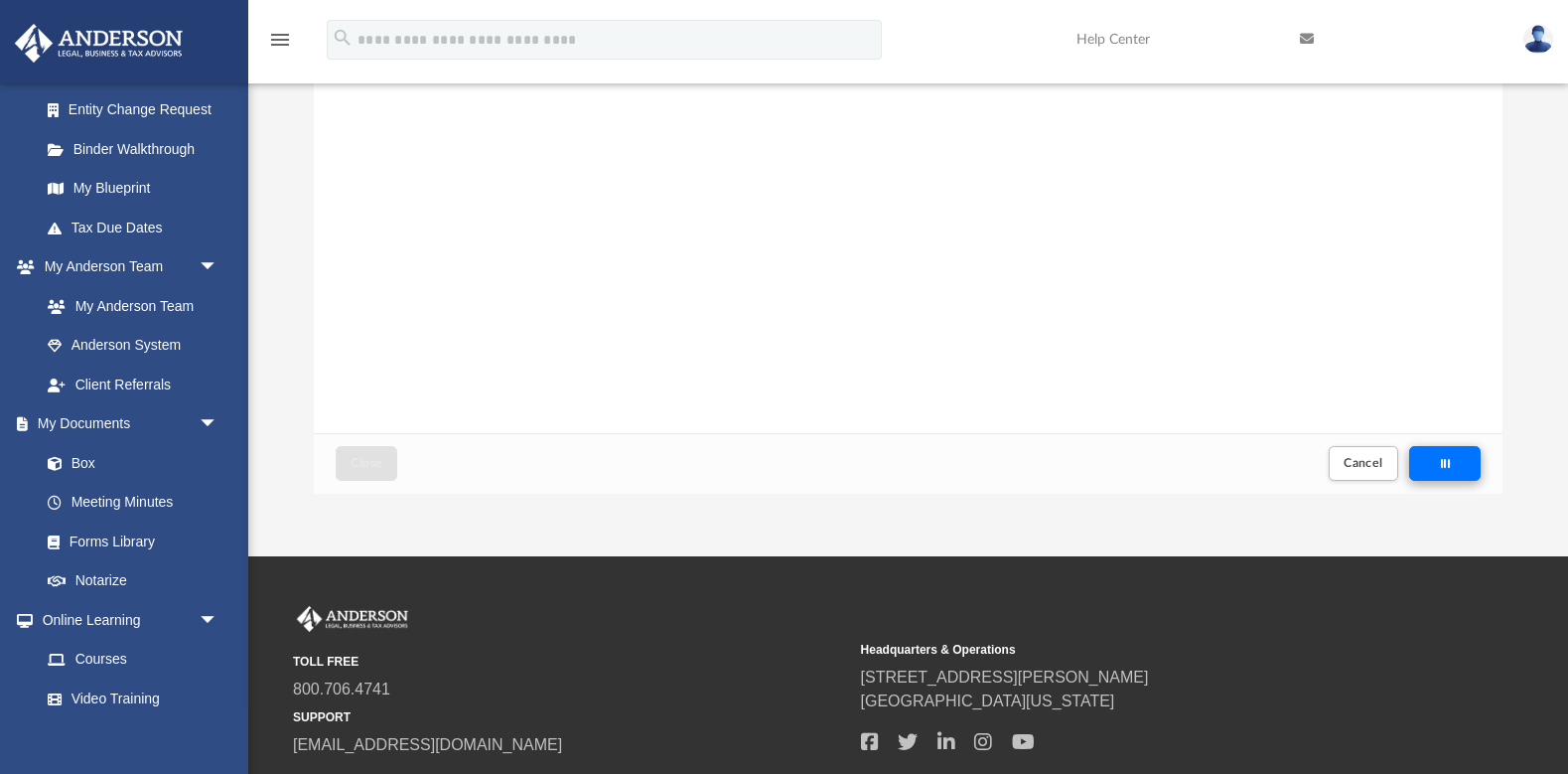
scroll to position [232, 0]
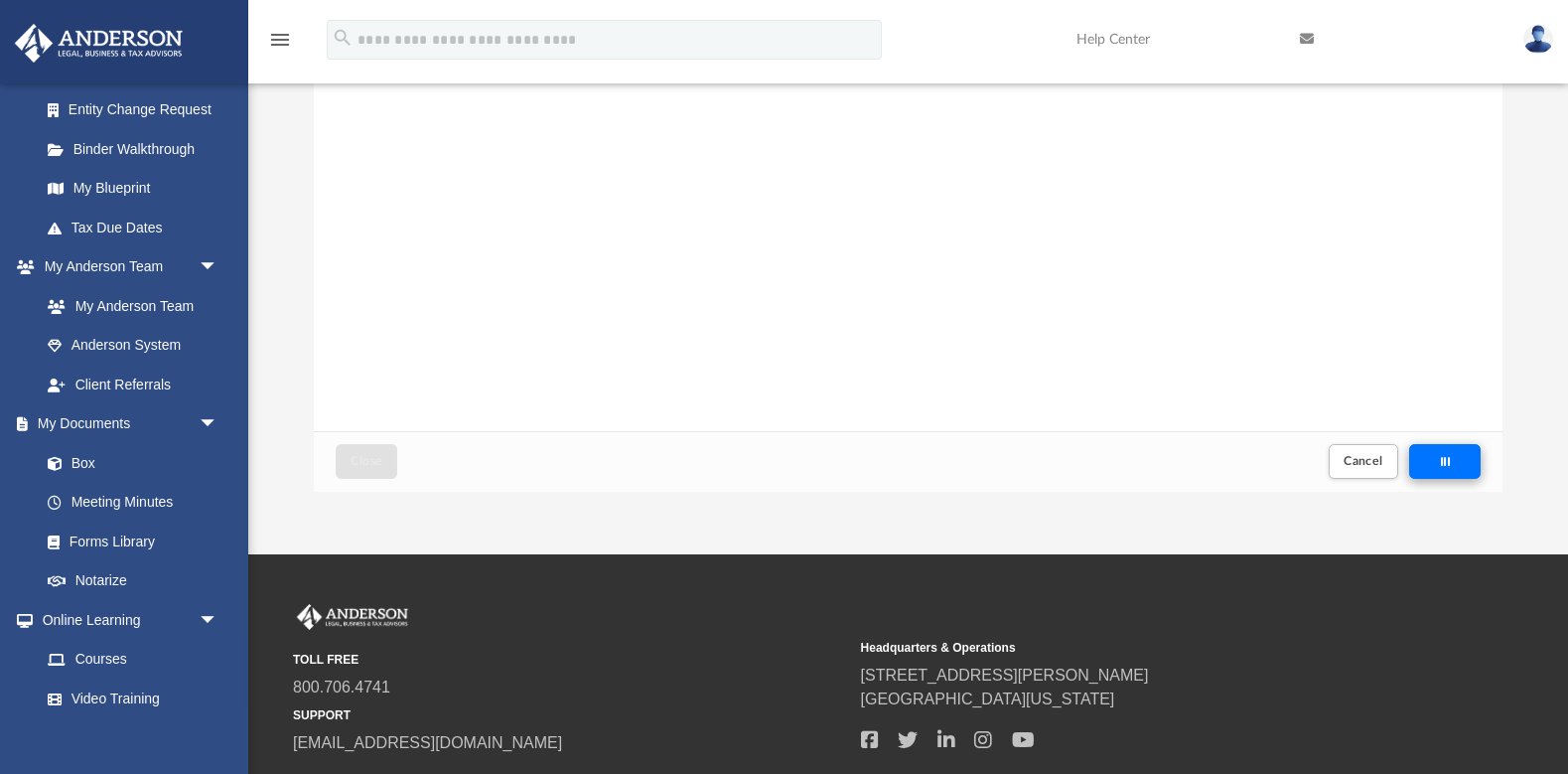
click at [1446, 464] on div "Upload" at bounding box center [1445, 462] width 2 height 11
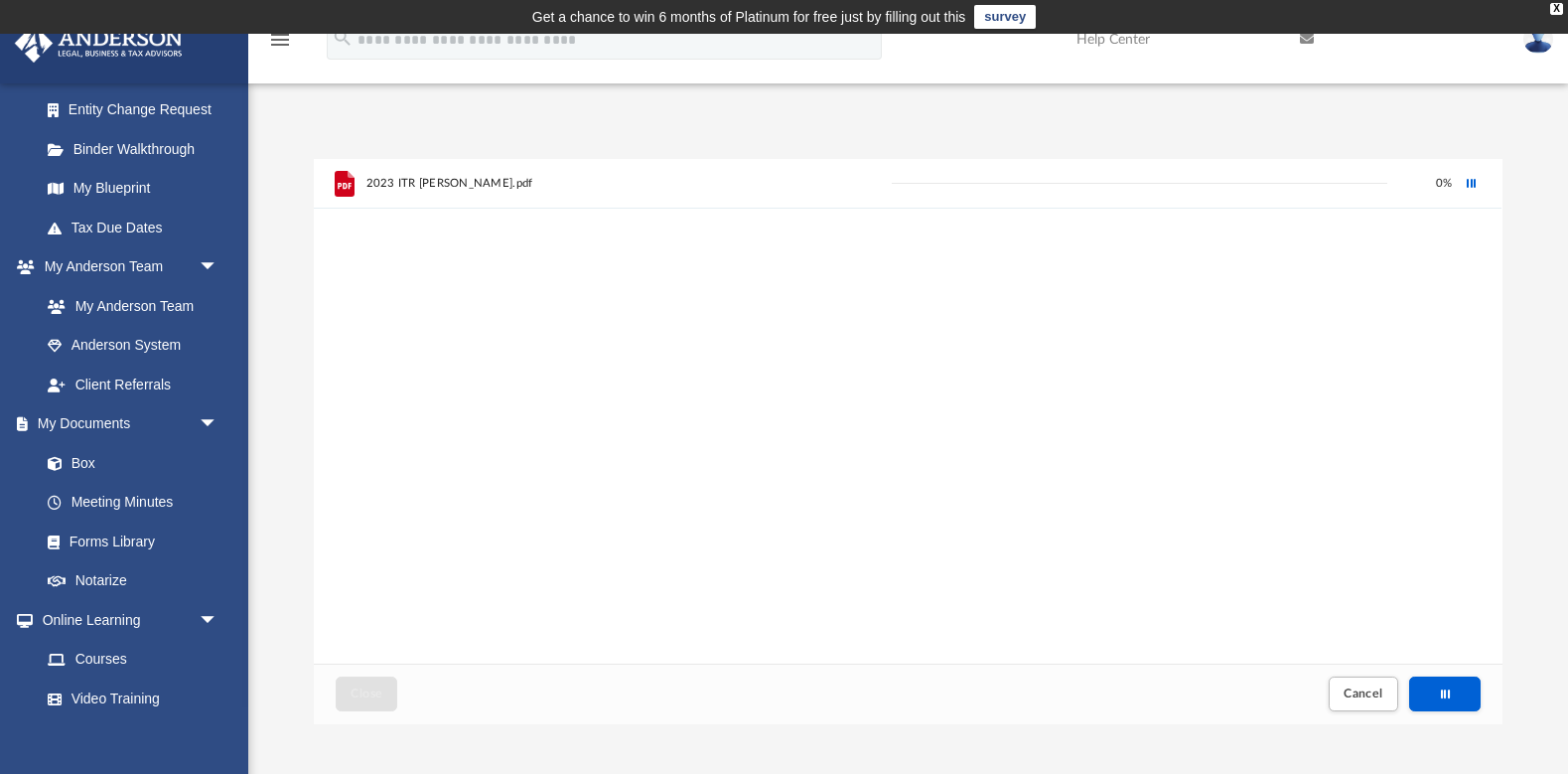
scroll to position [0, 0]
click at [529, 191] on div "2023 ITR [PERSON_NAME].pdf" at bounding box center [626, 184] width 518 height 44
click at [501, 181] on span "2023 ITR [PERSON_NAME].pdf" at bounding box center [450, 182] width 167 height 13
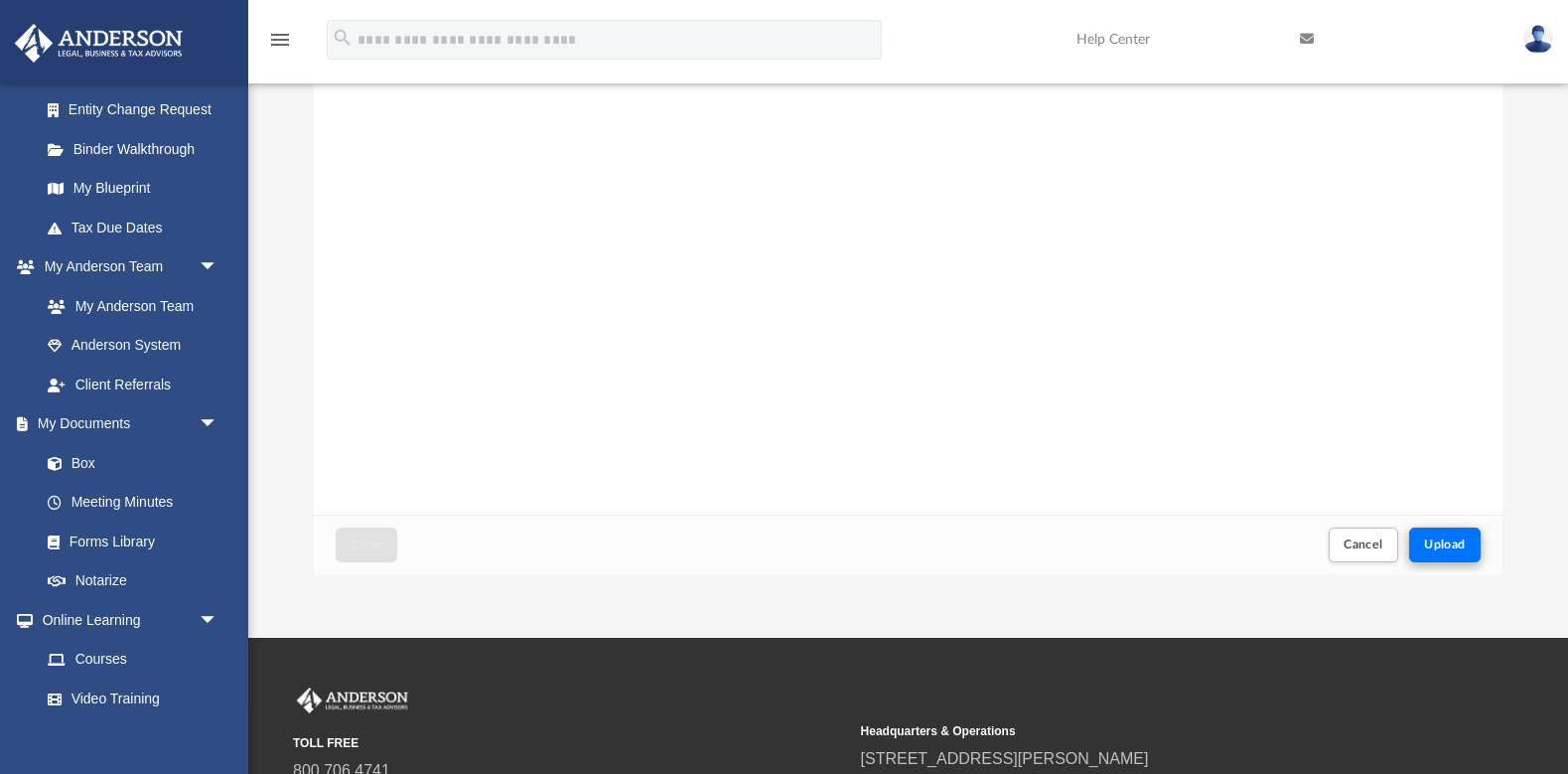
scroll to position [154, 0]
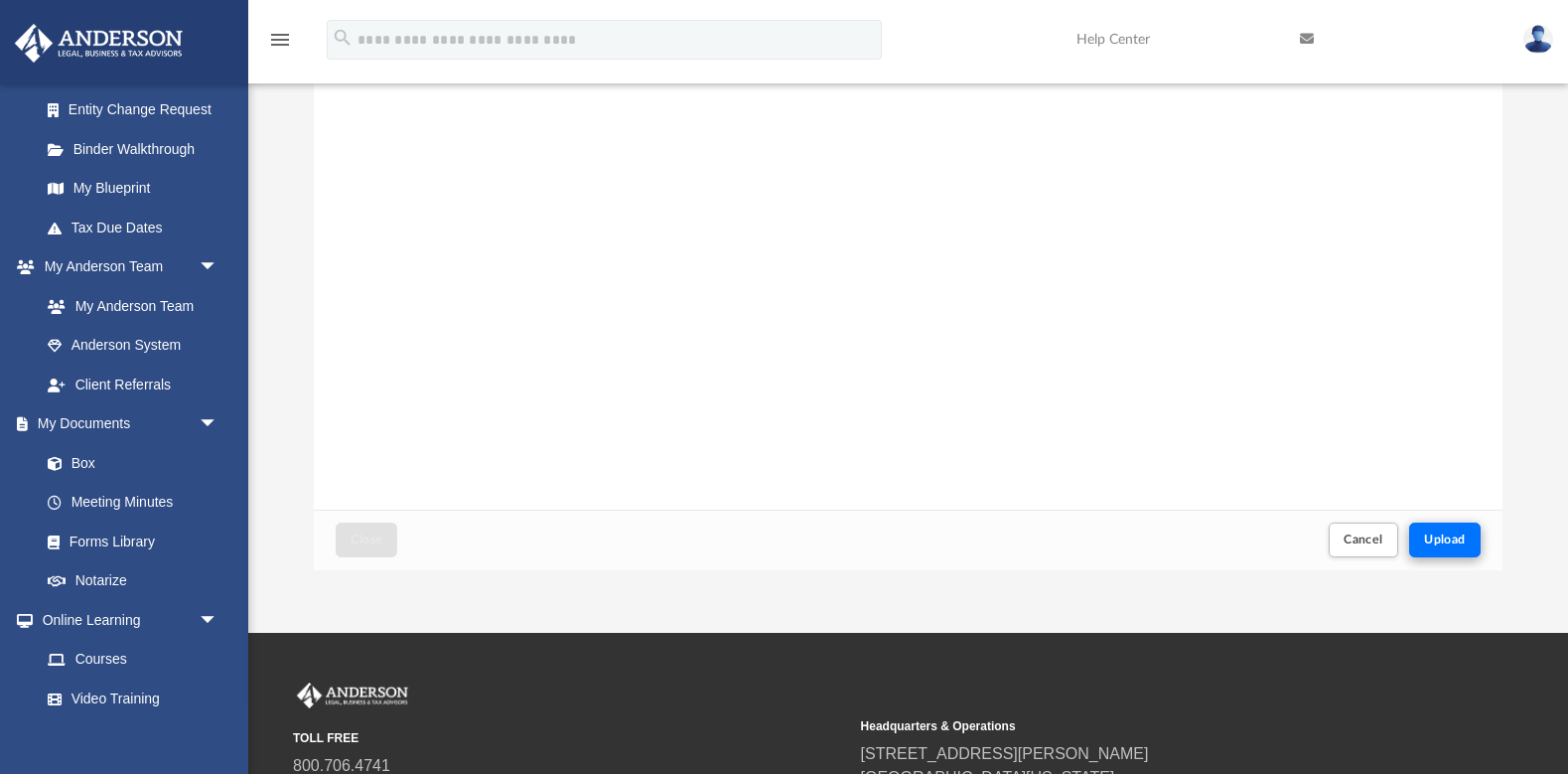
click at [1446, 535] on span "Upload" at bounding box center [1445, 539] width 42 height 12
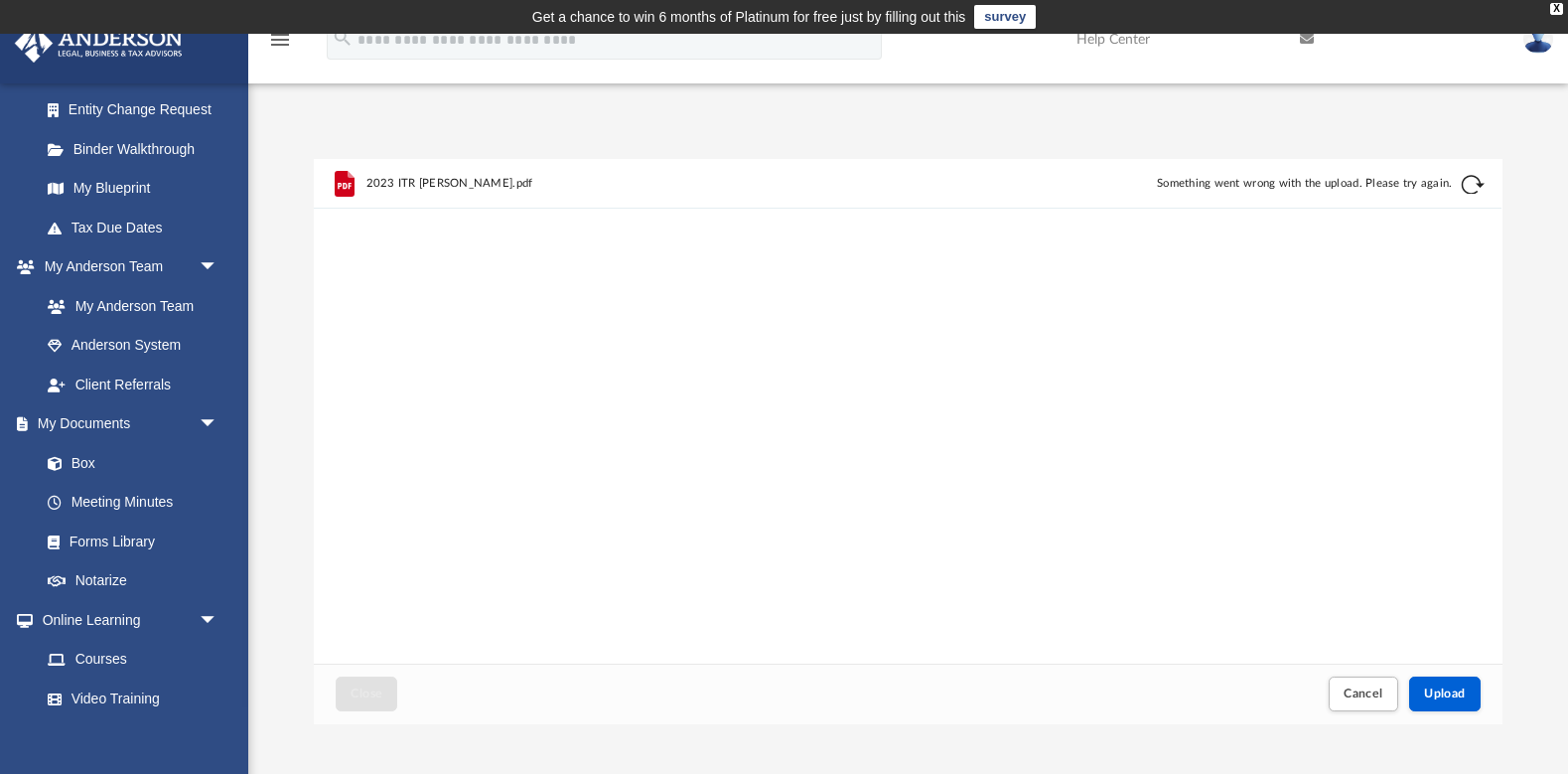
scroll to position [0, 0]
click at [1472, 187] on button "Retry" at bounding box center [1474, 185] width 24 height 24
click at [1470, 188] on div "Cancel this upload" at bounding box center [1472, 183] width 21 height 21
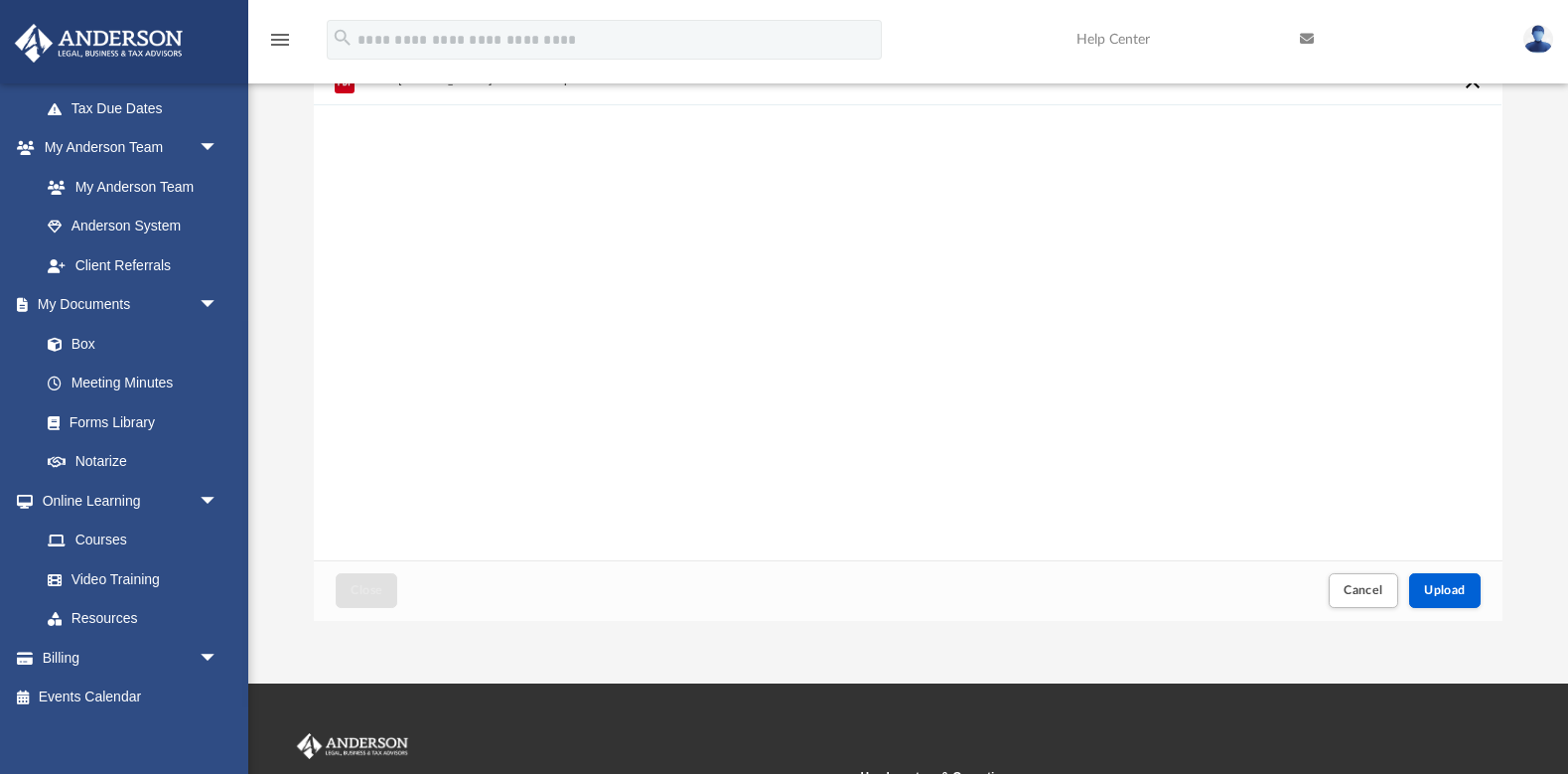
scroll to position [141, 0]
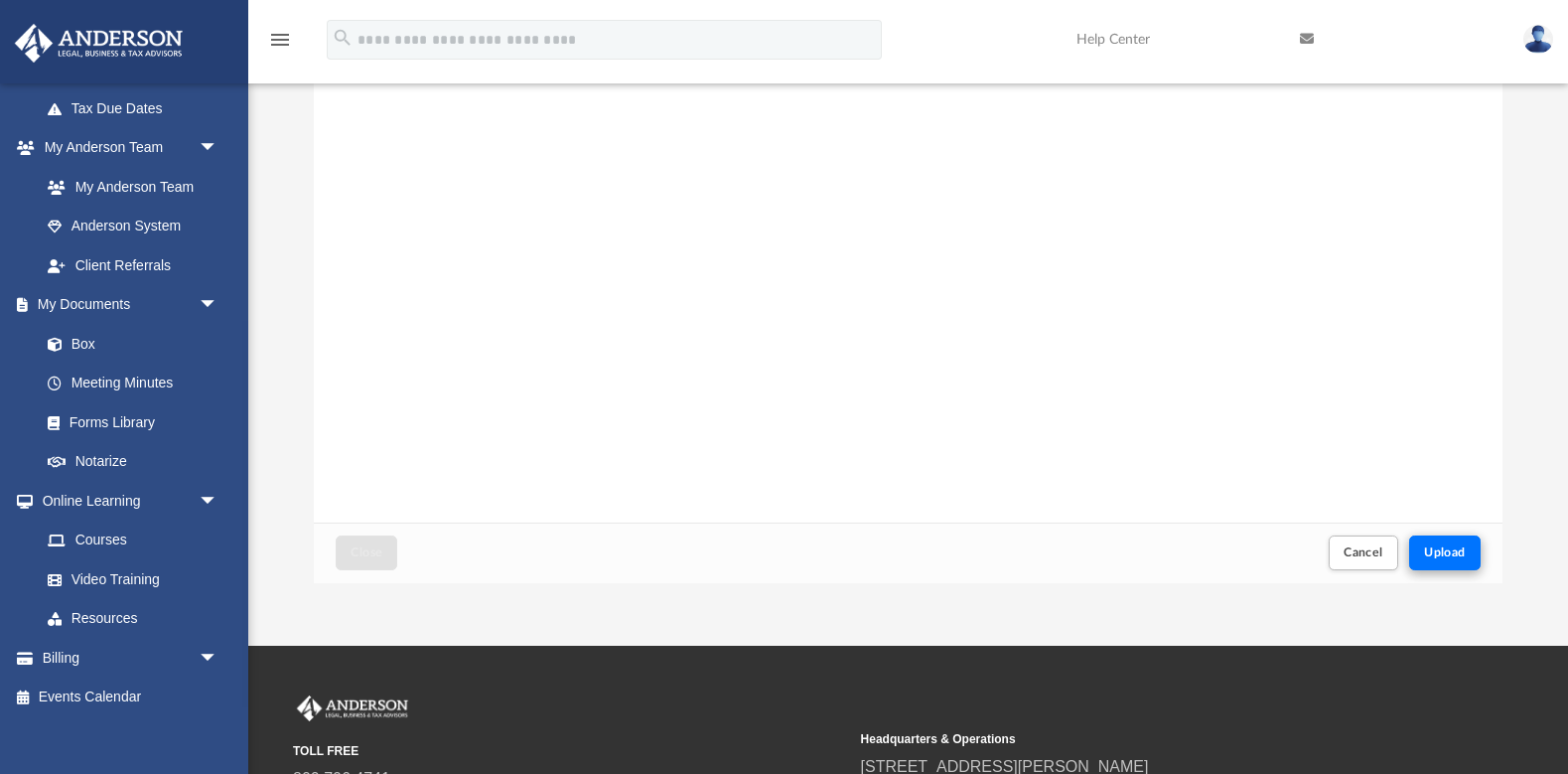
click at [1448, 558] on span "Upload" at bounding box center [1445, 552] width 42 height 12
click at [1448, 559] on div "Upload" at bounding box center [1445, 552] width 70 height 33
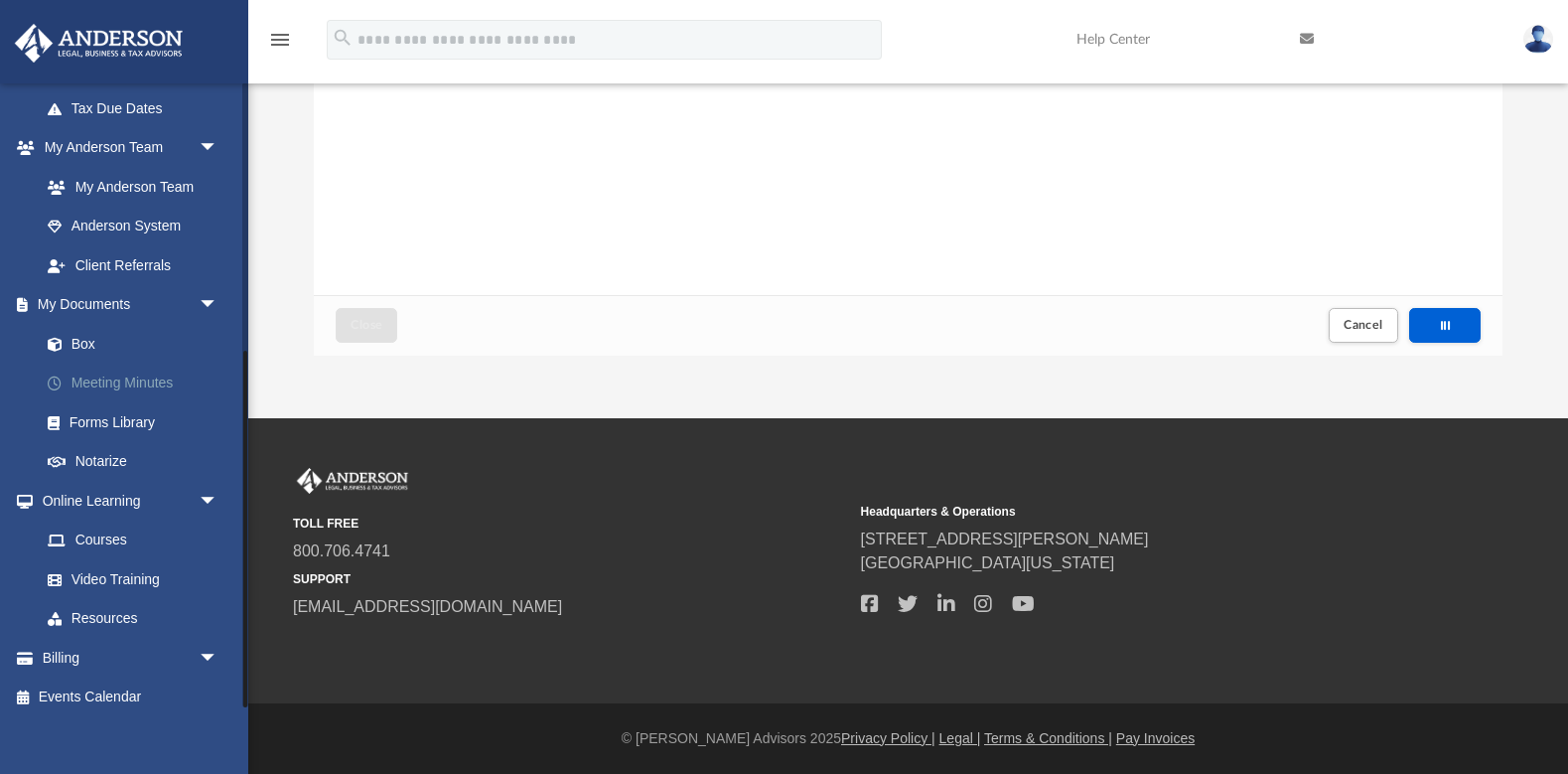
scroll to position [369, 0]
click at [91, 338] on link "Box" at bounding box center [137, 344] width 220 height 40
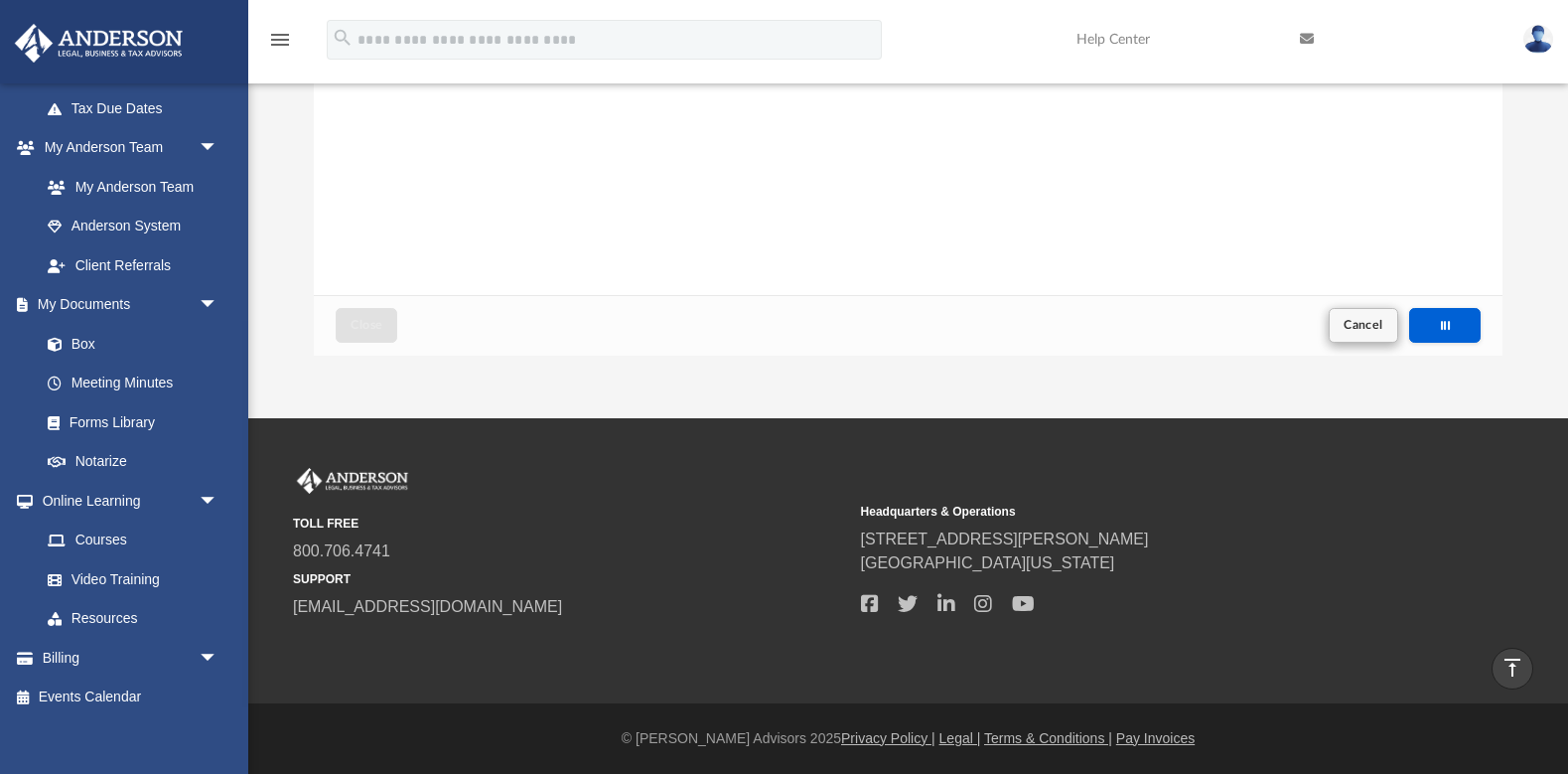
click at [1360, 321] on span "Cancel" at bounding box center [1364, 325] width 40 height 12
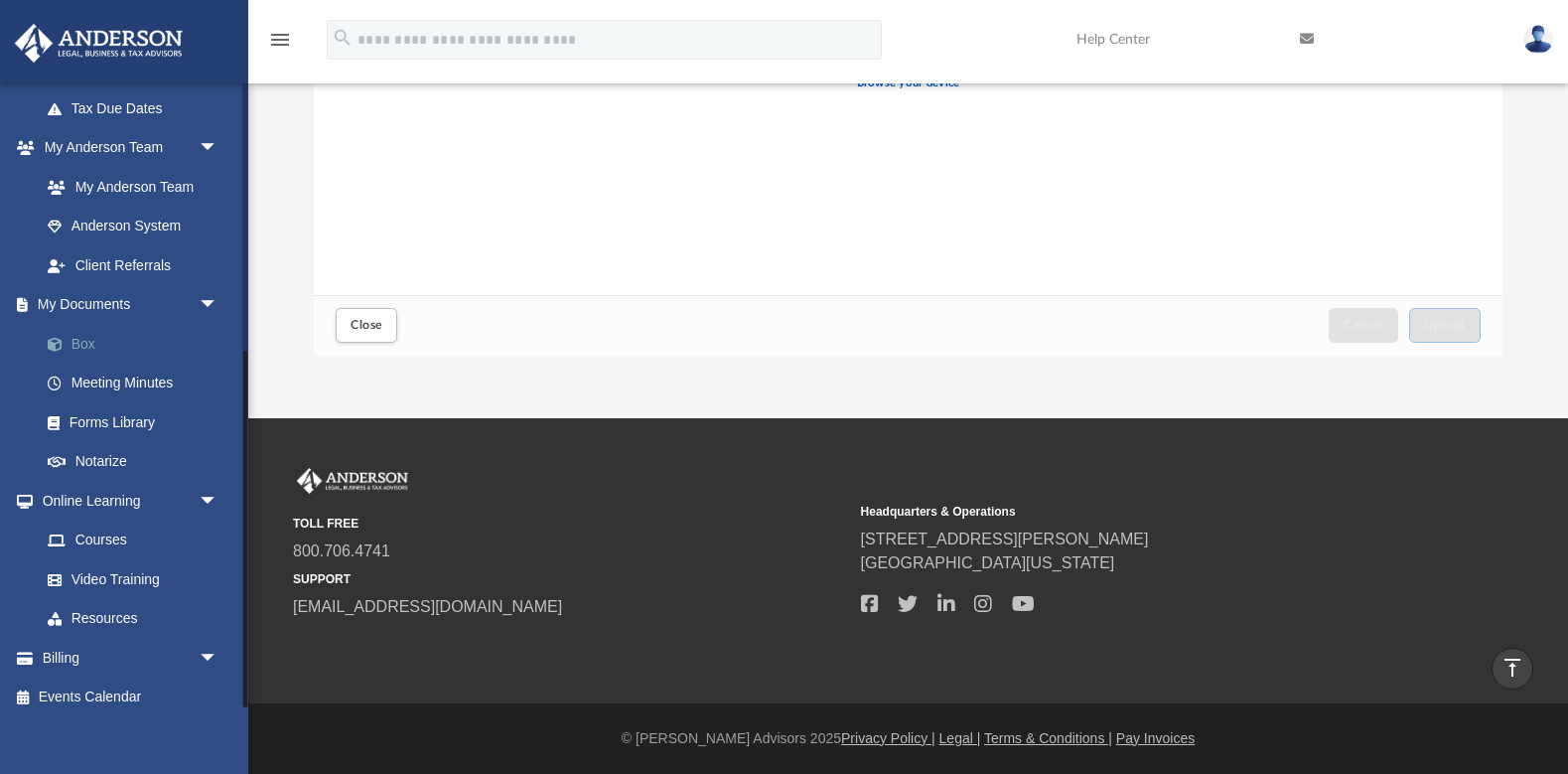
click at [94, 336] on link "Box" at bounding box center [137, 344] width 220 height 40
click at [92, 338] on link "Box" at bounding box center [137, 344] width 220 height 40
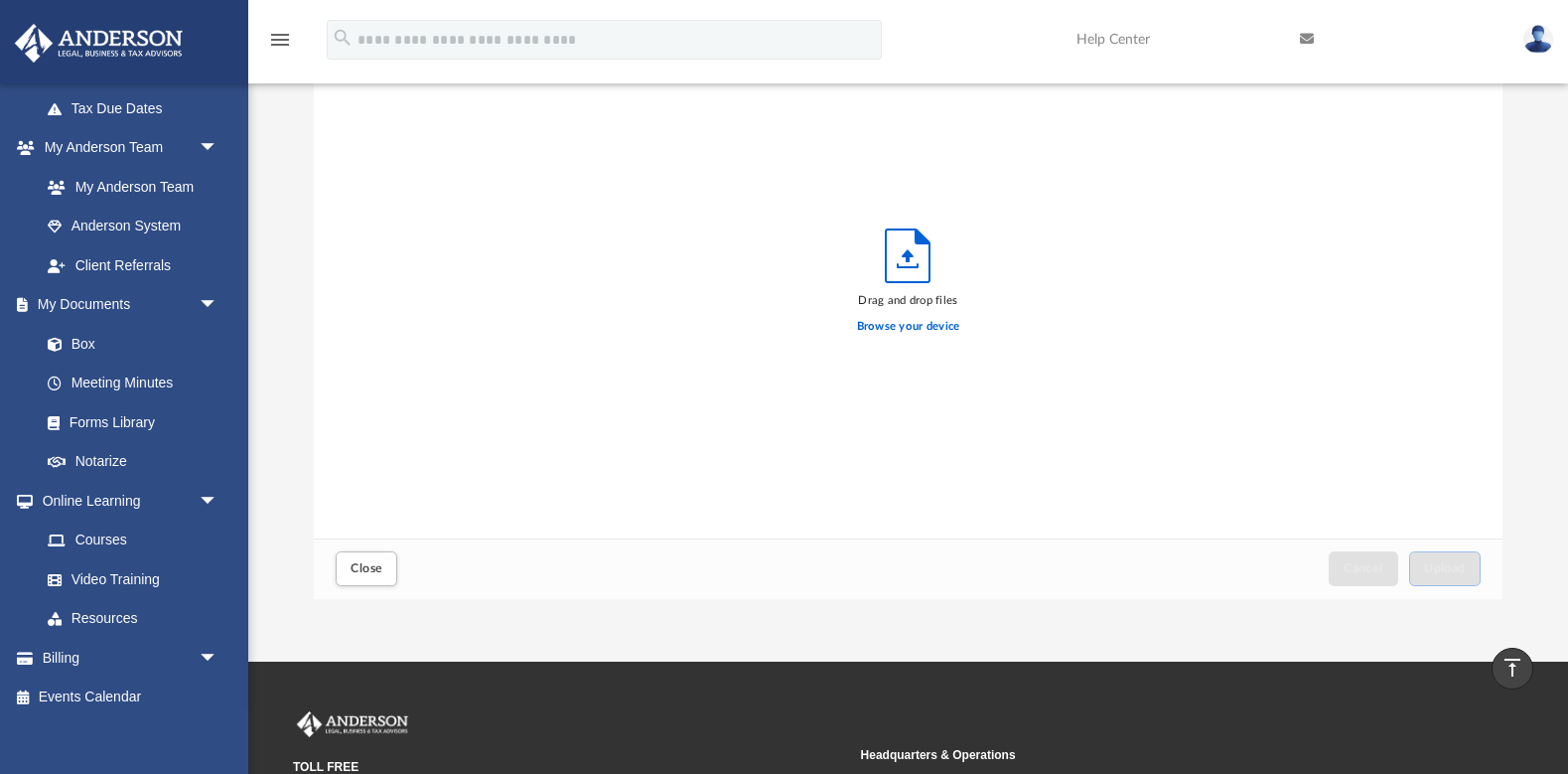
scroll to position [125, 0]
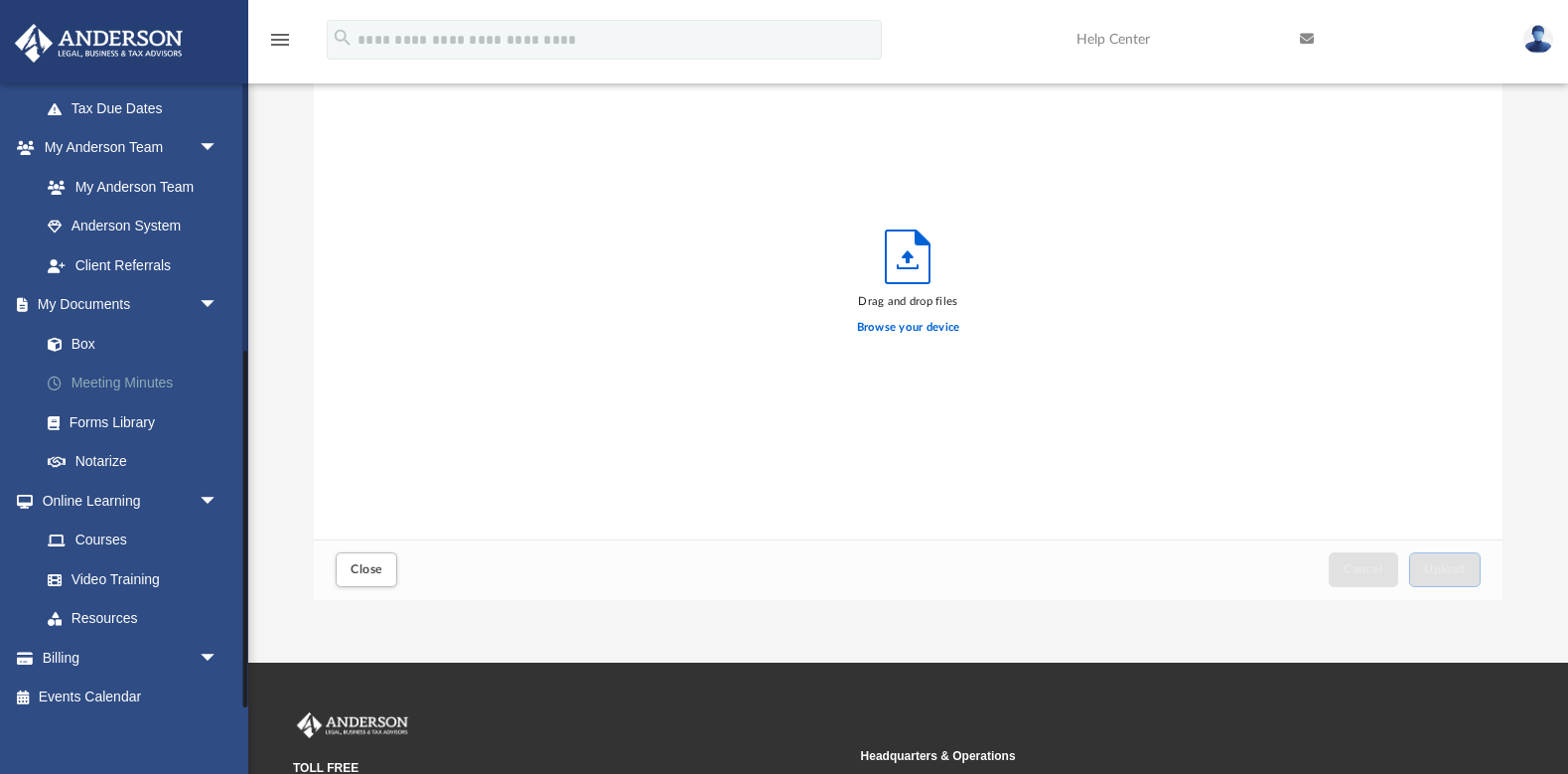
click at [107, 371] on link "Meeting Minutes" at bounding box center [137, 384] width 220 height 40
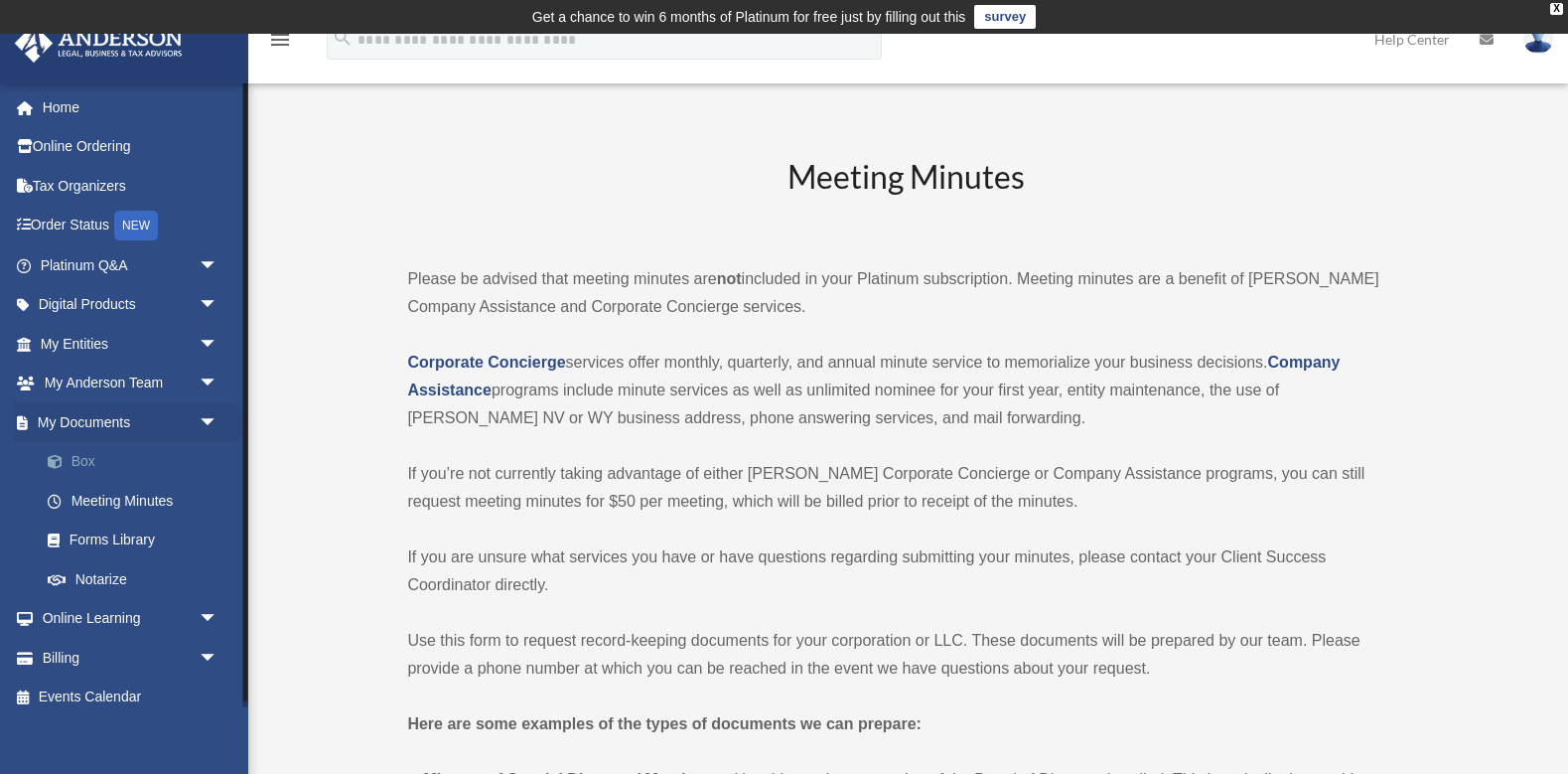
click at [97, 452] on link "Box" at bounding box center [137, 462] width 220 height 40
click at [92, 458] on link "Box" at bounding box center [137, 462] width 220 height 40
click at [93, 458] on link "Box" at bounding box center [137, 462] width 220 height 40
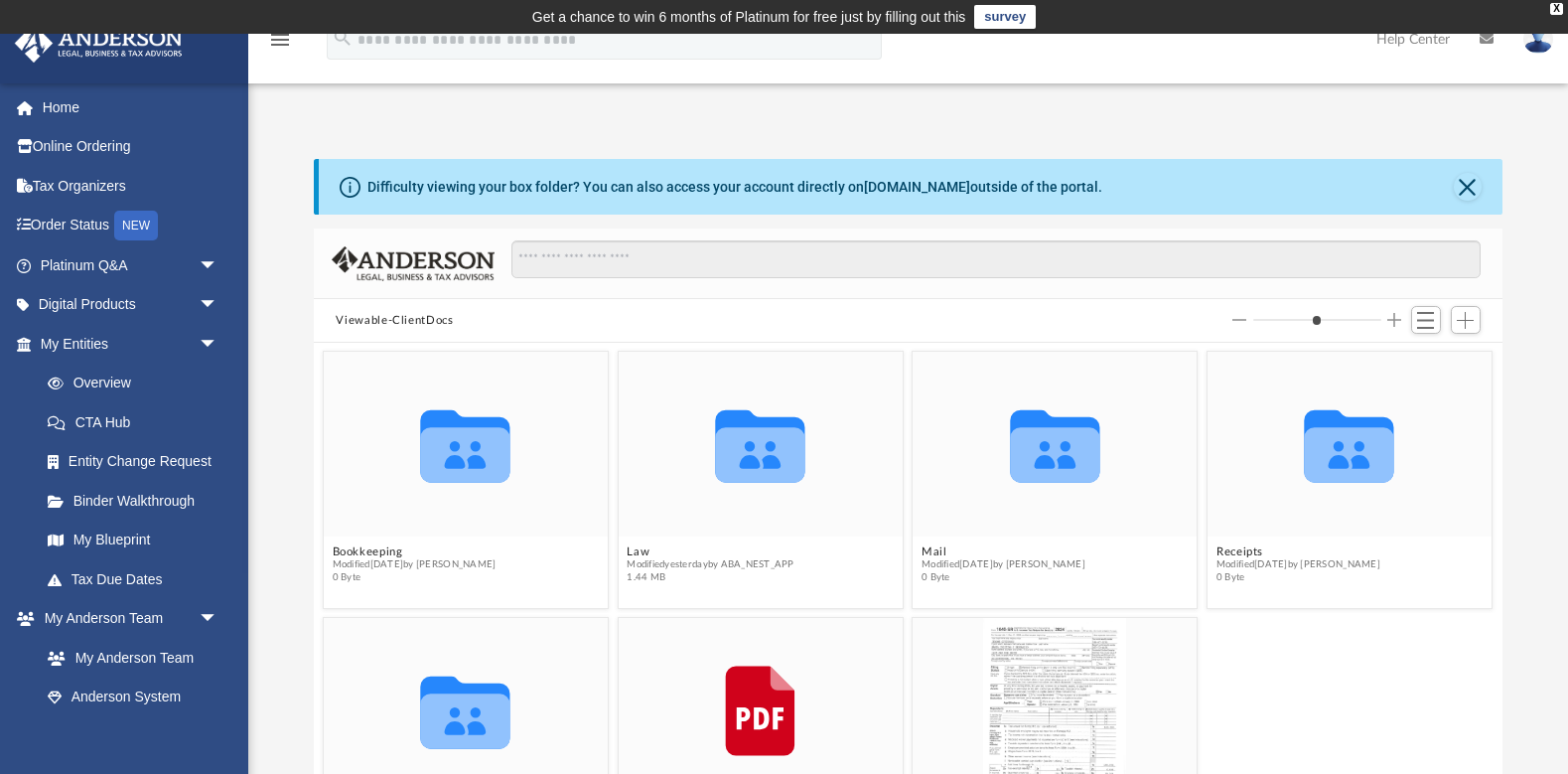
scroll to position [452, 1188]
click at [758, 699] on icon "grid" at bounding box center [761, 710] width 70 height 91
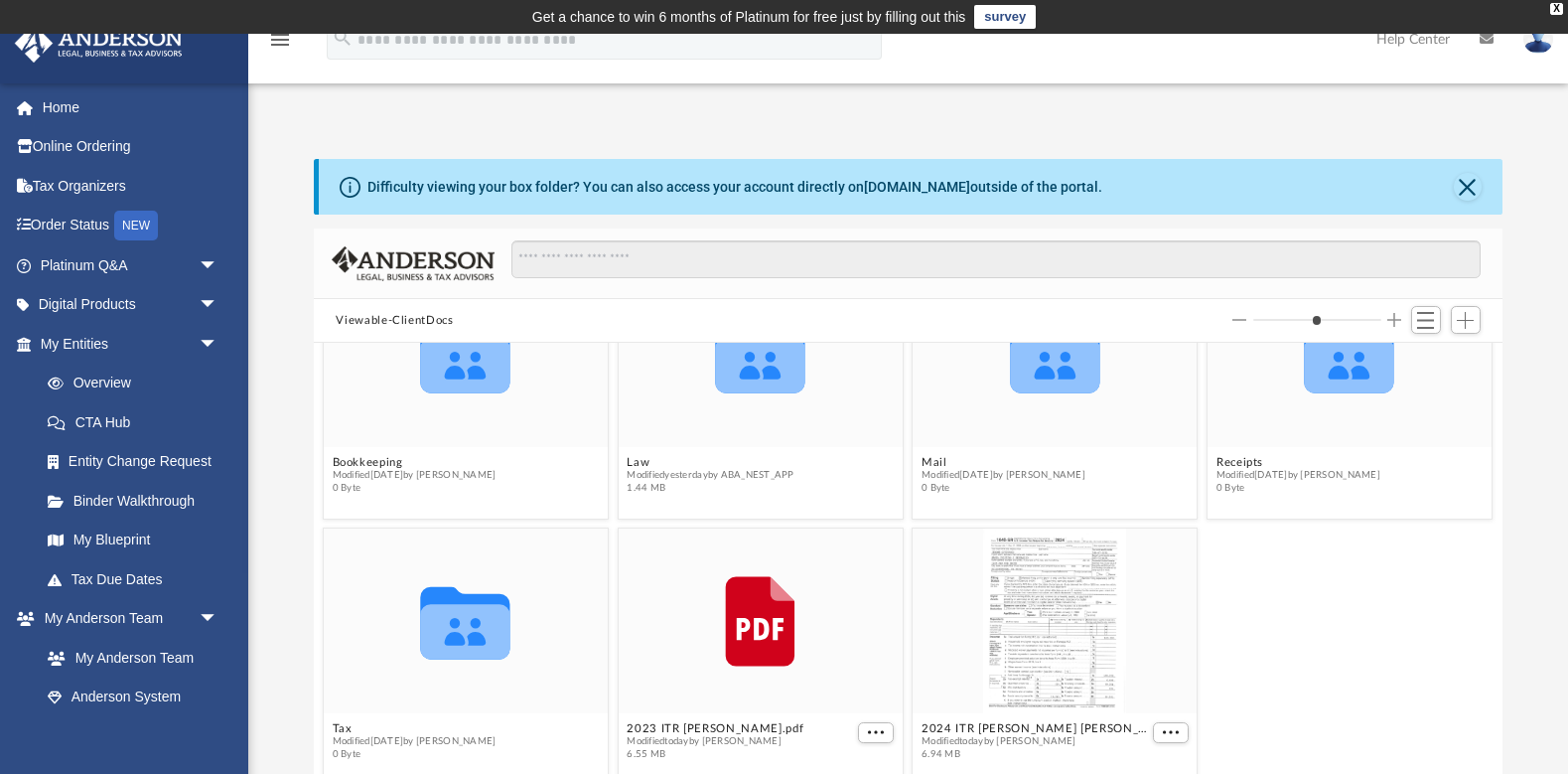
scroll to position [90, 0]
click at [885, 732] on span "More options" at bounding box center [877, 732] width 16 height 10
click at [857, 667] on li "Preview" at bounding box center [855, 663] width 58 height 21
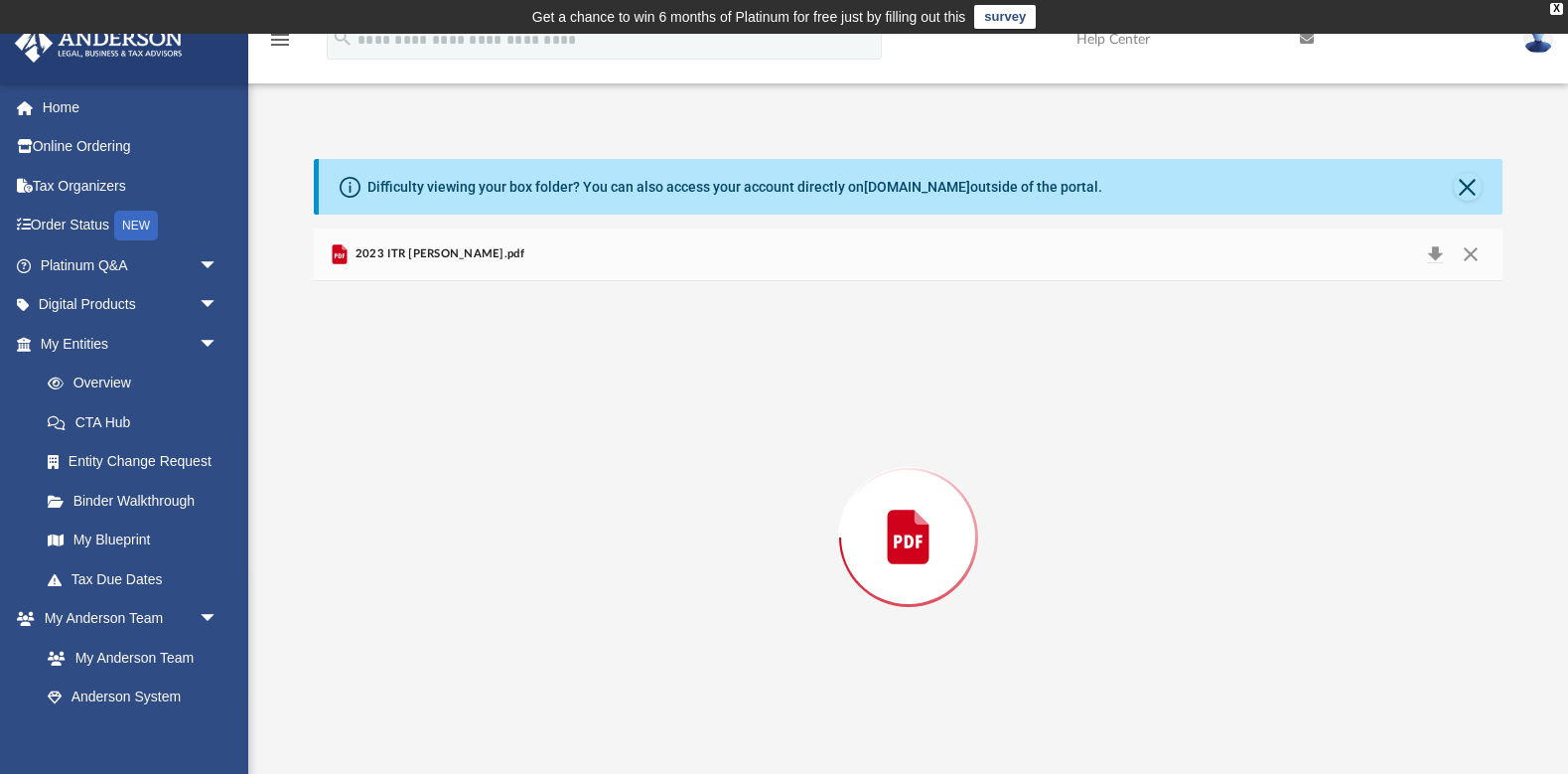
scroll to position [20, 0]
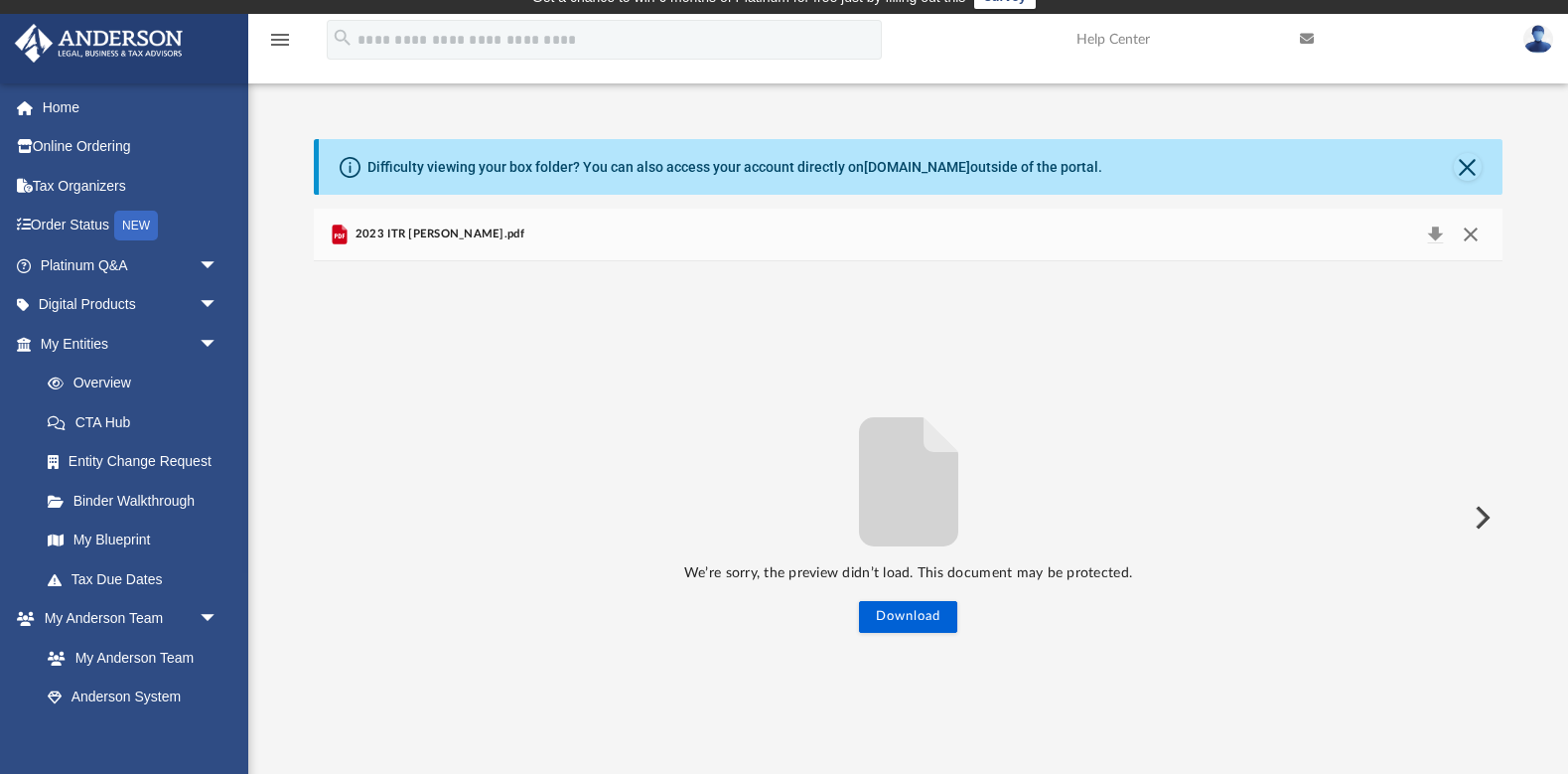
click at [1471, 235] on button "Close" at bounding box center [1471, 234] width 36 height 28
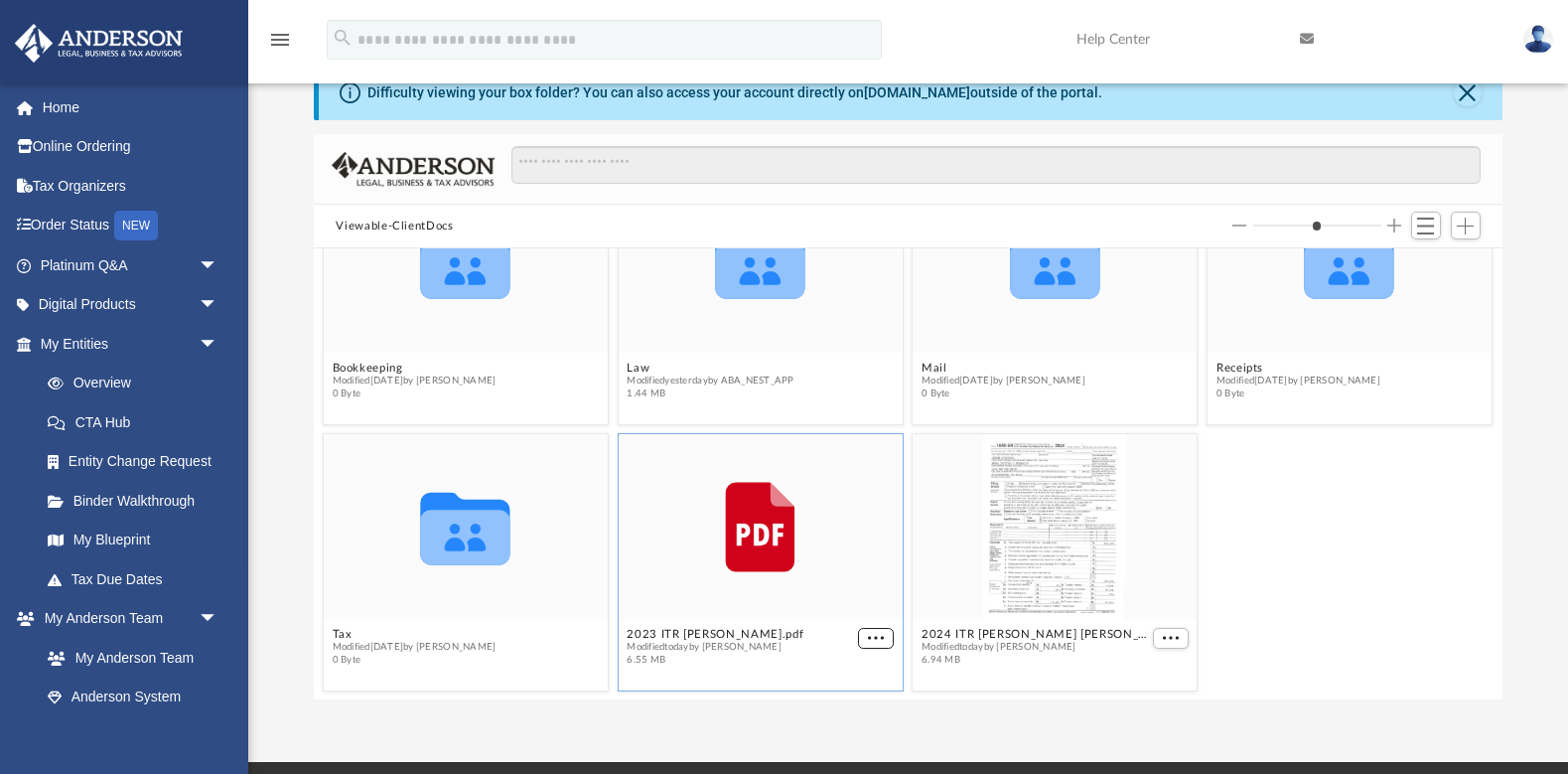
scroll to position [101, 0]
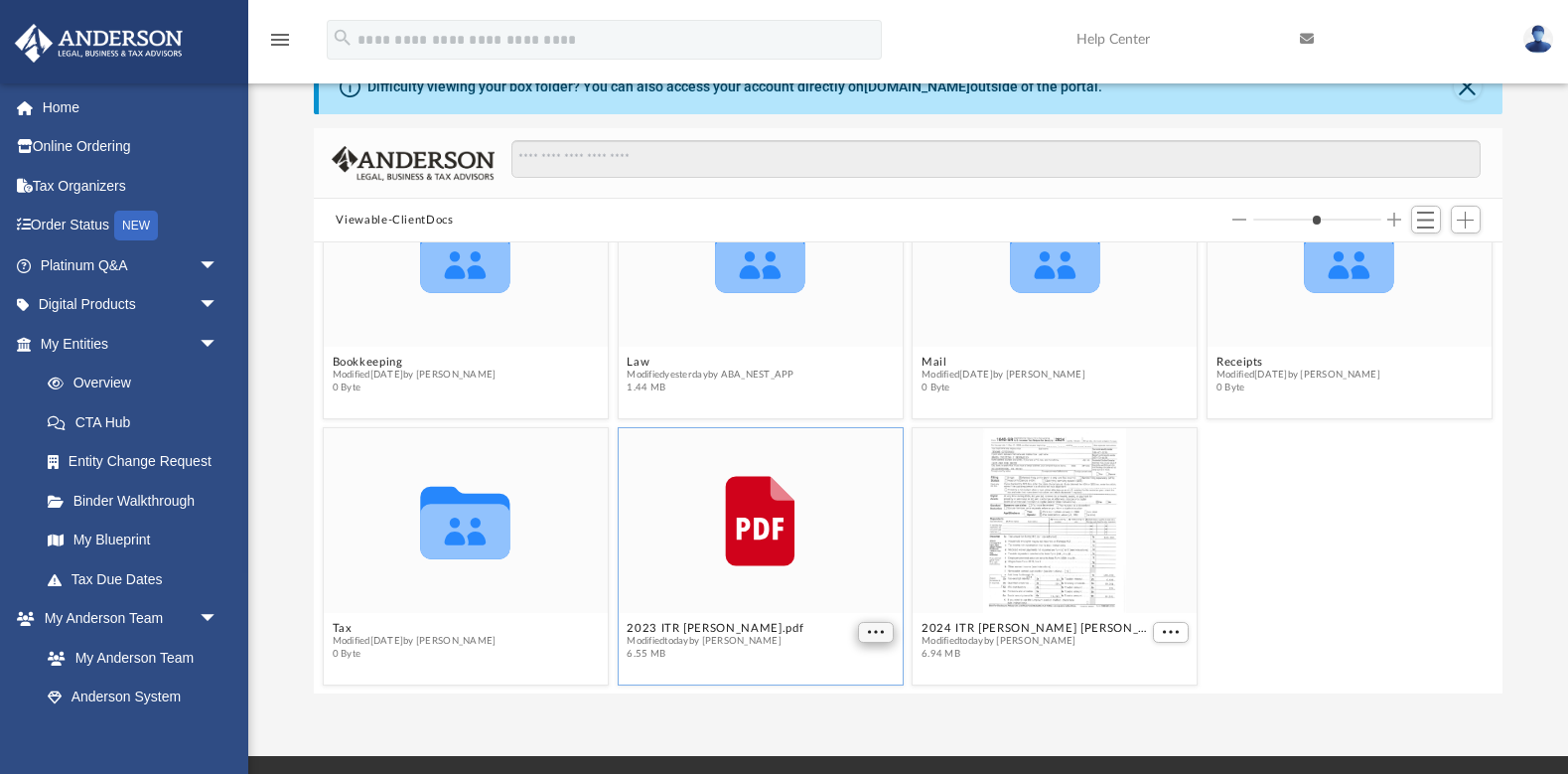
click at [887, 633] on button "More options" at bounding box center [878, 632] width 36 height 21
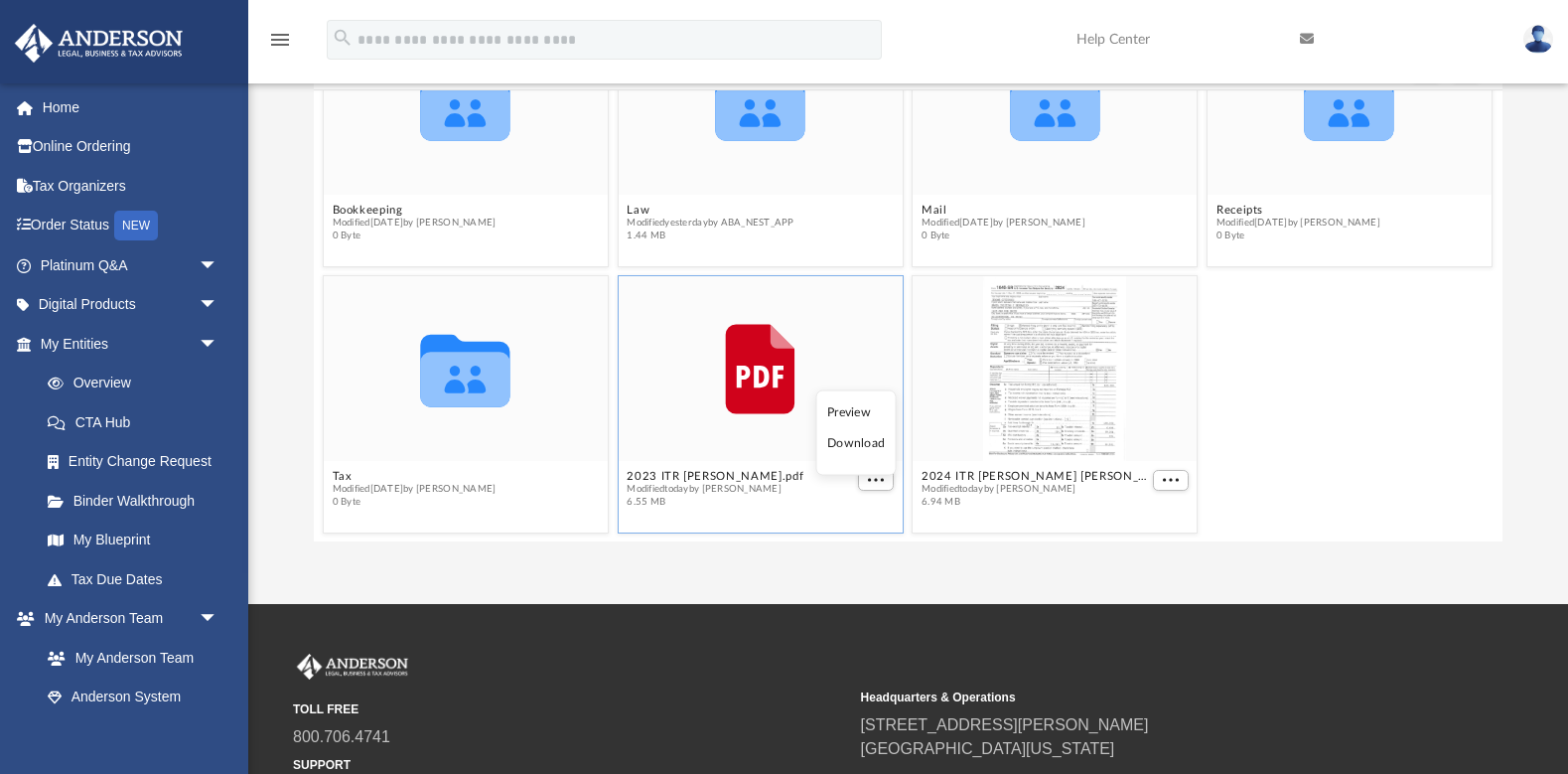
scroll to position [255, 0]
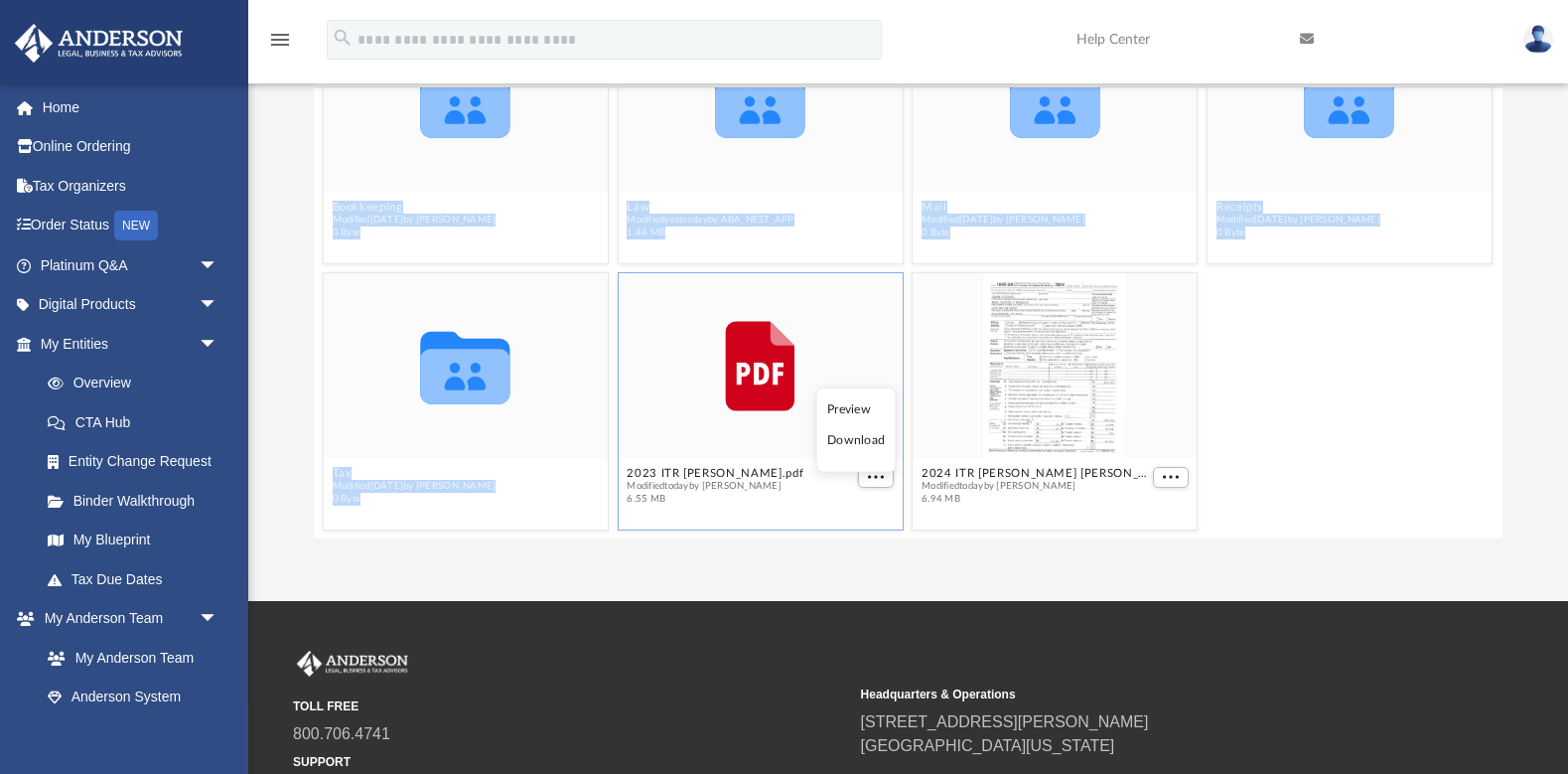
drag, startPoint x: 750, startPoint y: 348, endPoint x: 1446, endPoint y: 482, distance: 708.8
click at [1444, 495] on div "Collaborated Folder Tax Modified [DATE] by [PERSON_NAME] 0 Byte File 2023 [PERS…" at bounding box center [909, 401] width 1179 height 267
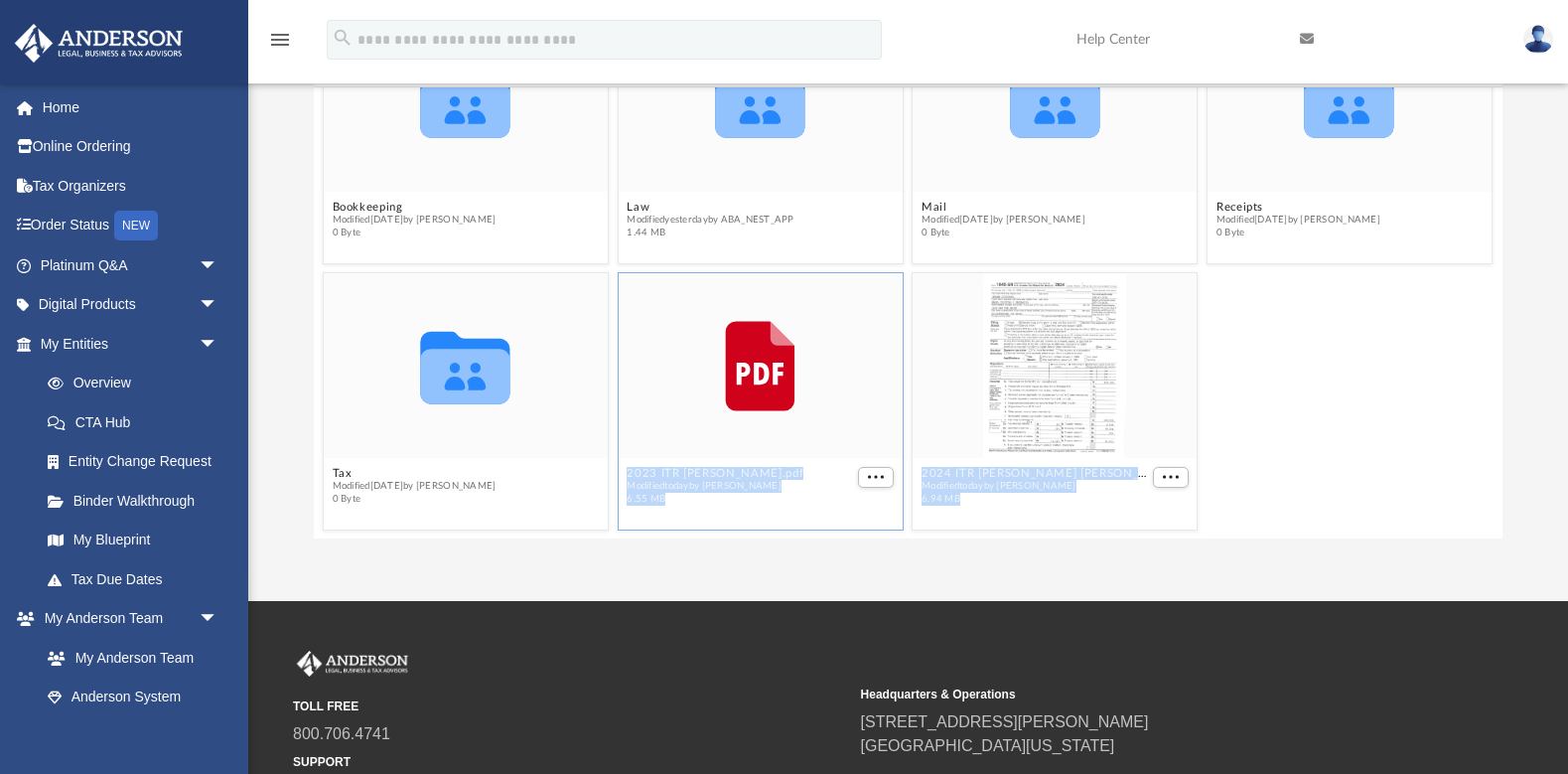
click at [1302, 425] on div "Collaborated Folder Tax Modified [DATE] by [PERSON_NAME] 0 Byte File 2023 [PERS…" at bounding box center [909, 401] width 1179 height 267
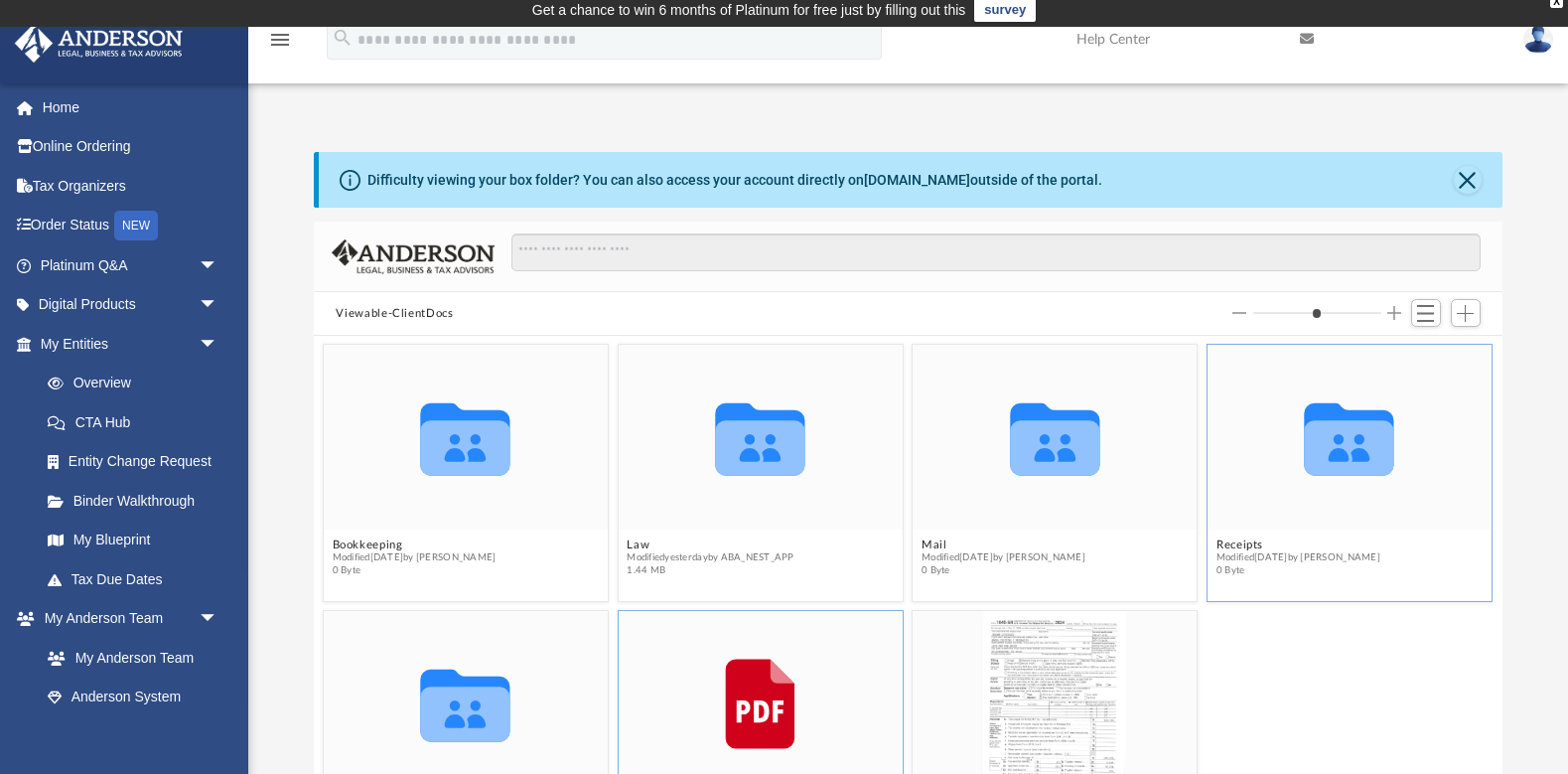
scroll to position [0, 0]
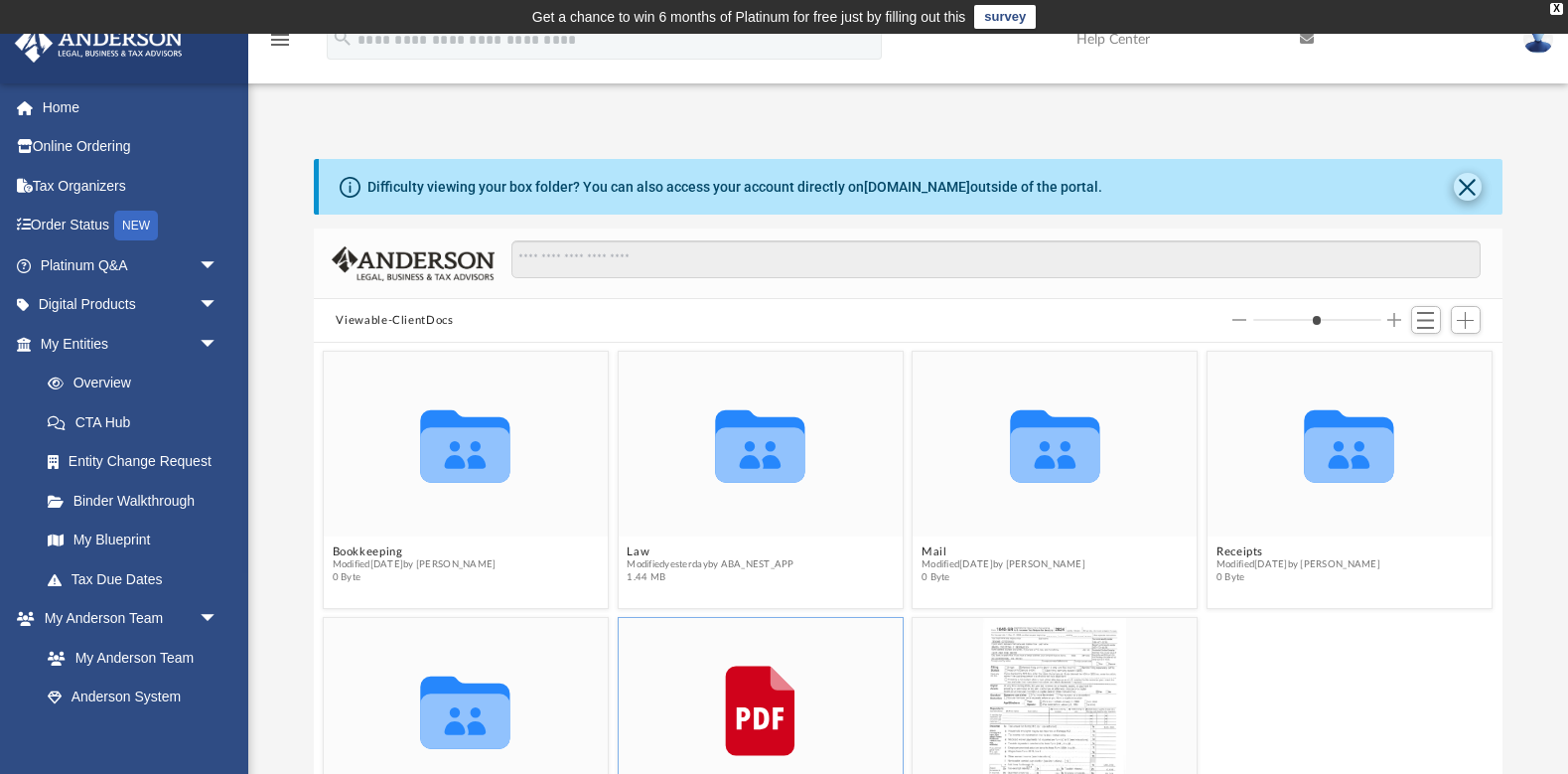
click at [1472, 190] on button "Close" at bounding box center [1468, 187] width 28 height 28
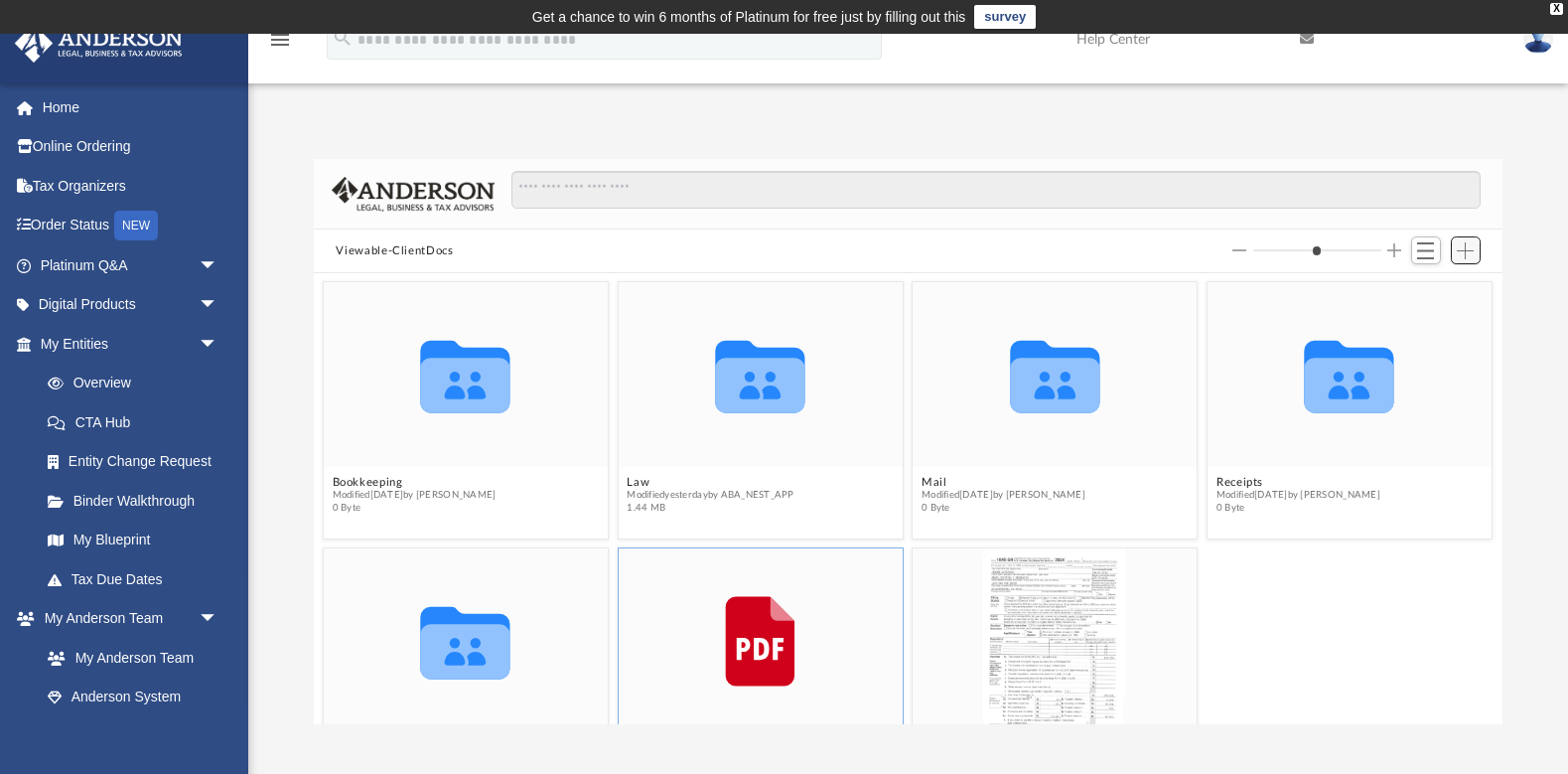
click at [1467, 251] on span "Add" at bounding box center [1465, 250] width 17 height 17
click at [1433, 291] on li "Upload" at bounding box center [1437, 289] width 64 height 21
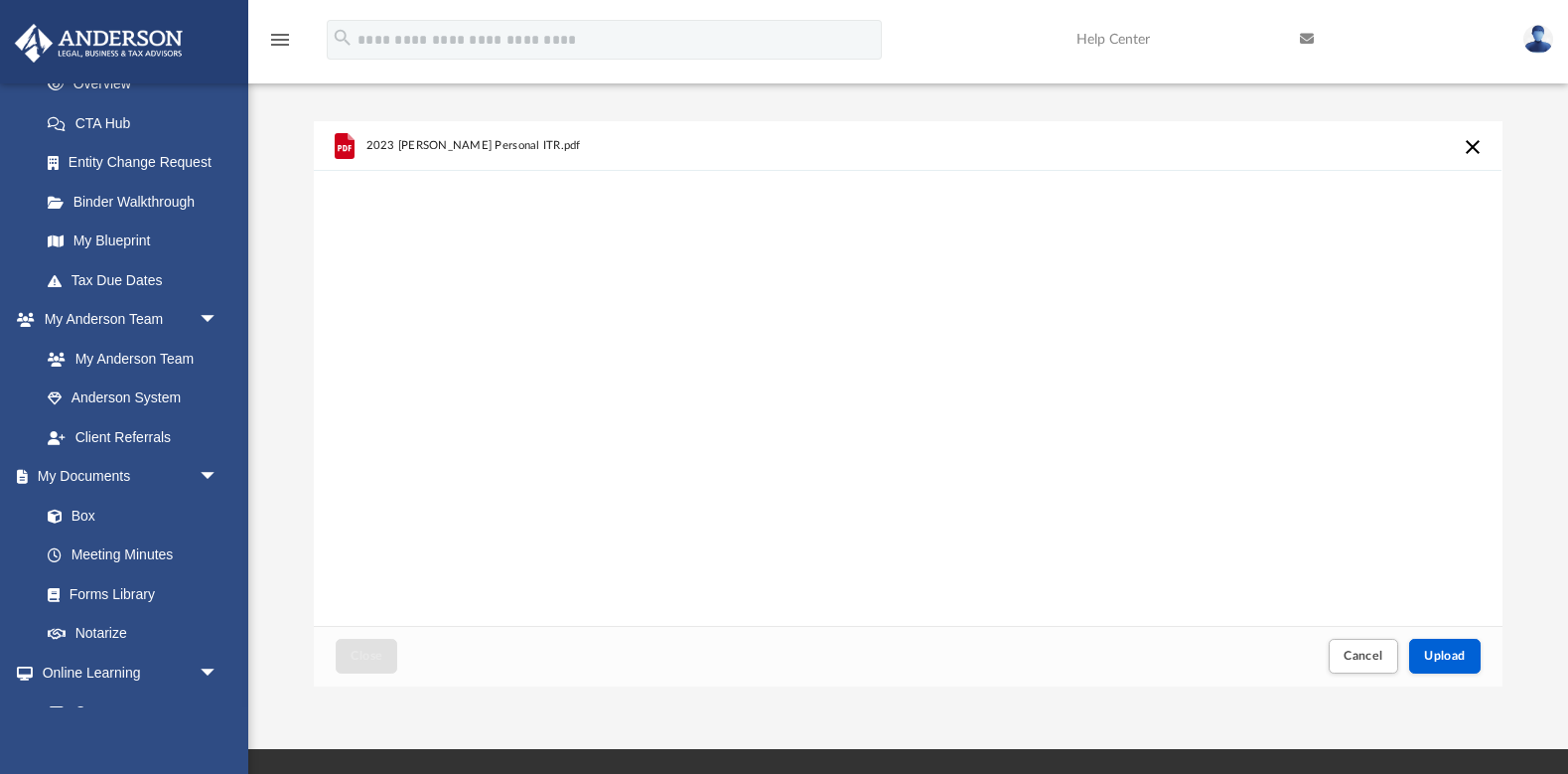
scroll to position [50, 0]
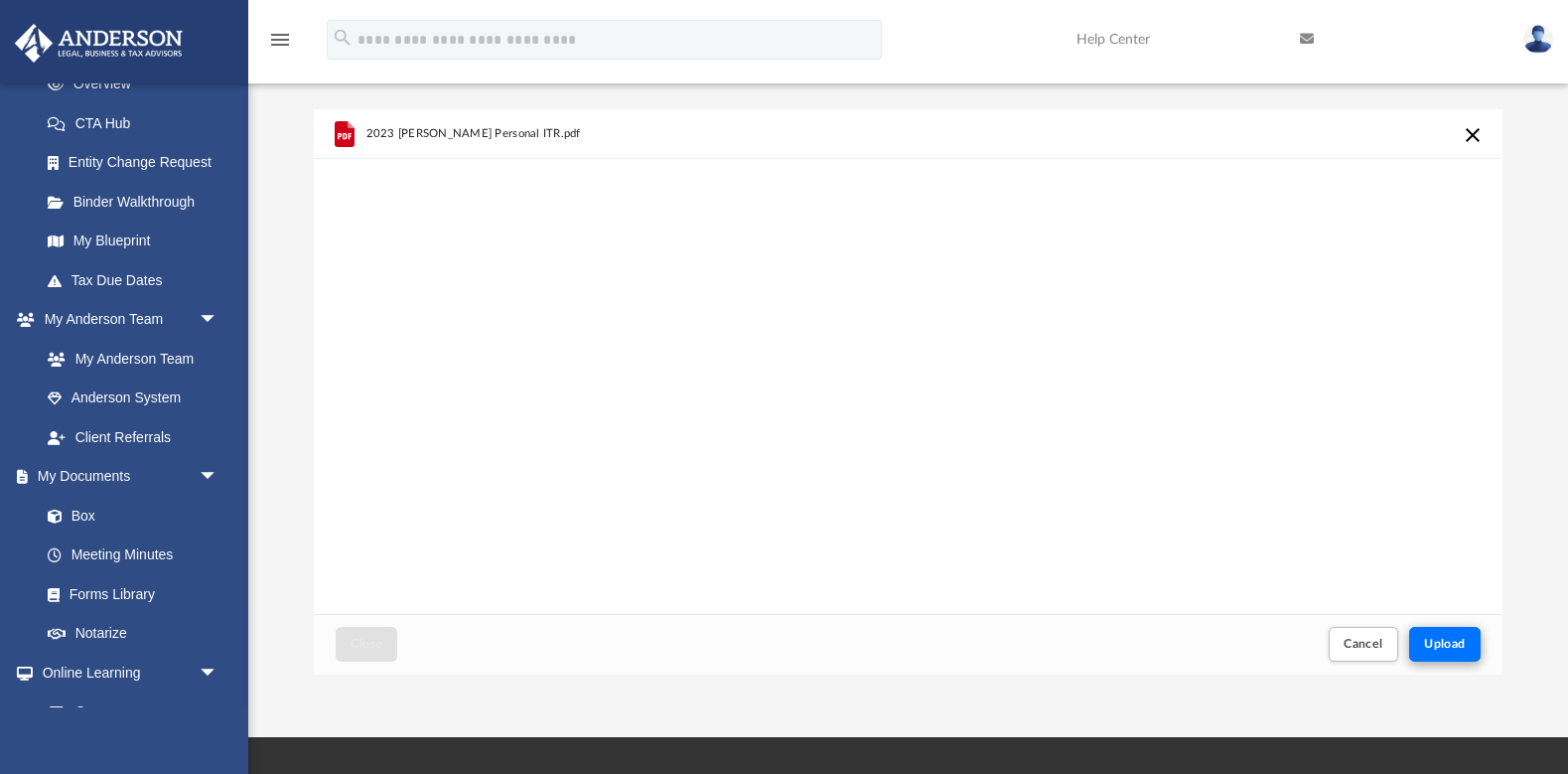
click at [1443, 640] on span "Upload" at bounding box center [1445, 644] width 42 height 12
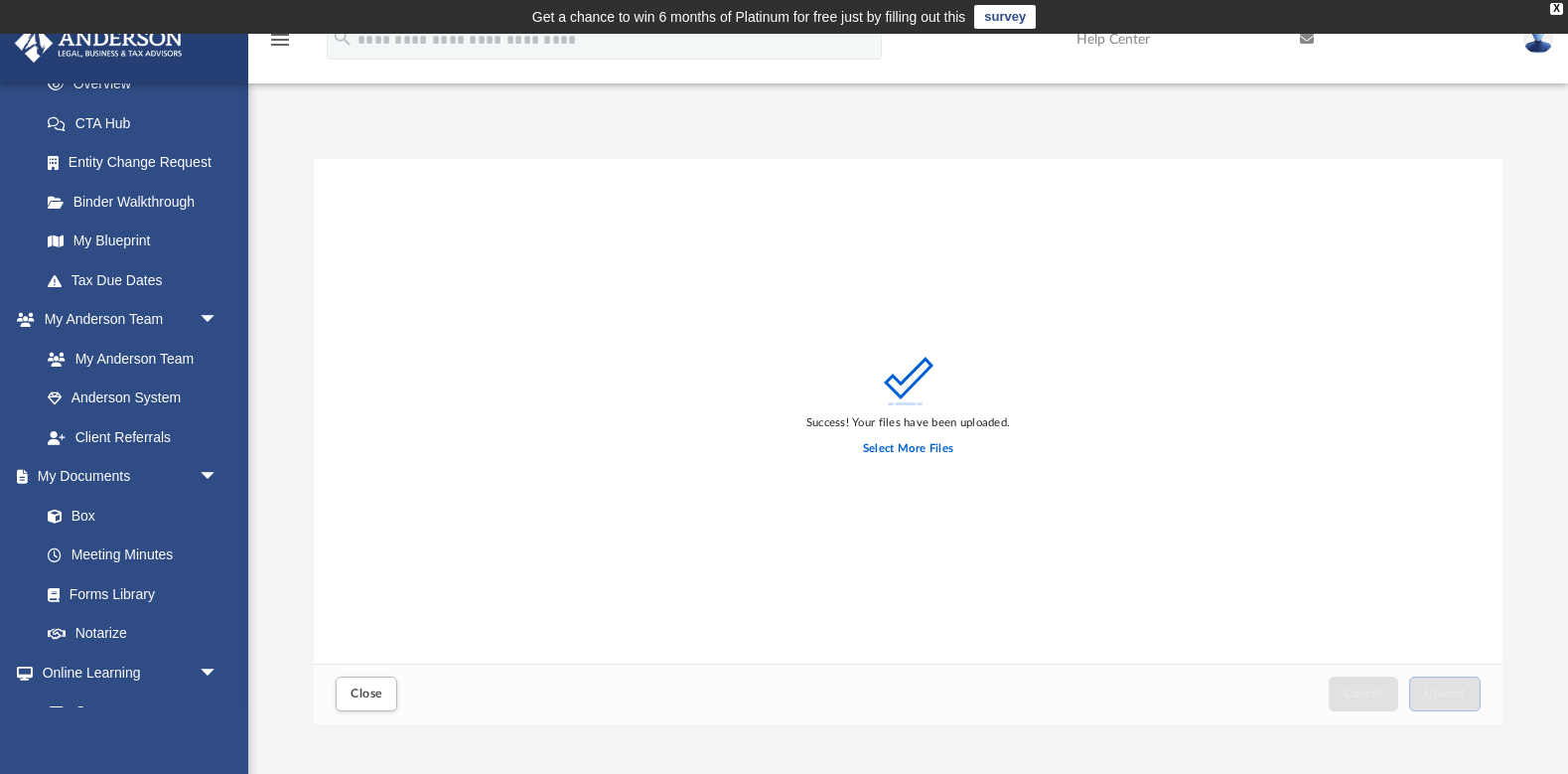
scroll to position [0, 0]
click at [1538, 45] on img at bounding box center [1539, 39] width 30 height 29
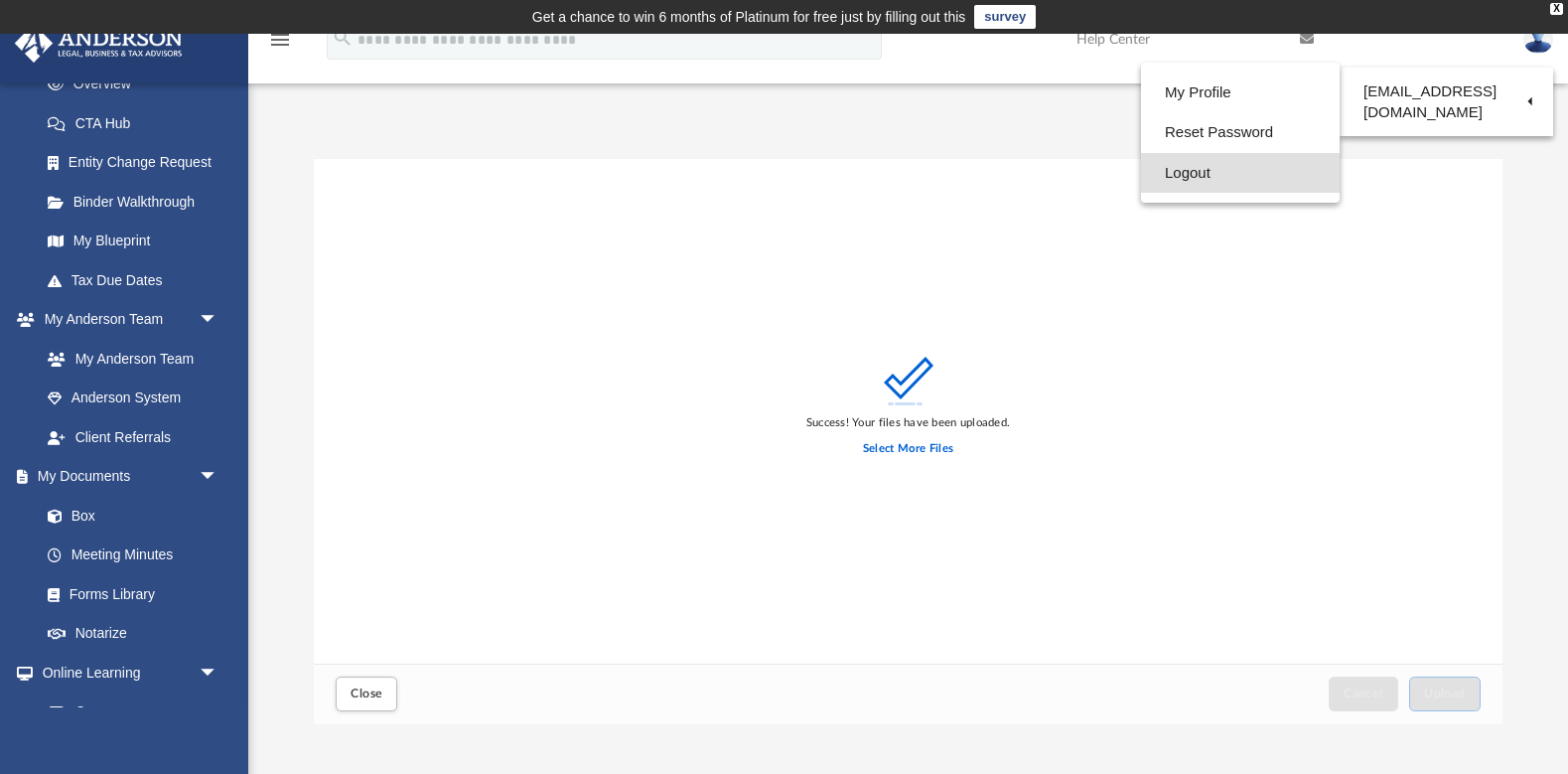
click at [1189, 169] on link "Logout" at bounding box center [1240, 173] width 198 height 41
